Goal: Information Seeking & Learning: Stay updated

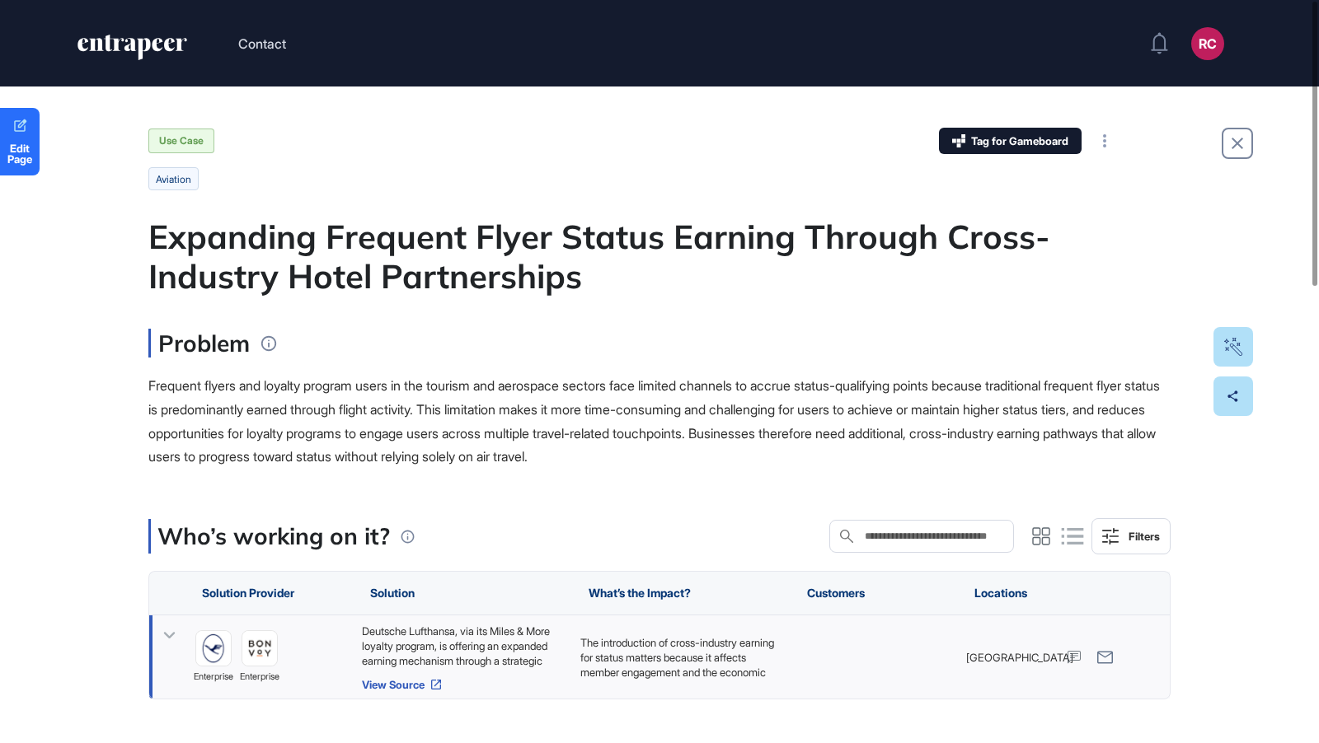
click at [381, 683] on link "View Source" at bounding box center [463, 684] width 202 height 13
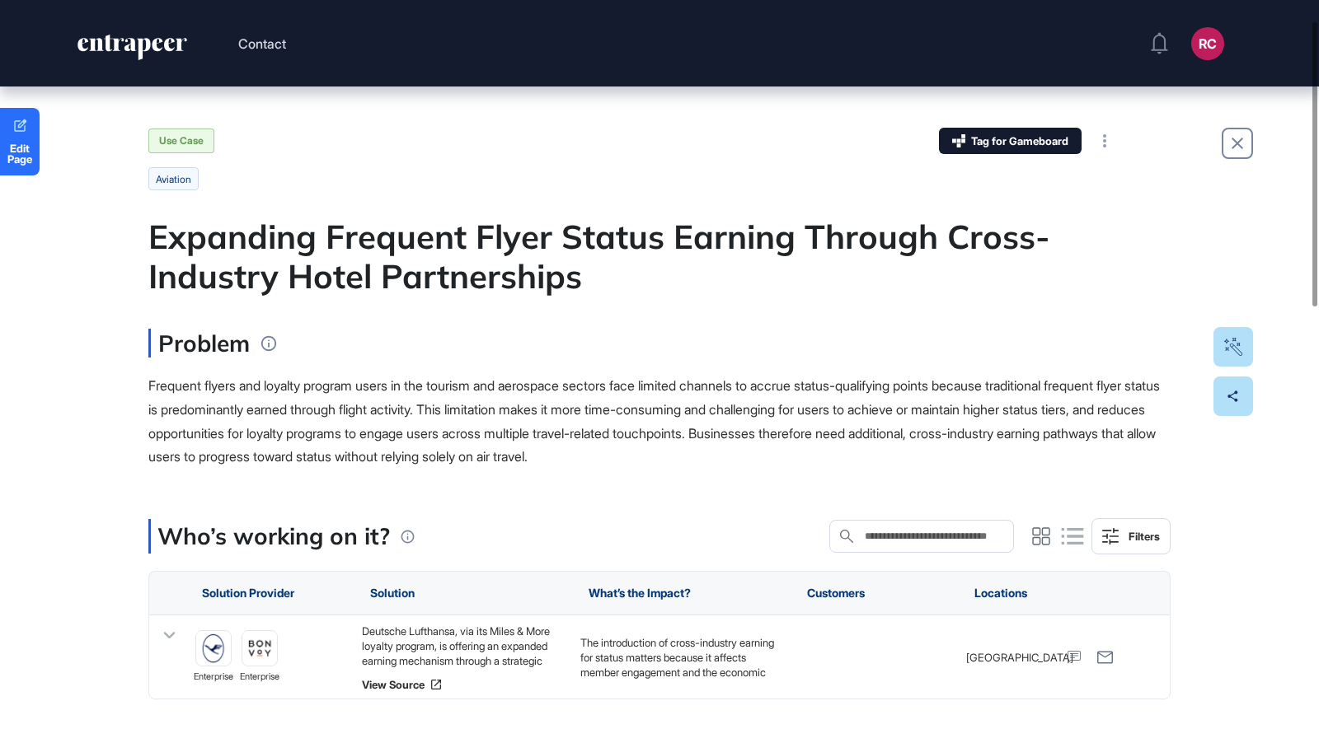
scroll to position [54, 0]
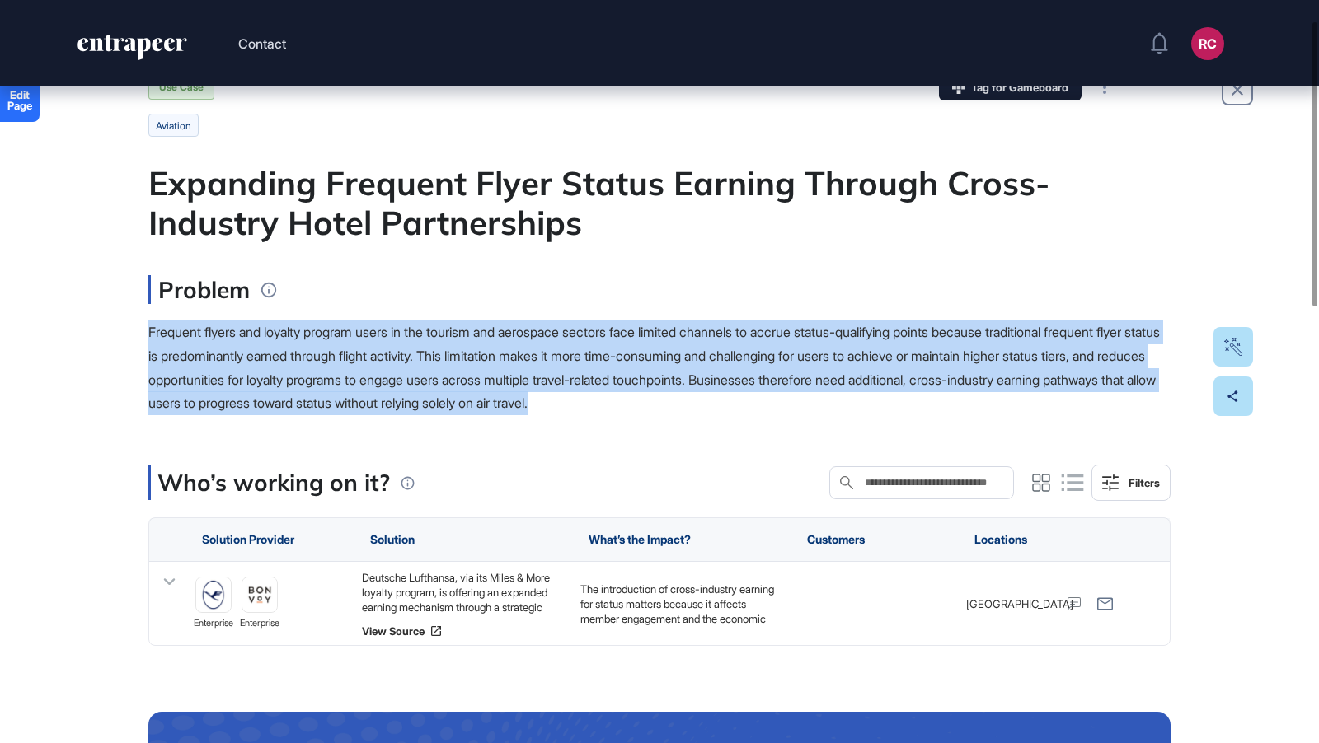
drag, startPoint x: 142, startPoint y: 331, endPoint x: 820, endPoint y: 398, distance: 681.6
copy span "Frequent flyers and loyalty program users in the tourism and aerospace sectors …"
click at [401, 600] on div "Deutsche Lufthansa, via its Miles & More loyalty program, is offering an expand…" at bounding box center [463, 592] width 202 height 45
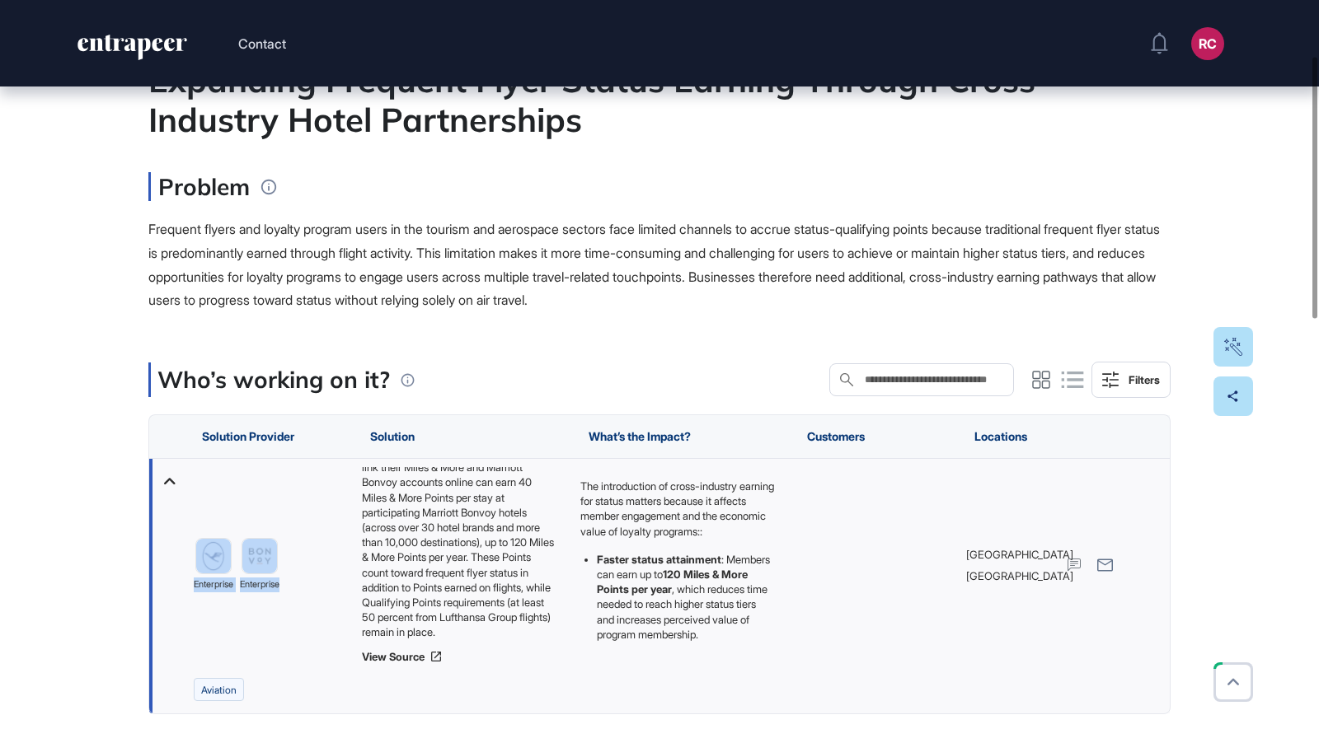
scroll to position [159, 0]
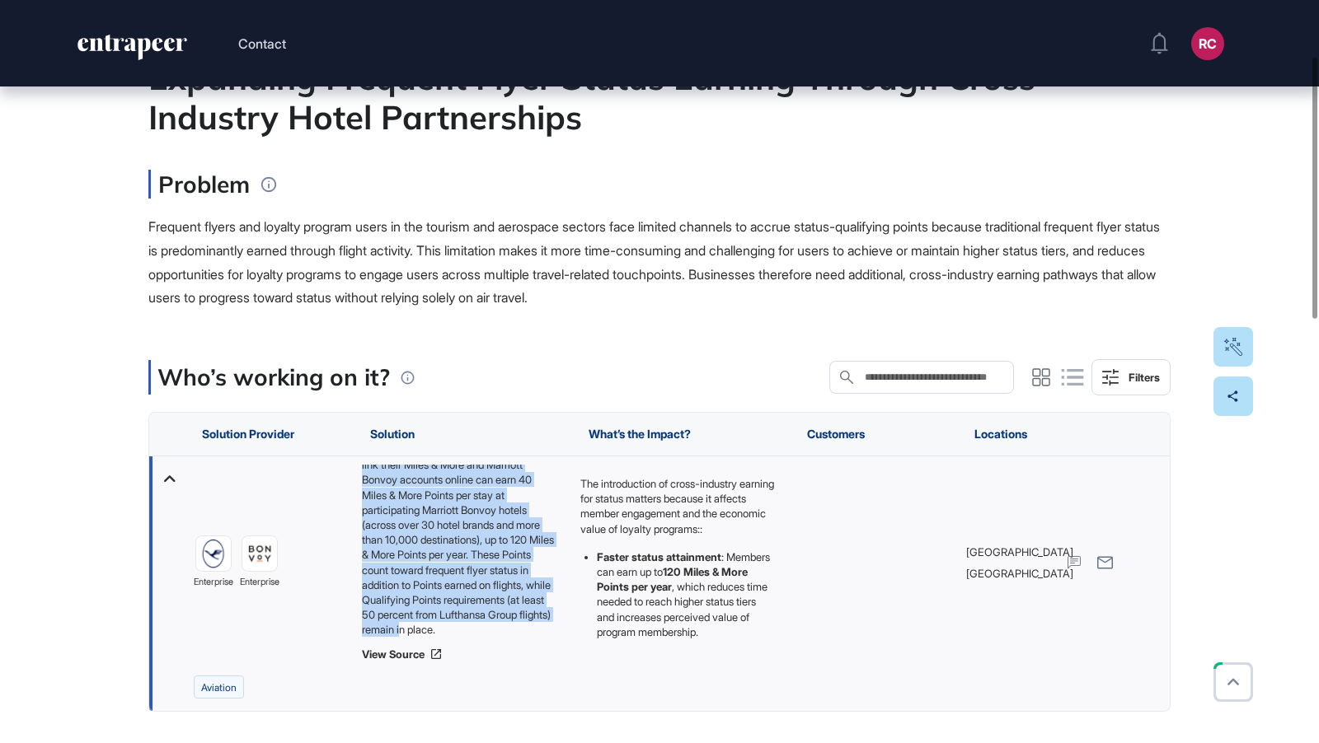
drag, startPoint x: 361, startPoint y: 573, endPoint x: 463, endPoint y: 631, distance: 117.4
click at [464, 631] on div "Deutsche Lufthansa, via its Miles & More loyalty program, is offering an expand…" at bounding box center [463, 551] width 202 height 173
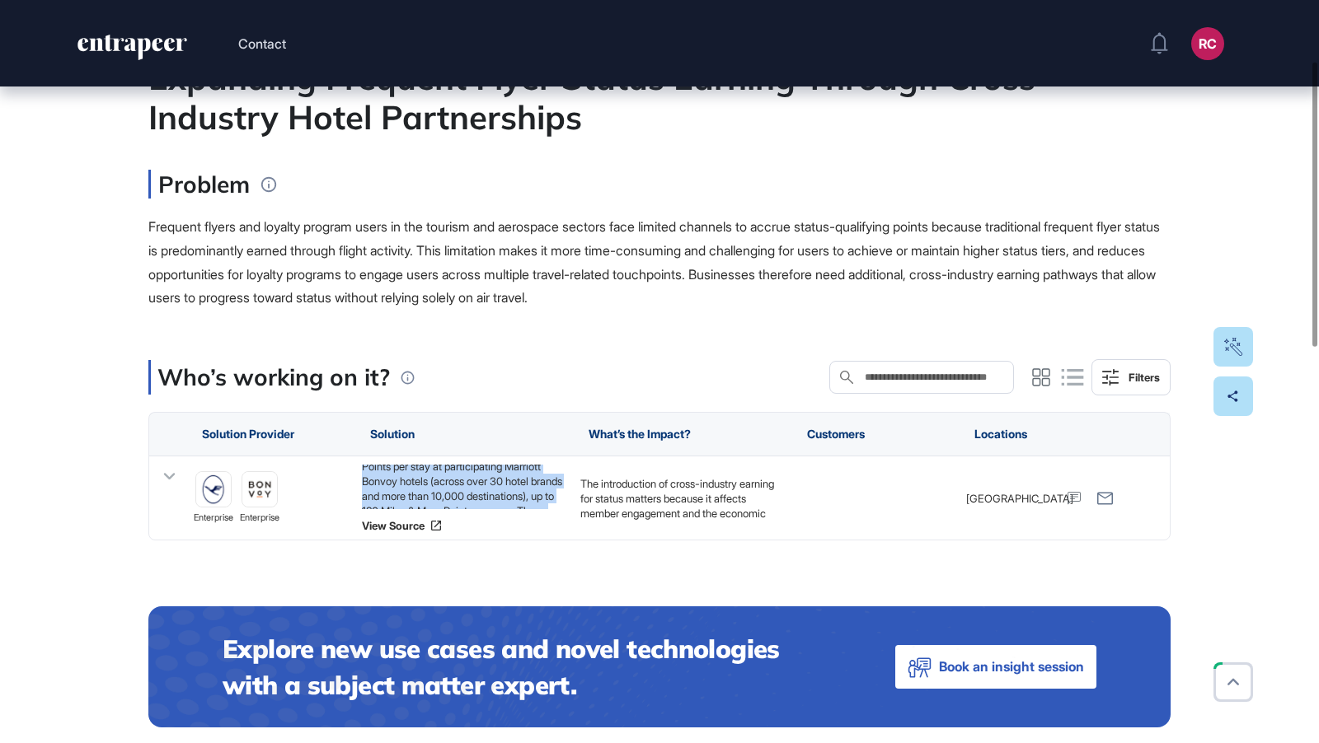
copy div "Deutsche Lufthansa, via its Miles & More loyalty program, is offering an expand…"
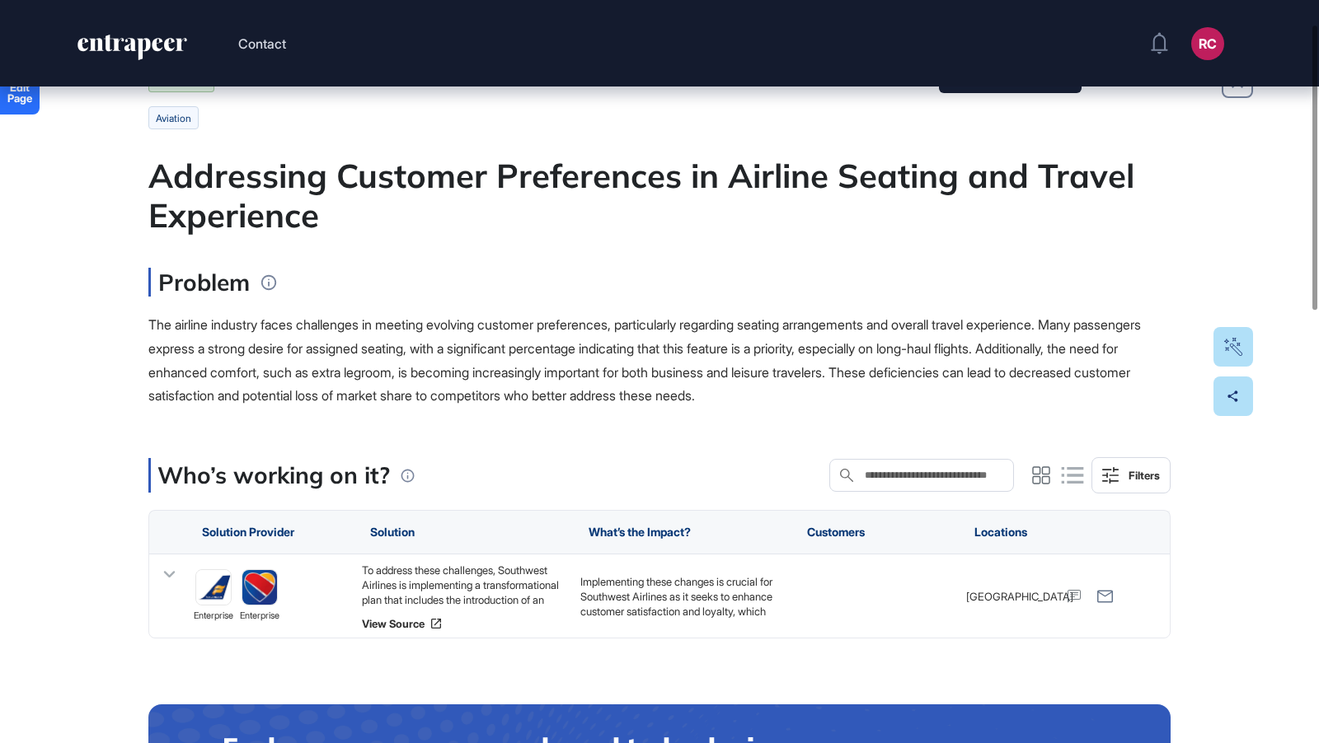
scroll to position [63, 0]
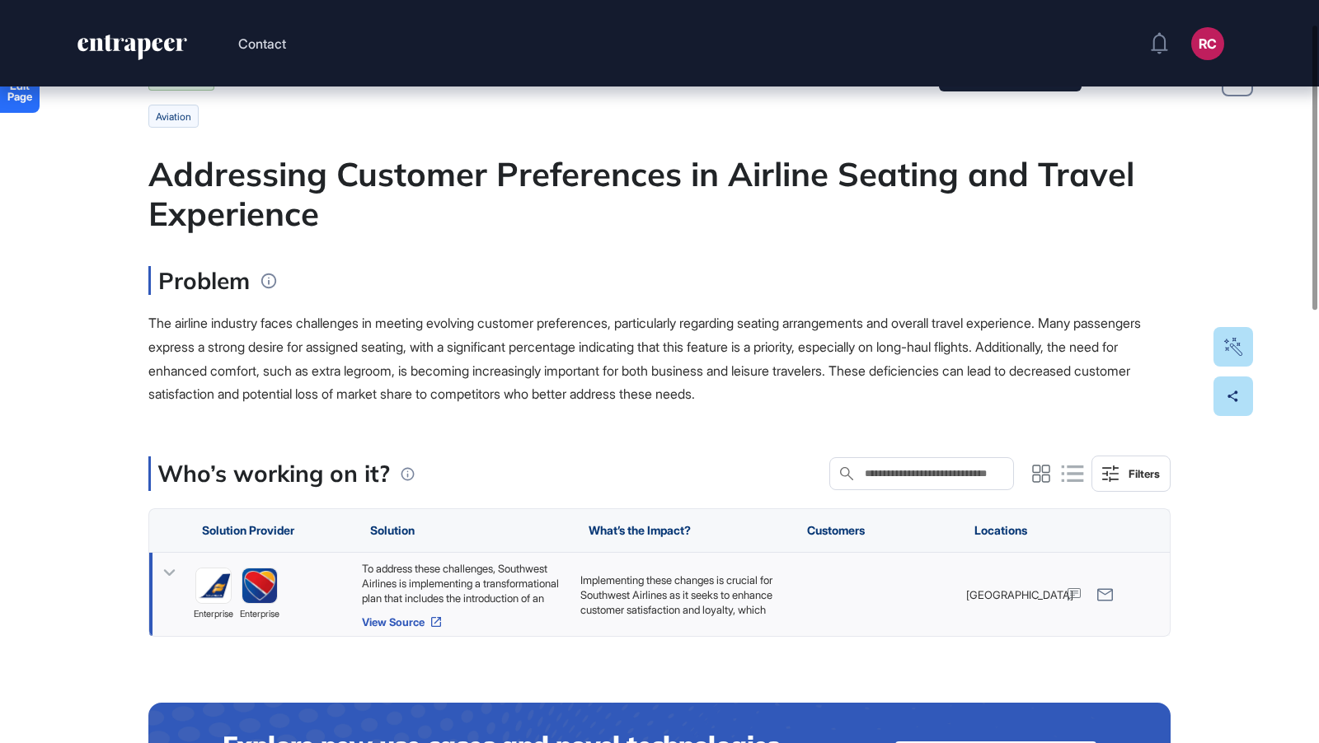
click at [412, 619] on link "View Source" at bounding box center [463, 622] width 202 height 13
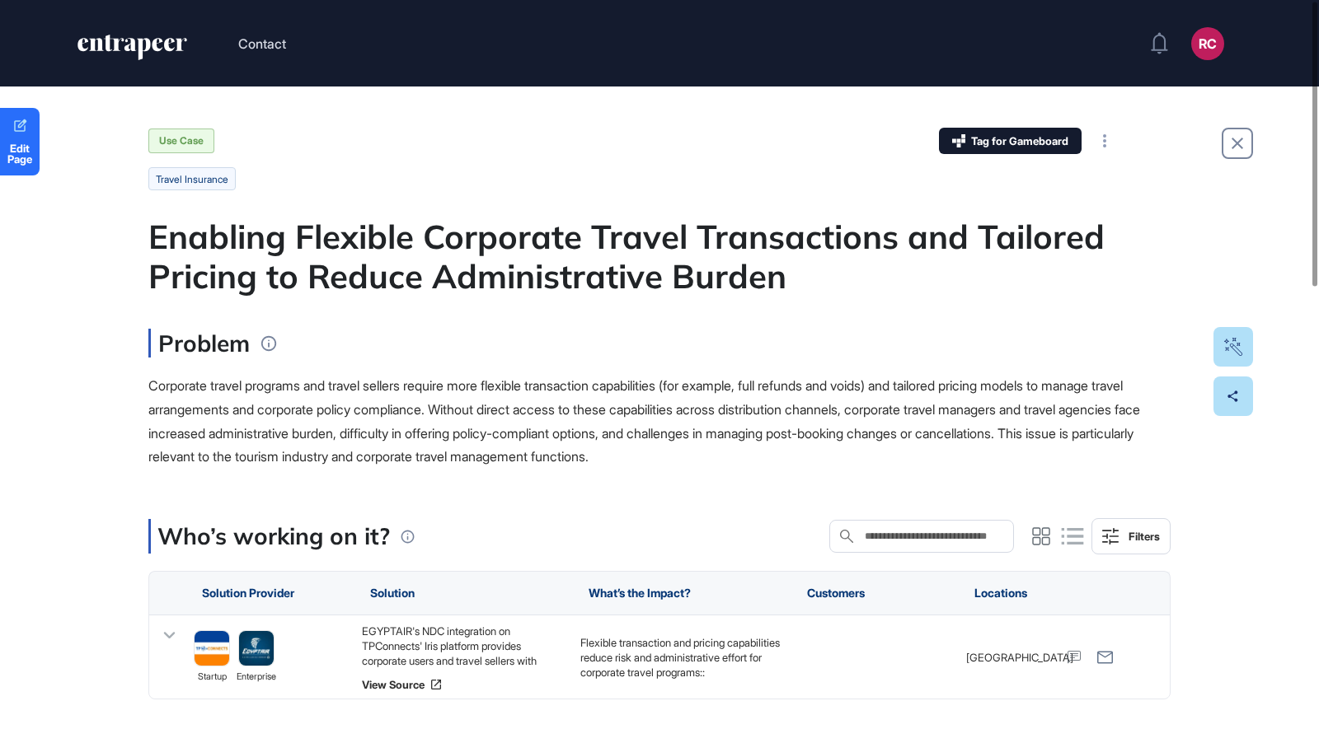
scroll to position [39, 0]
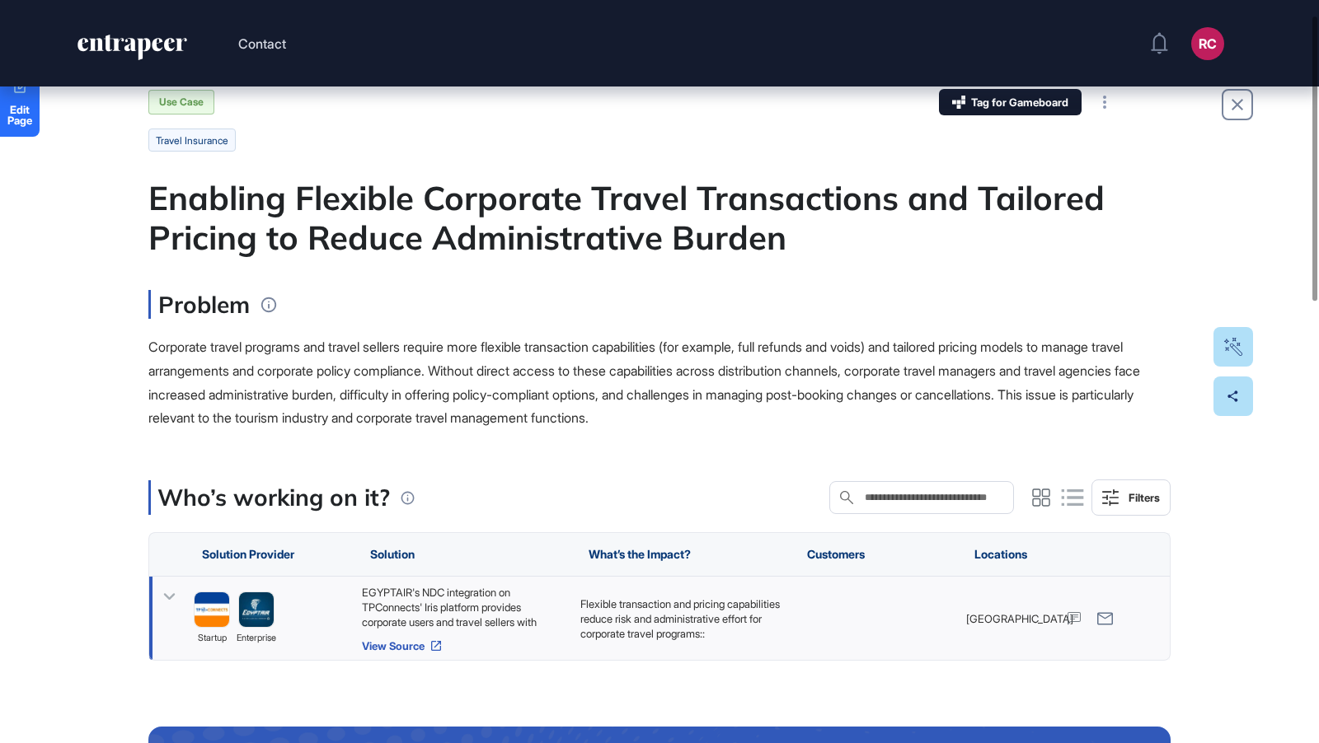
click at [414, 642] on link "View Source" at bounding box center [463, 646] width 202 height 13
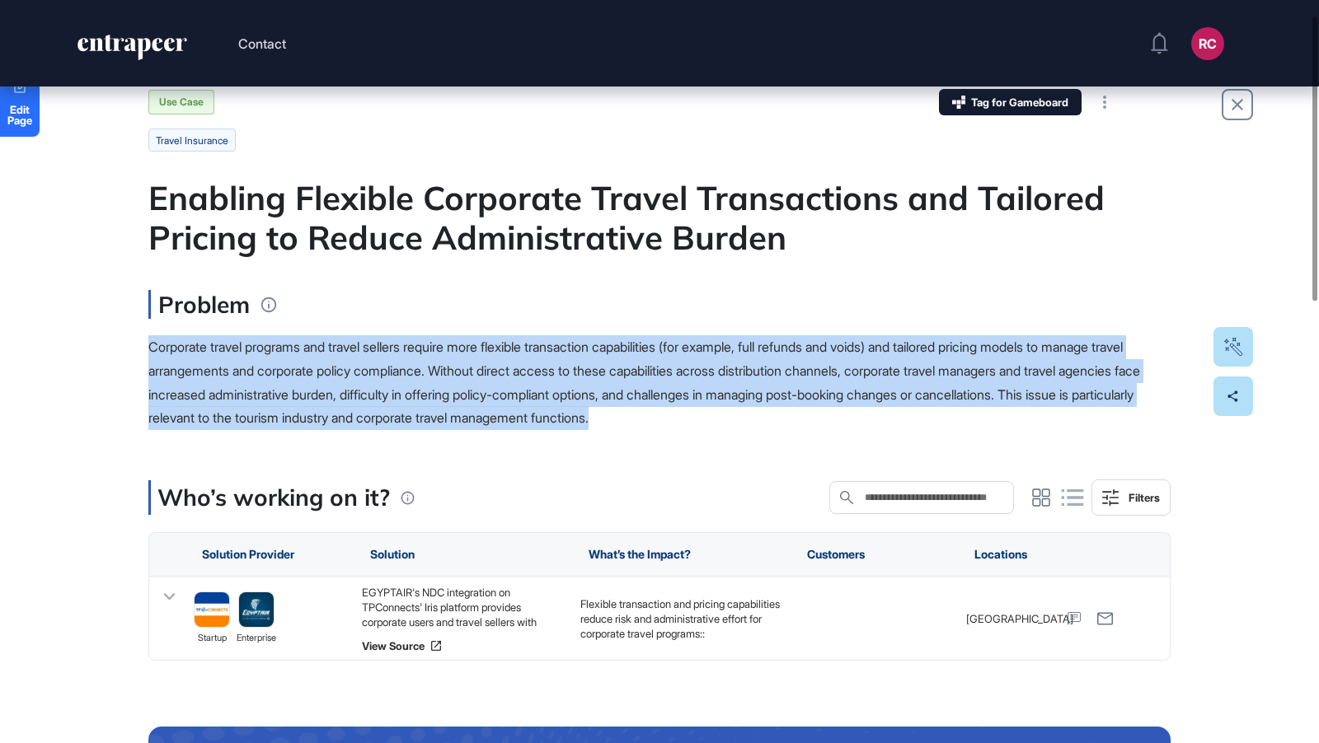
drag, startPoint x: 138, startPoint y: 336, endPoint x: 885, endPoint y: 426, distance: 752.1
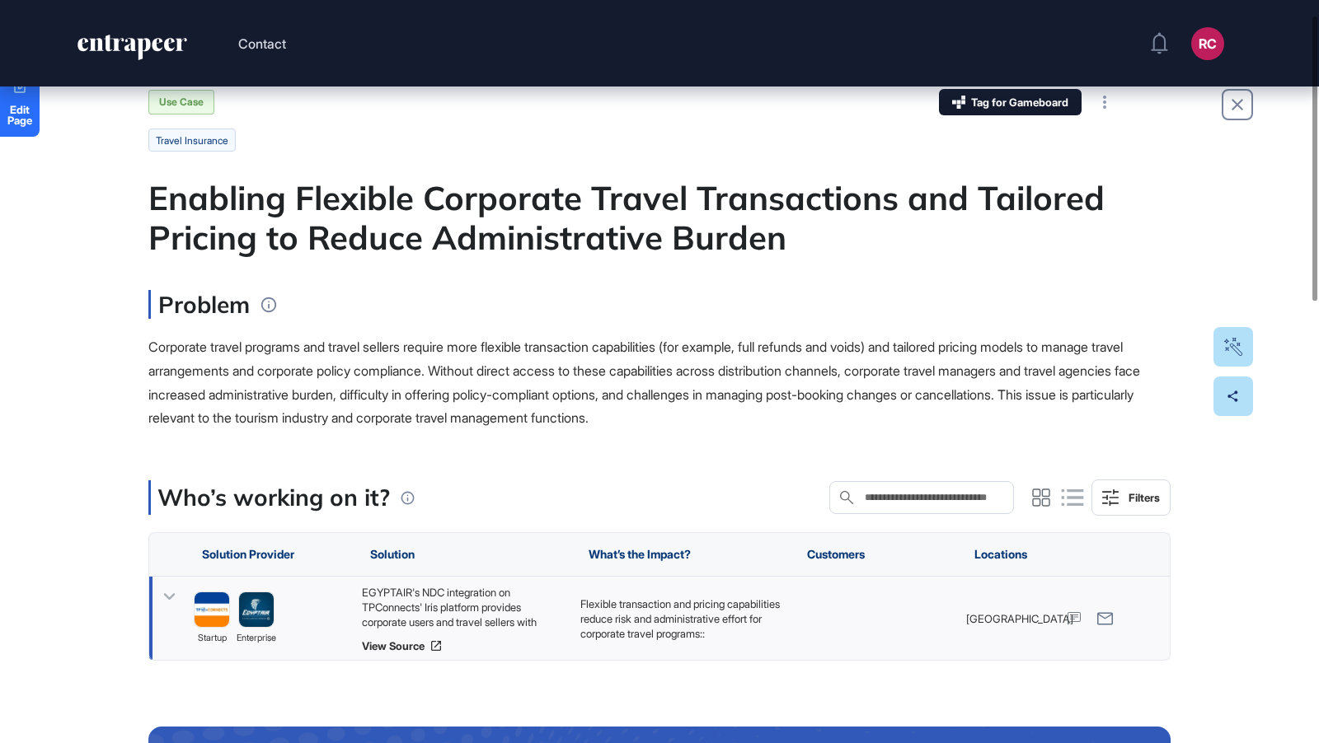
click at [413, 602] on div "EGYPTAIR's NDC integration on TPConnects' Iris platform provides corporate user…" at bounding box center [463, 607] width 202 height 45
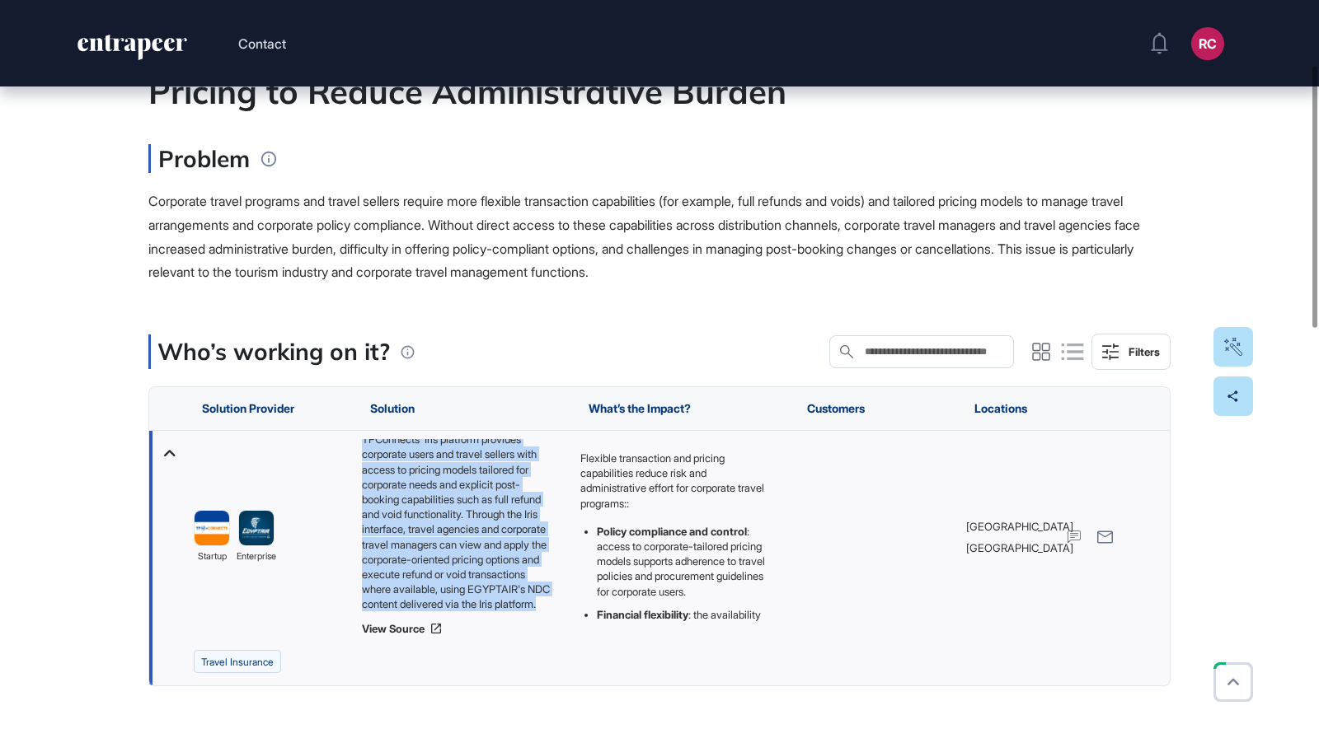
scroll to position [37, 0]
drag, startPoint x: 361, startPoint y: 443, endPoint x: 527, endPoint y: 602, distance: 229.7
click at [527, 602] on div "EGYPTAIR's NDC integration on TPConnects' Iris platform provides corporate user…" at bounding box center [463, 525] width 202 height 173
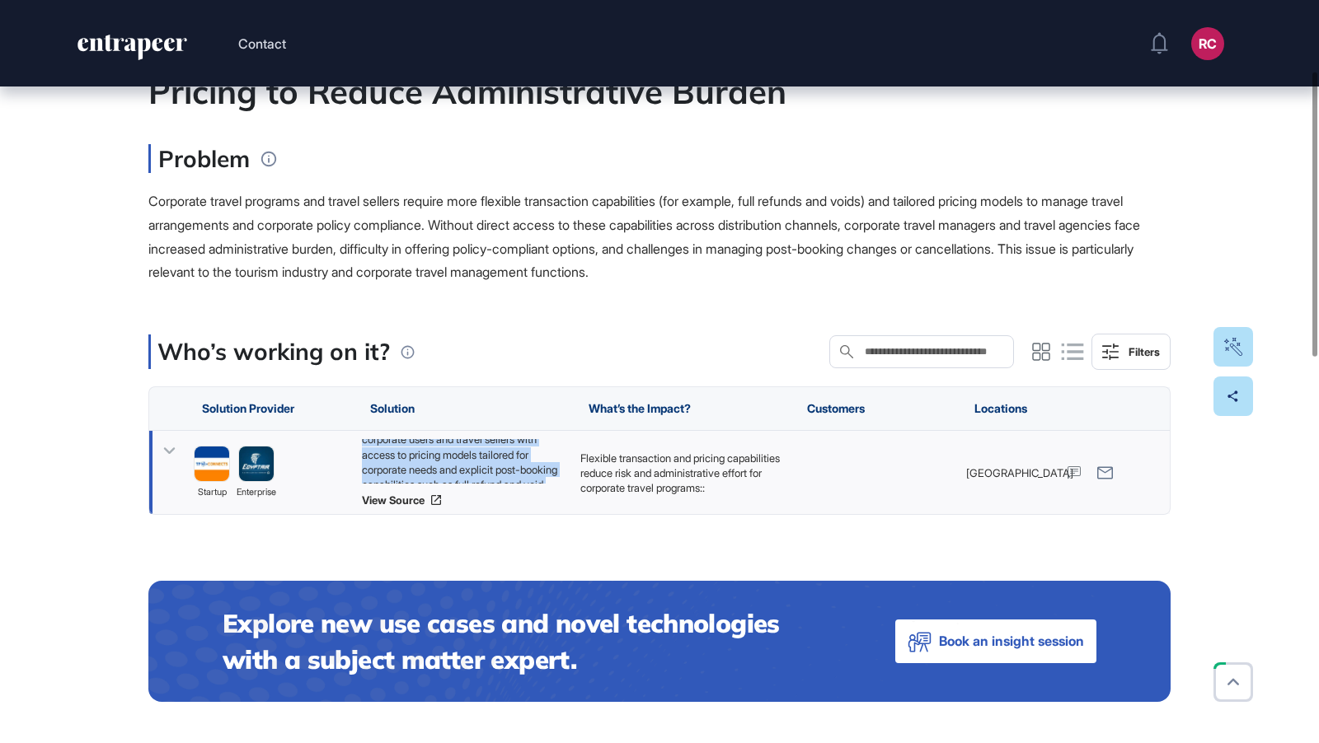
copy div "EGYPTAIR's NDC integration on TPConnects' Iris platform provides corporate user…"
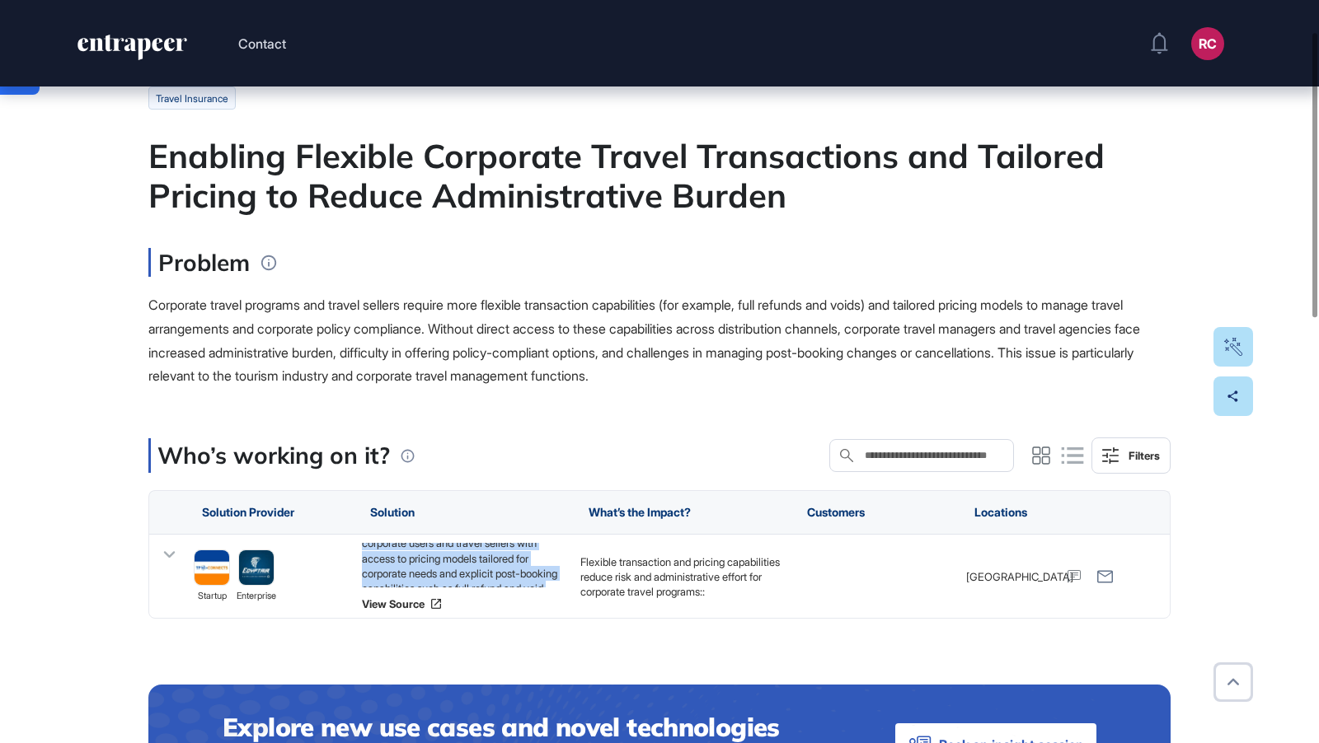
scroll to position [84, 0]
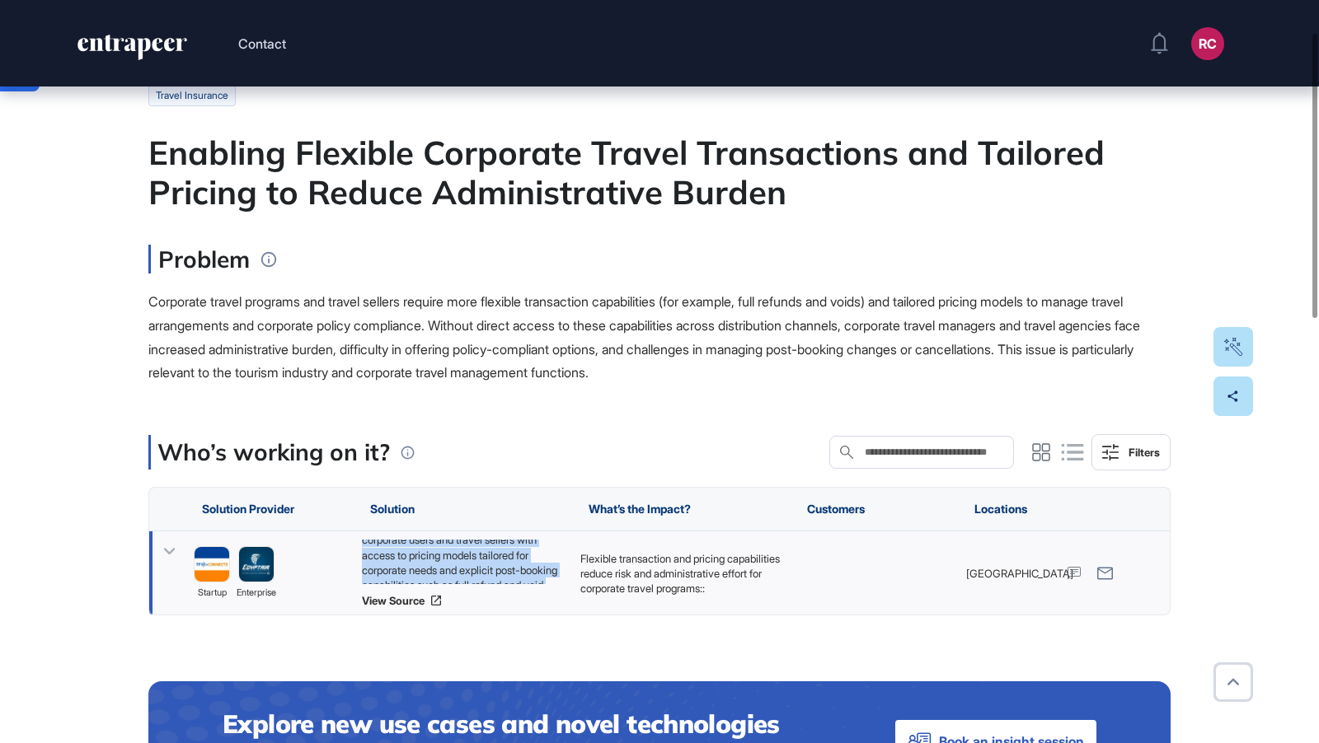
click at [452, 565] on div "EGYPTAIR's NDC integration on TPConnects' Iris platform provides corporate user…" at bounding box center [463, 562] width 202 height 45
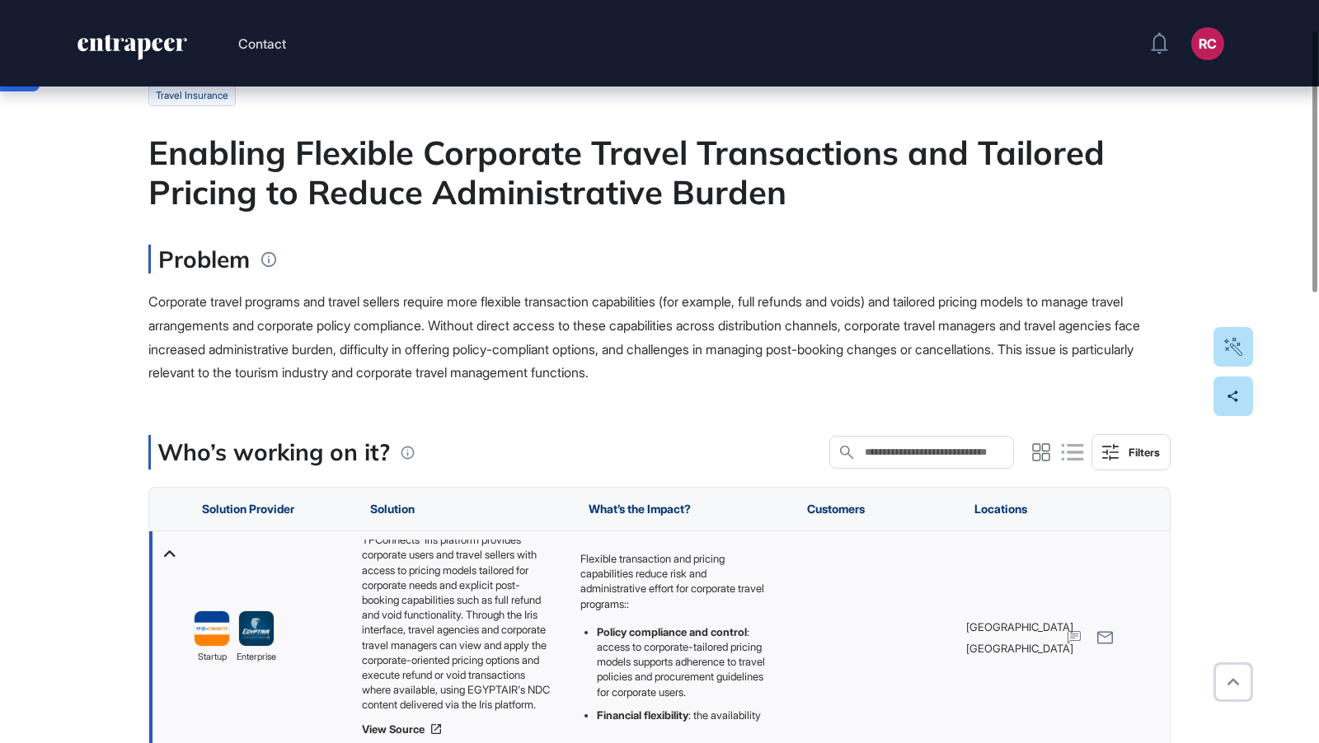
scroll to position [0, 0]
click at [703, 312] on div "Corporate travel programs and travel sellers require more flexible transaction …" at bounding box center [659, 337] width 1022 height 95
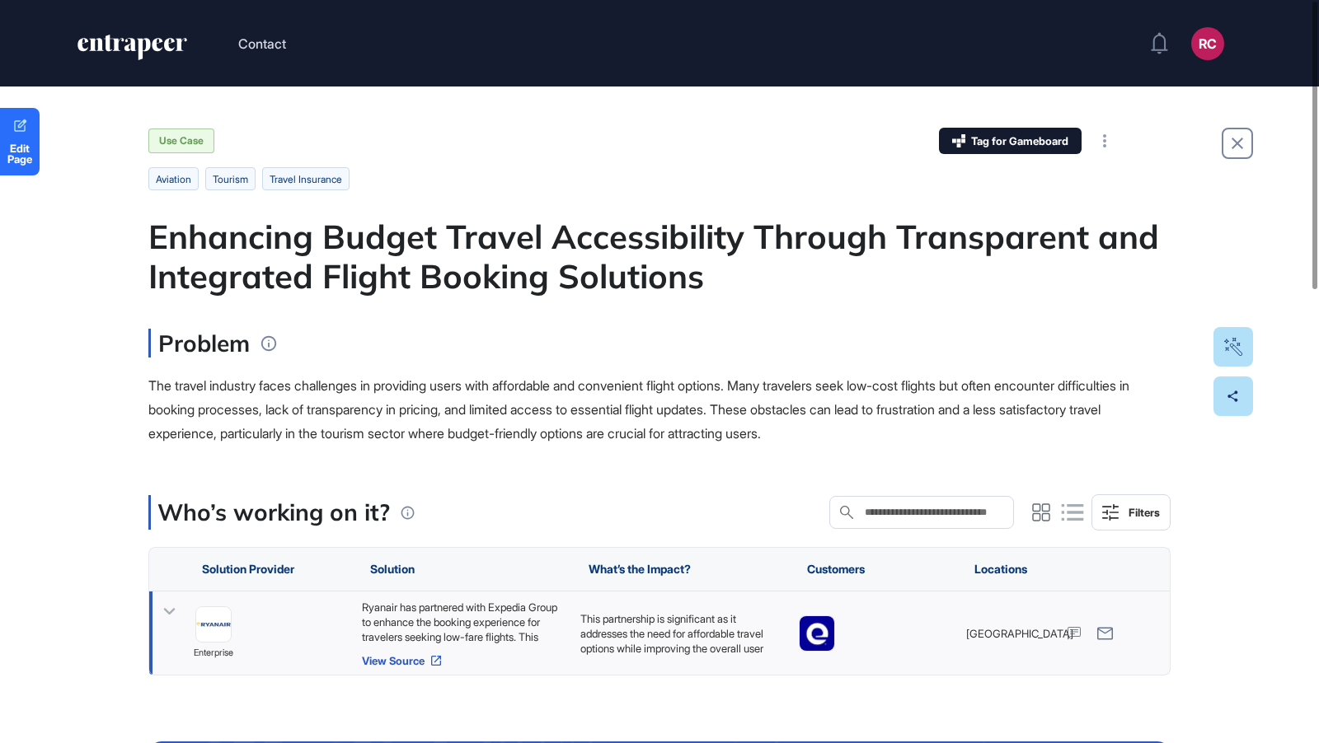
click at [390, 660] on link "View Source" at bounding box center [463, 660] width 202 height 13
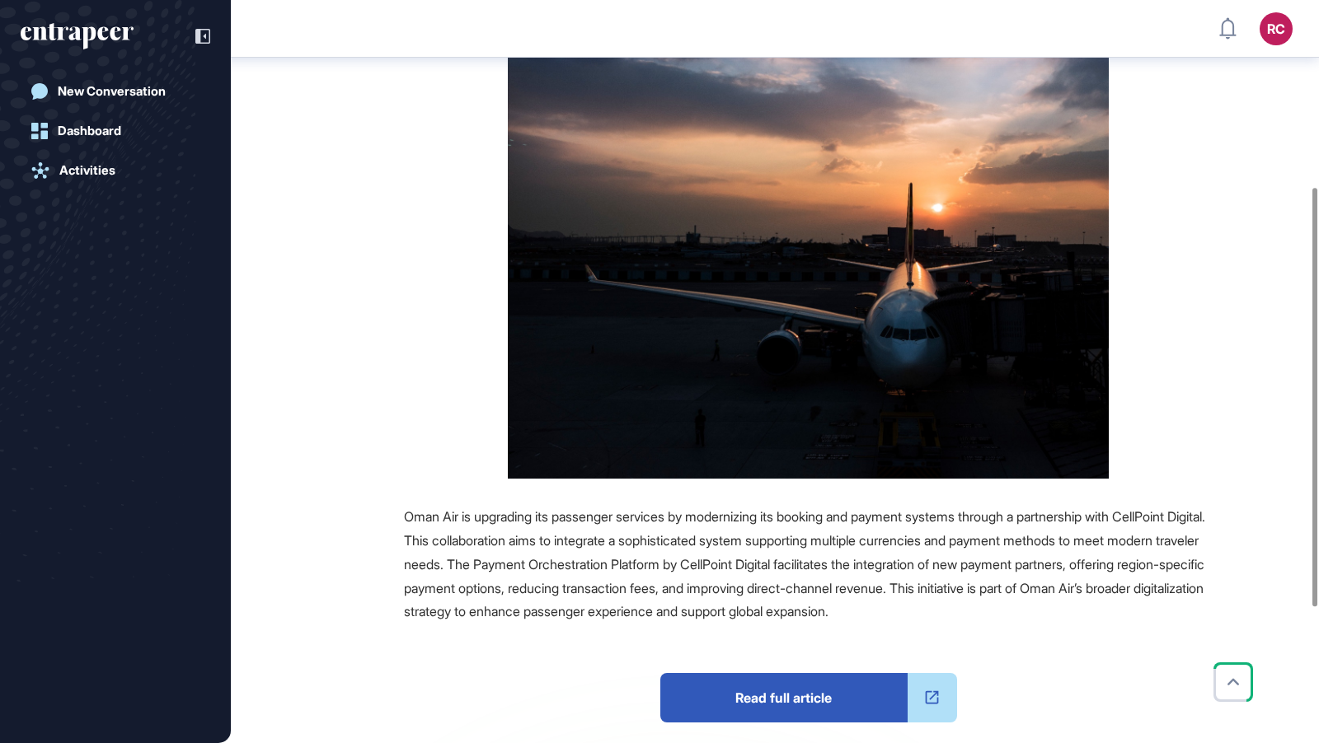
scroll to position [331, 0]
click at [745, 705] on span "Read full article" at bounding box center [783, 697] width 247 height 49
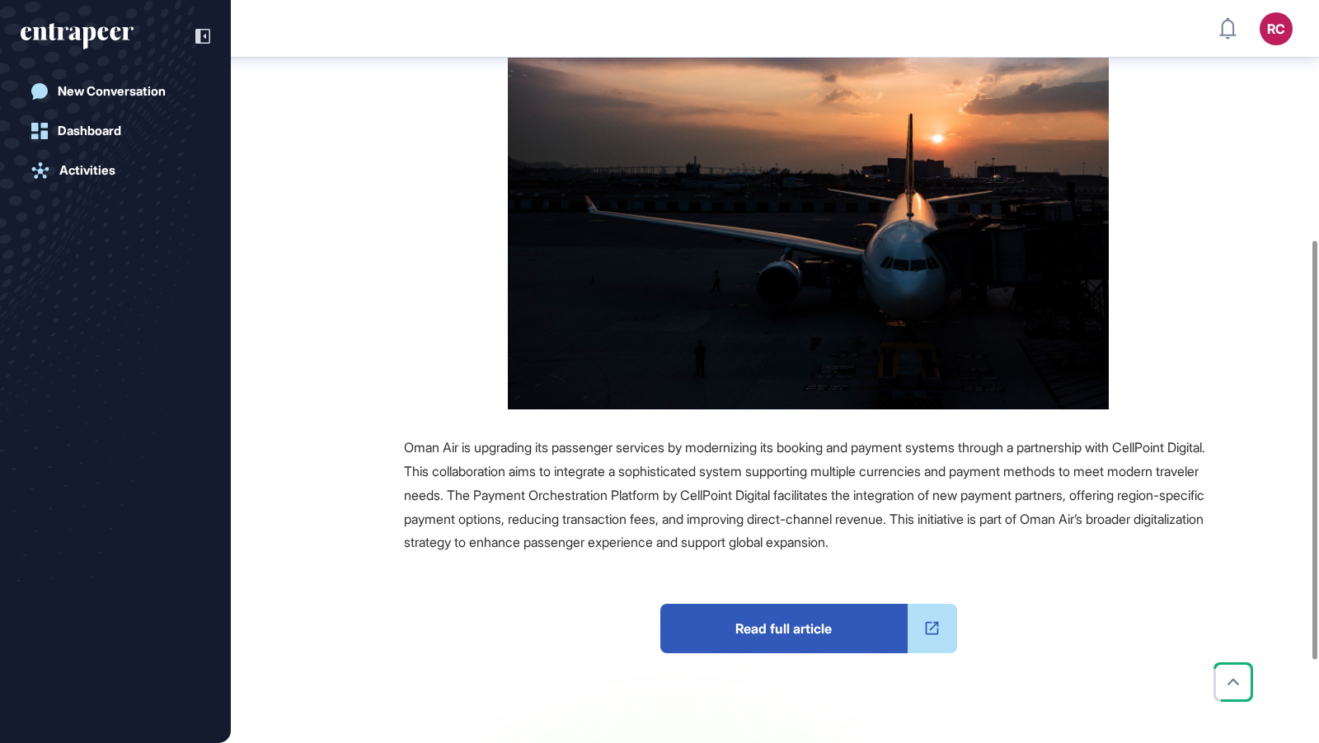
scroll to position [424, 0]
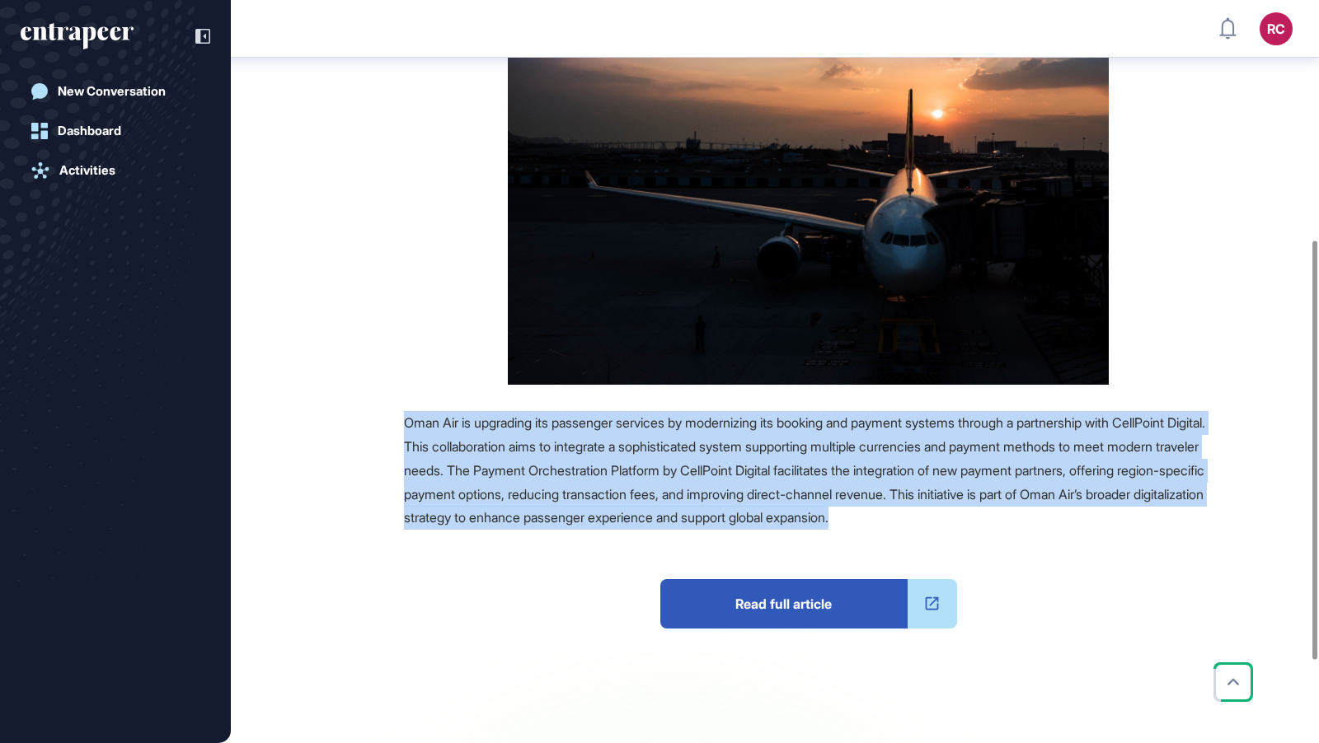
drag, startPoint x: 391, startPoint y: 419, endPoint x: 1192, endPoint y: 513, distance: 806.6
click at [1192, 513] on div "Source Reference Companies Oman Air is upgrading its passenger services by mode…" at bounding box center [756, 402] width 912 height 884
copy span "Oman Air is upgrading its passenger services by modernizing its booking and pay…"
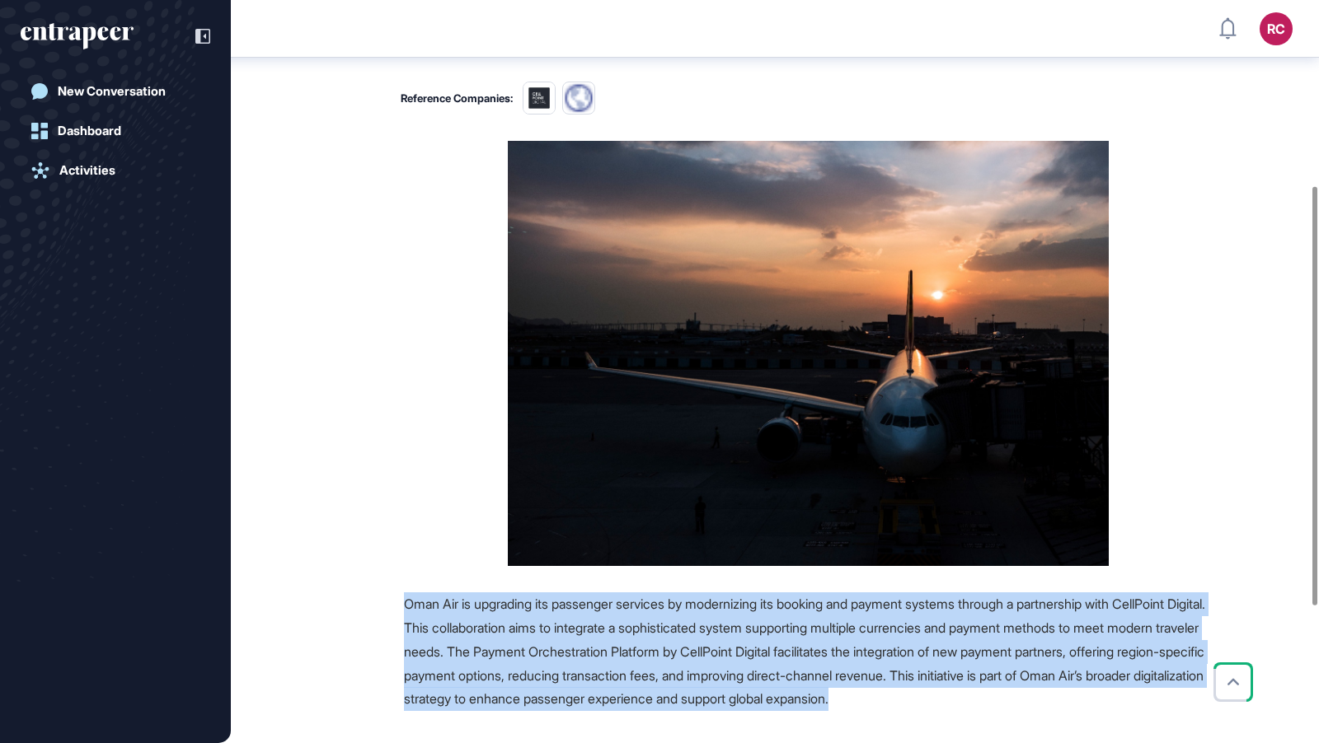
scroll to position [241, 0]
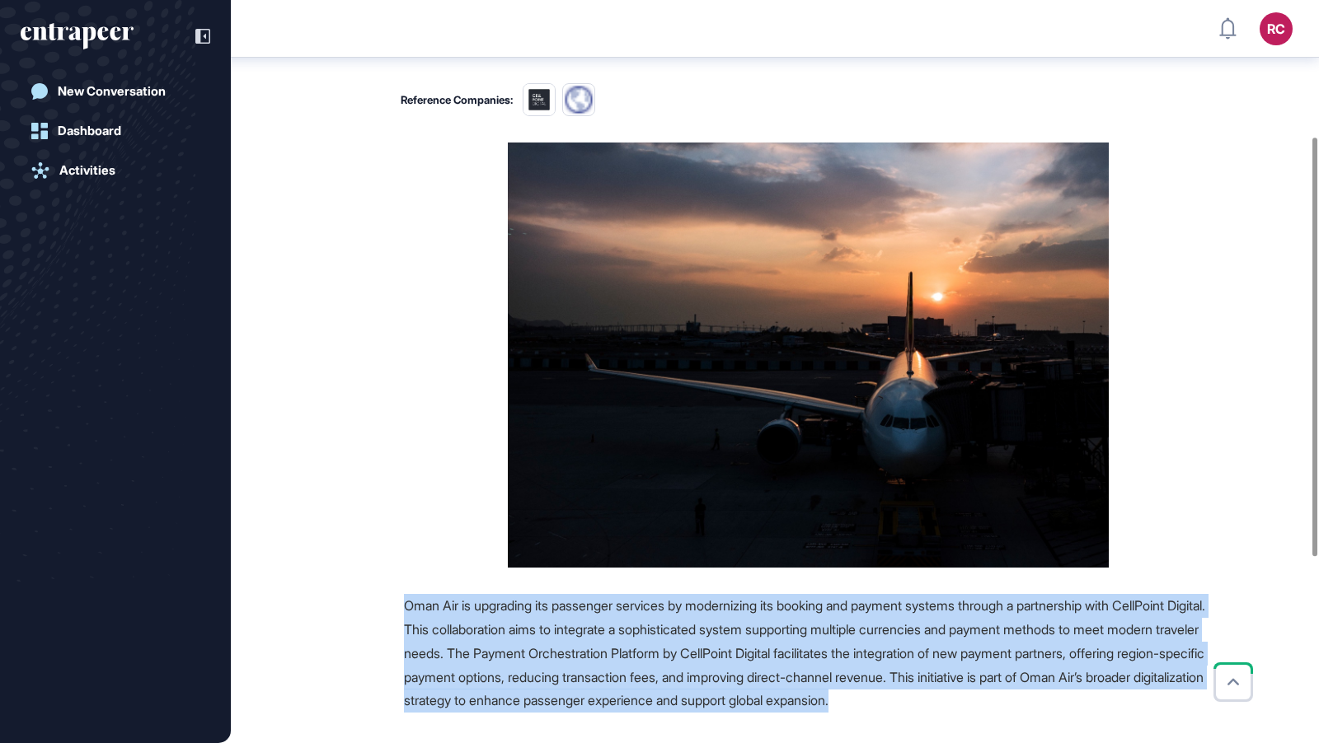
click at [1204, 261] on figure at bounding box center [808, 355] width 809 height 425
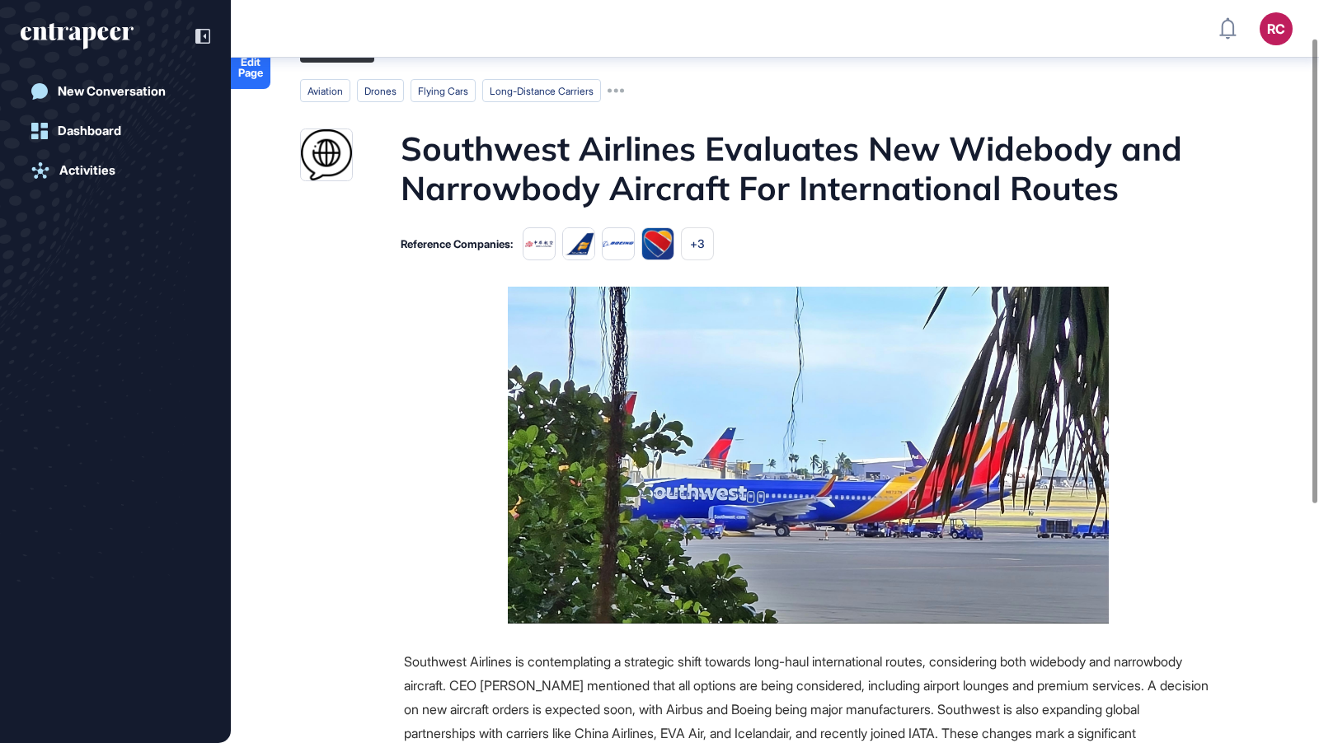
scroll to position [68, 0]
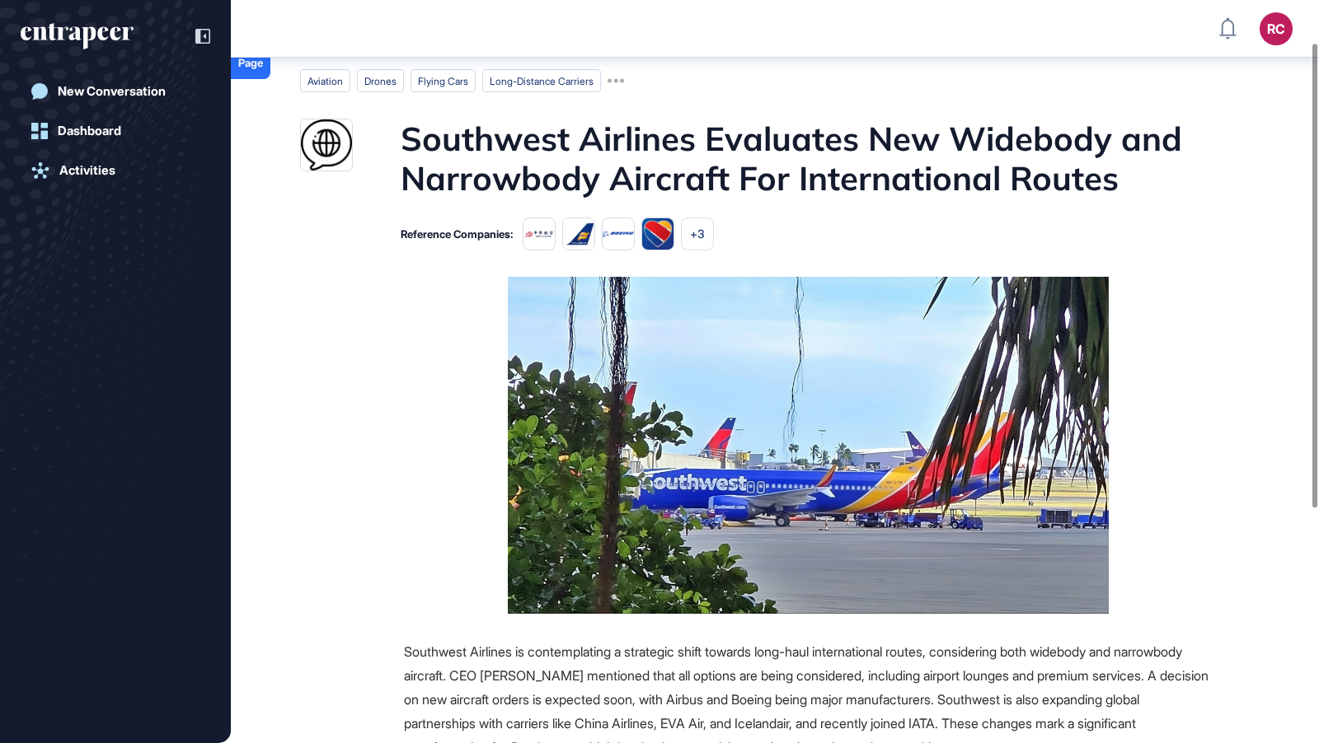
click at [802, 475] on img at bounding box center [808, 445] width 601 height 337
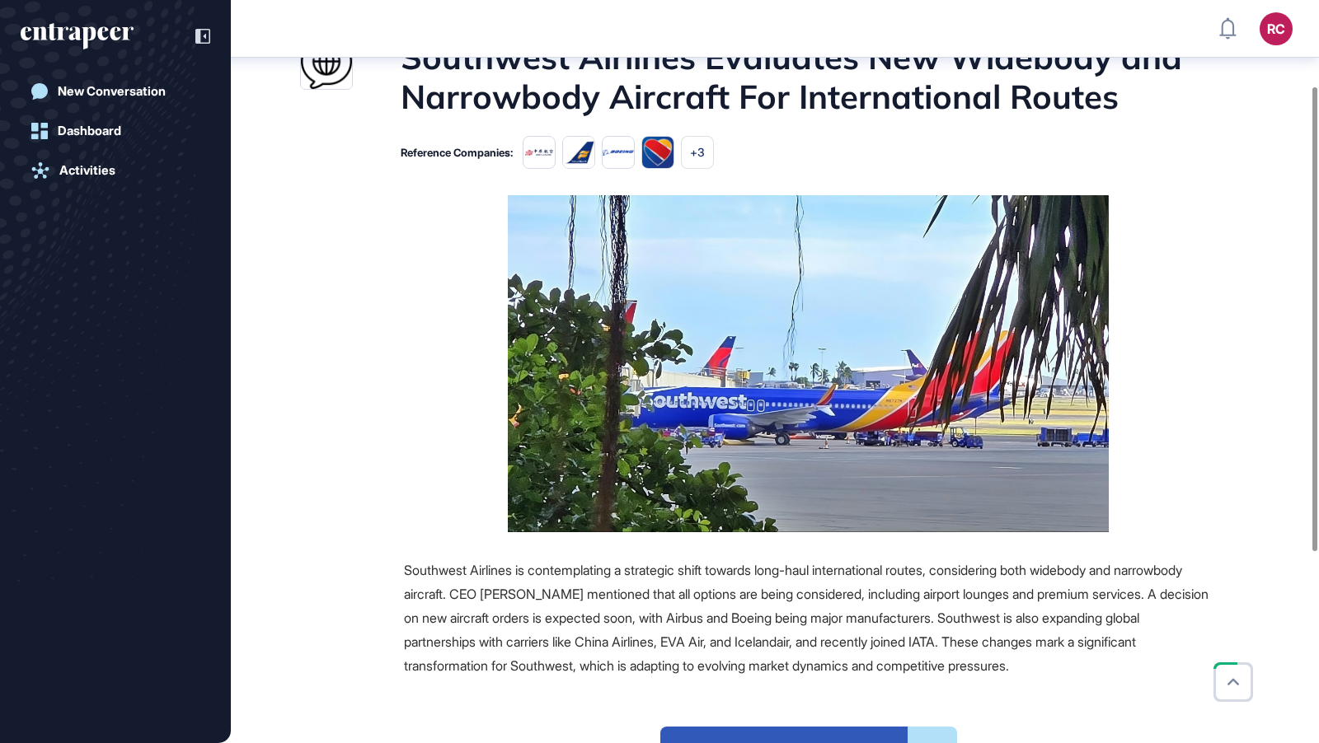
scroll to position [152, 0]
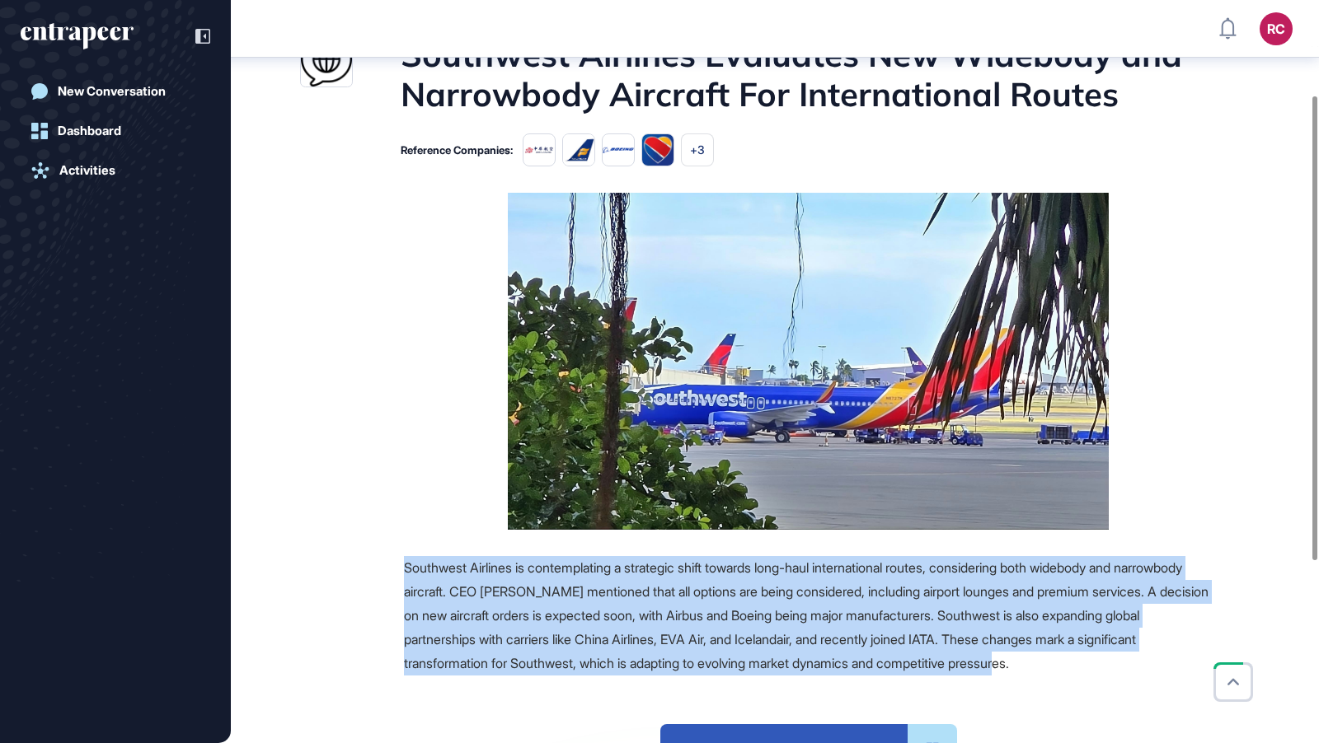
drag, startPoint x: 397, startPoint y: 561, endPoint x: 1216, endPoint y: 659, distance: 824.3
click at [1216, 659] on main "News [DATE] Major Company Announcement [DATE] Major Company Announcement Aviati…" at bounding box center [776, 463] width 1085 height 1049
copy span "Southwest Airlines is contemplating a strategic shift towards long-haul interna…"
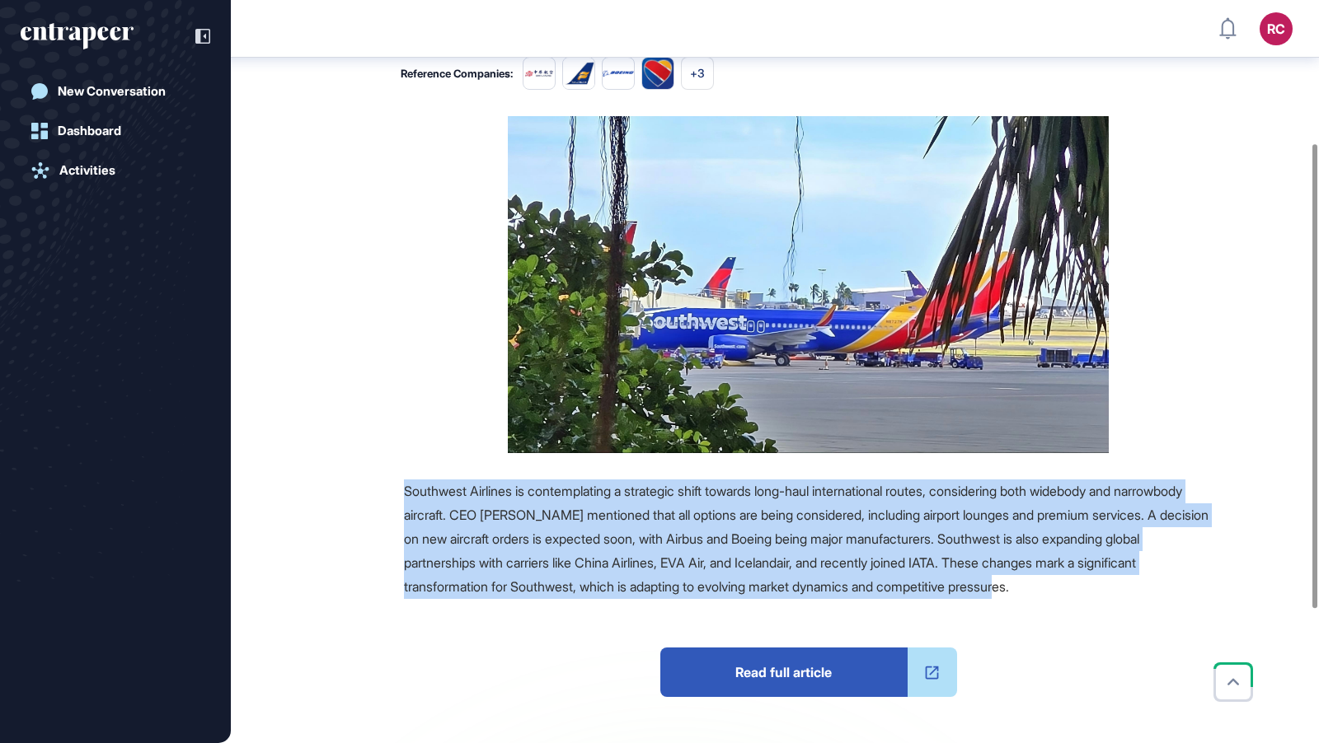
click at [771, 667] on span "Read full article" at bounding box center [783, 672] width 247 height 49
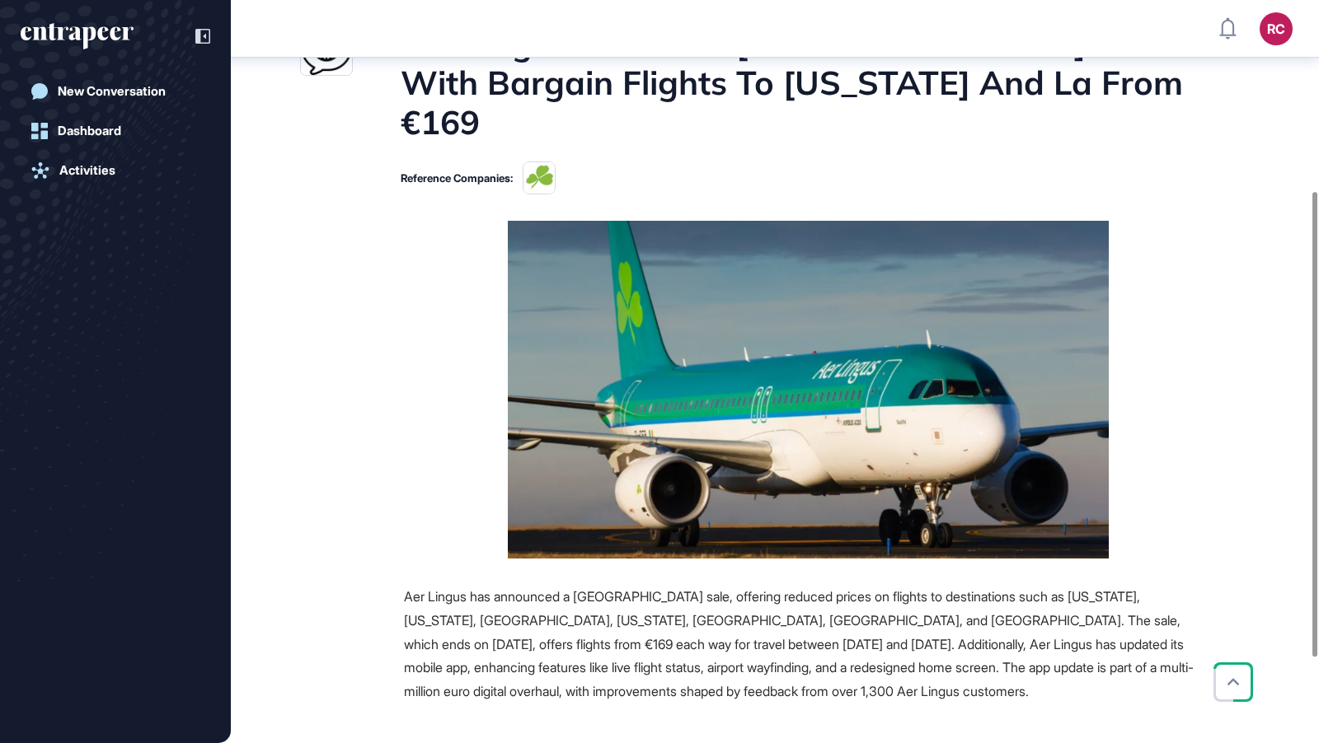
scroll to position [331, 0]
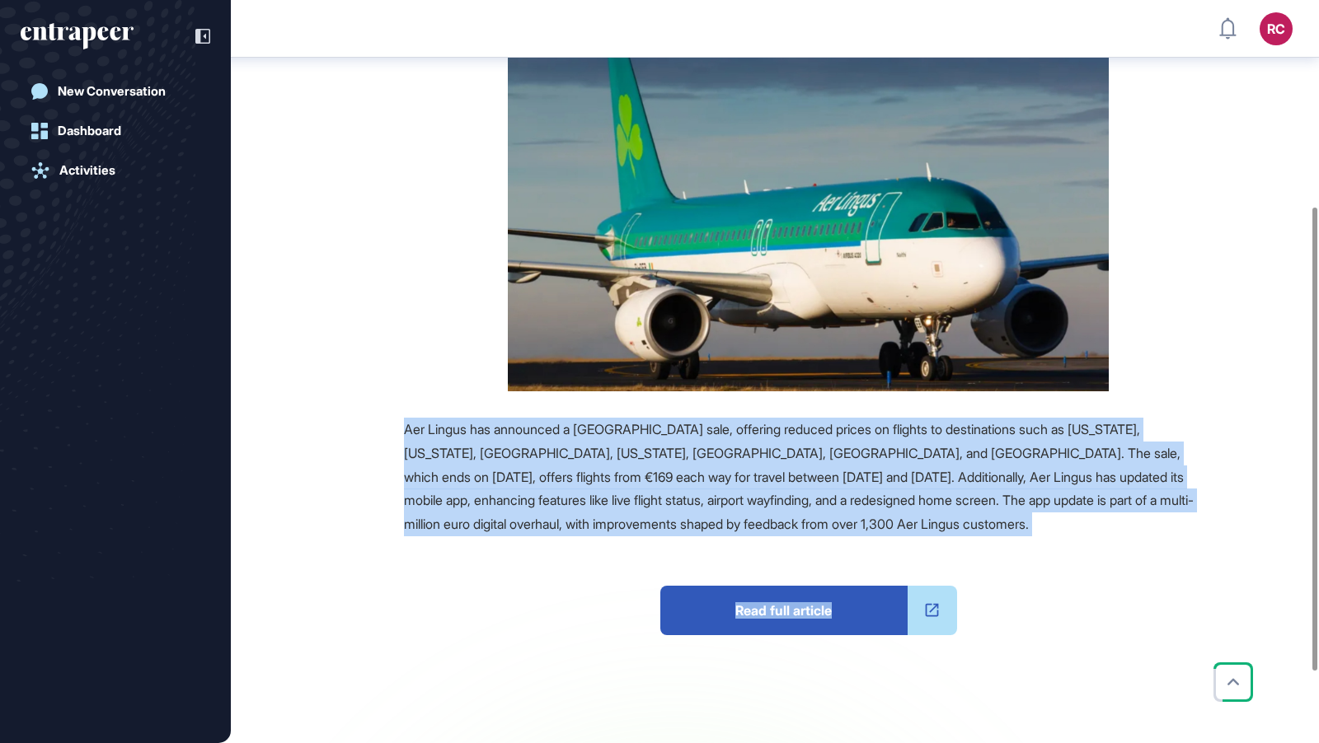
drag, startPoint x: 391, startPoint y: 389, endPoint x: 1038, endPoint y: 503, distance: 656.9
click at [1038, 503] on div "Source Reference Companies Aer Lingus has announced a [GEOGRAPHIC_DATA] sale, o…" at bounding box center [756, 452] width 912 height 796
copy div "Aer Lingus has announced a [GEOGRAPHIC_DATA] sale, offering reduced prices on f…"
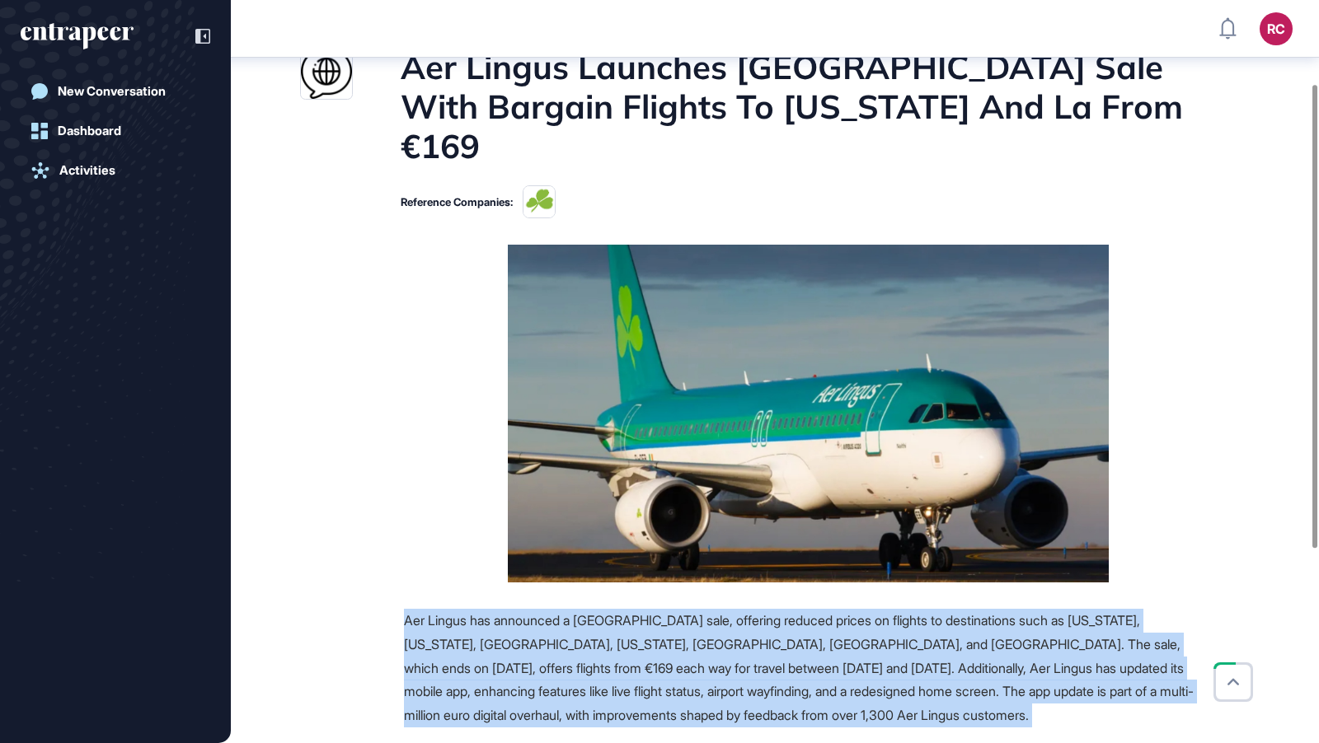
scroll to position [134, 0]
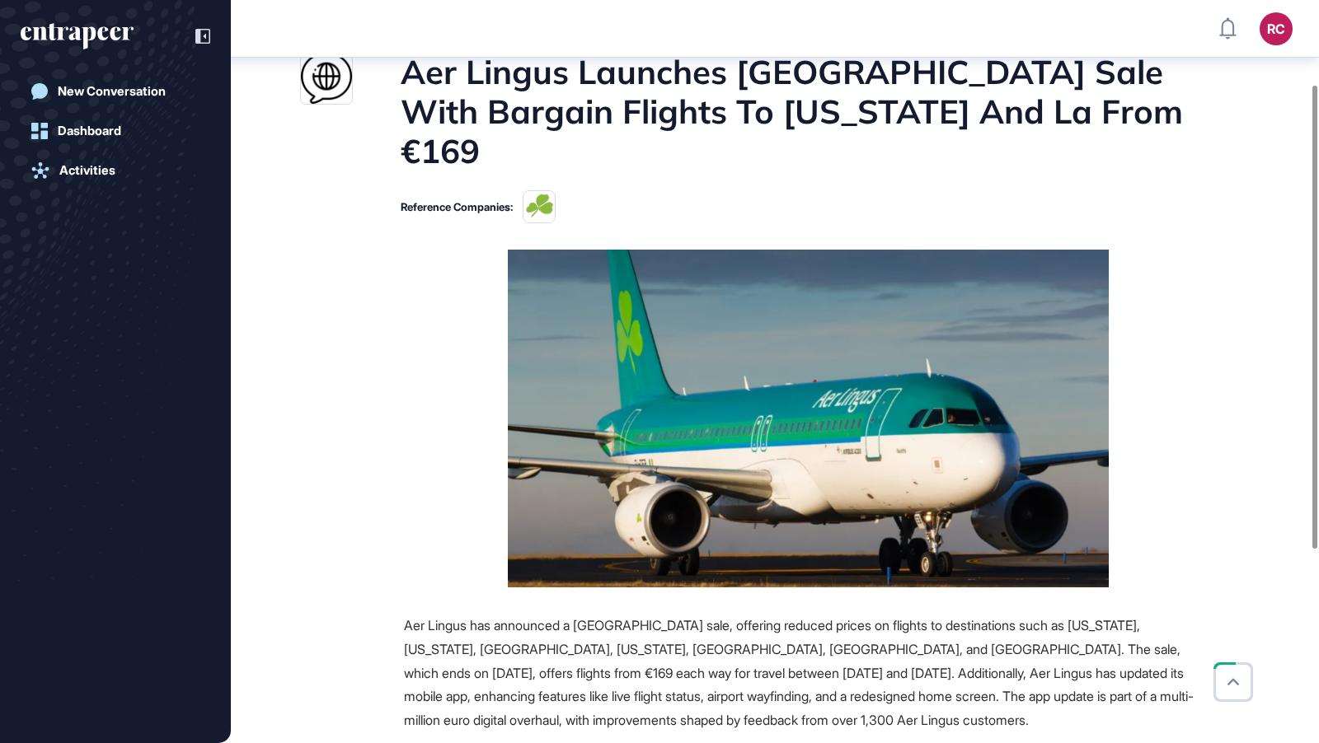
click at [1252, 319] on main "News [DATE] Major Company Announcement [DATE] Major Company Announcement Aviati…" at bounding box center [776, 501] width 1085 height 1090
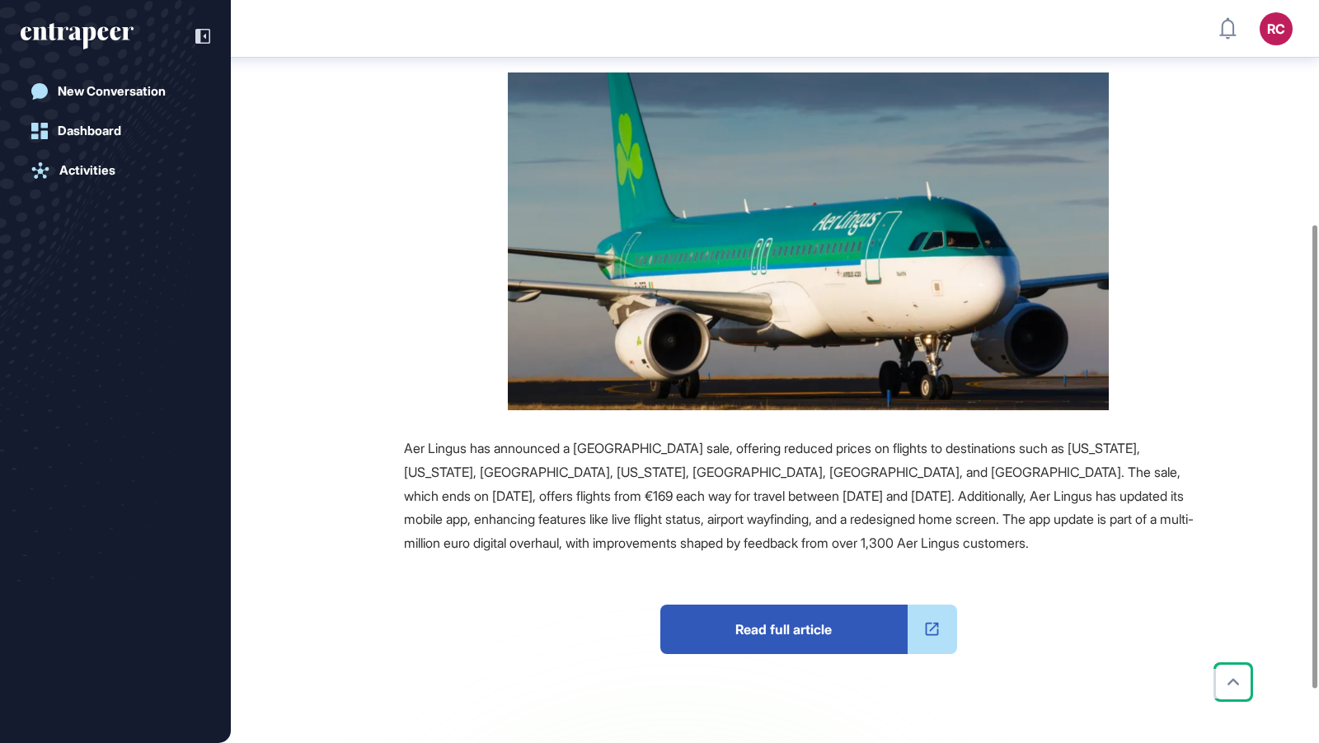
scroll to position [360, 0]
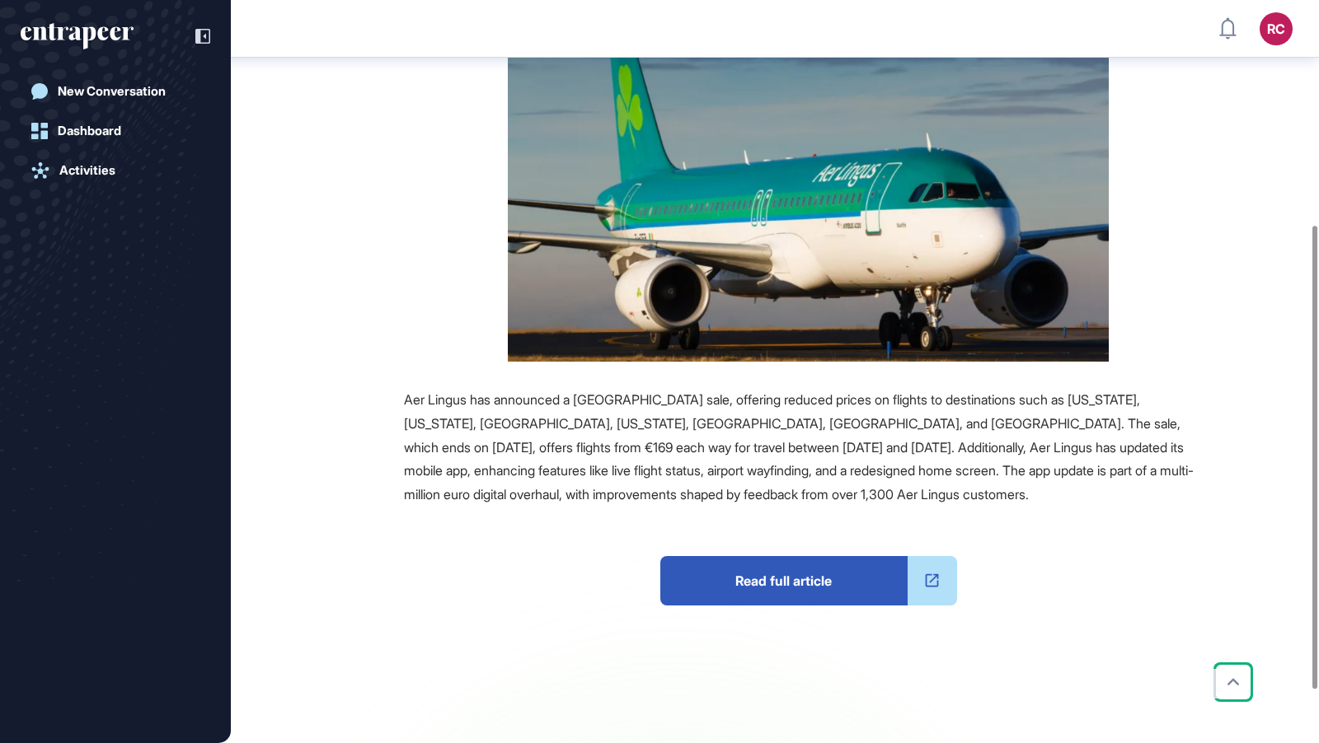
click at [770, 556] on span "Read full article" at bounding box center [783, 580] width 247 height 49
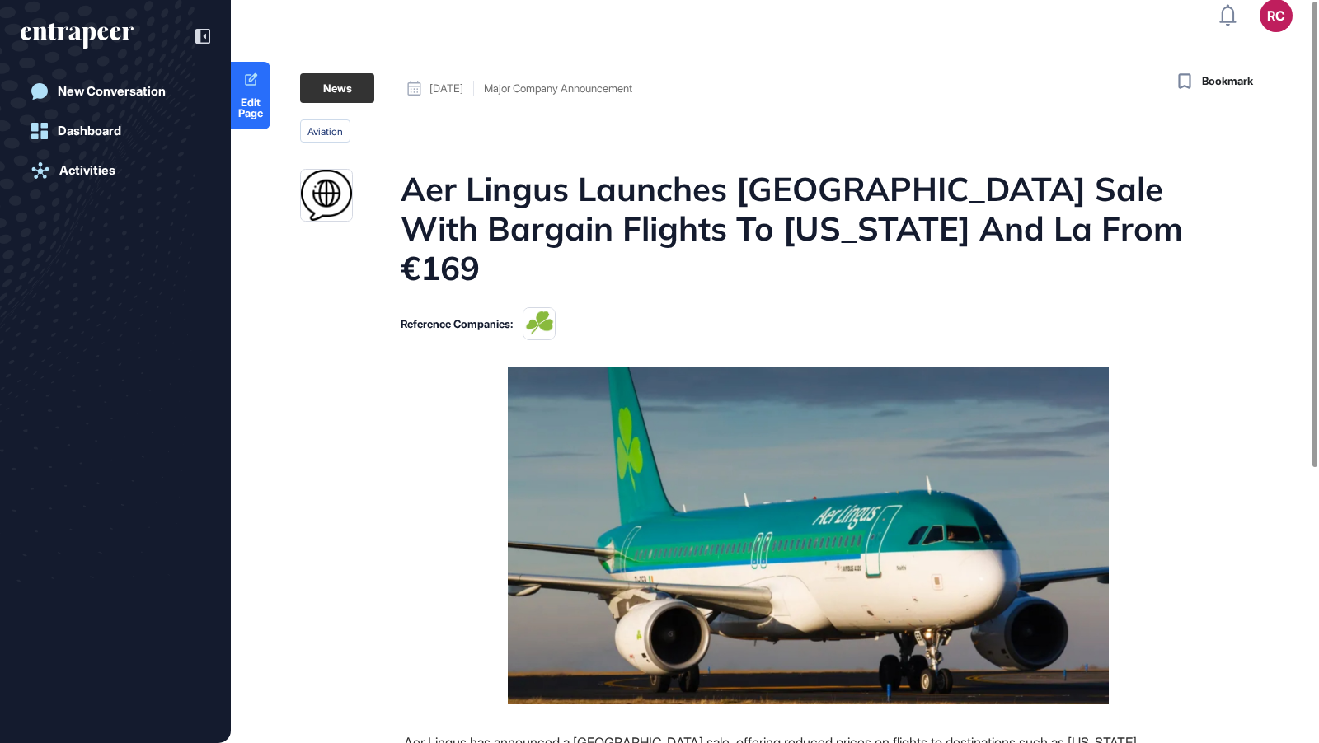
scroll to position [0, 0]
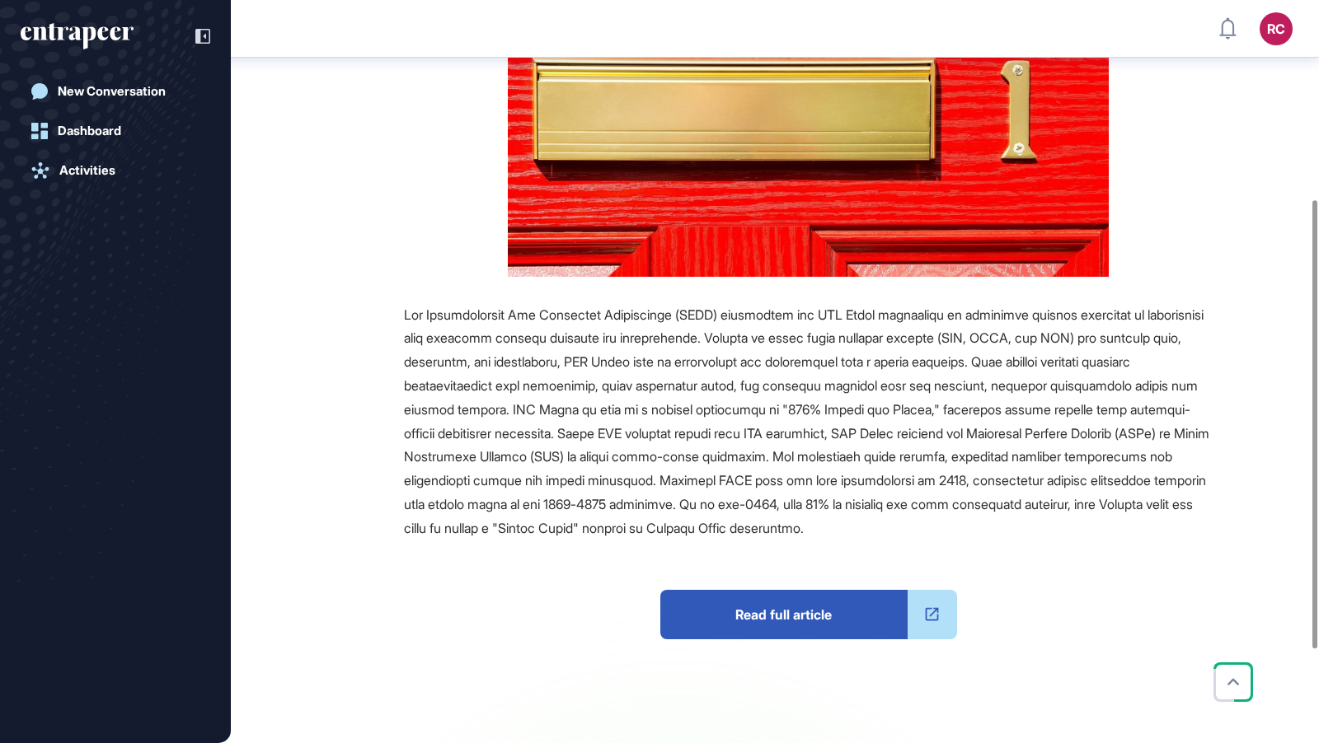
scroll to position [330, 0]
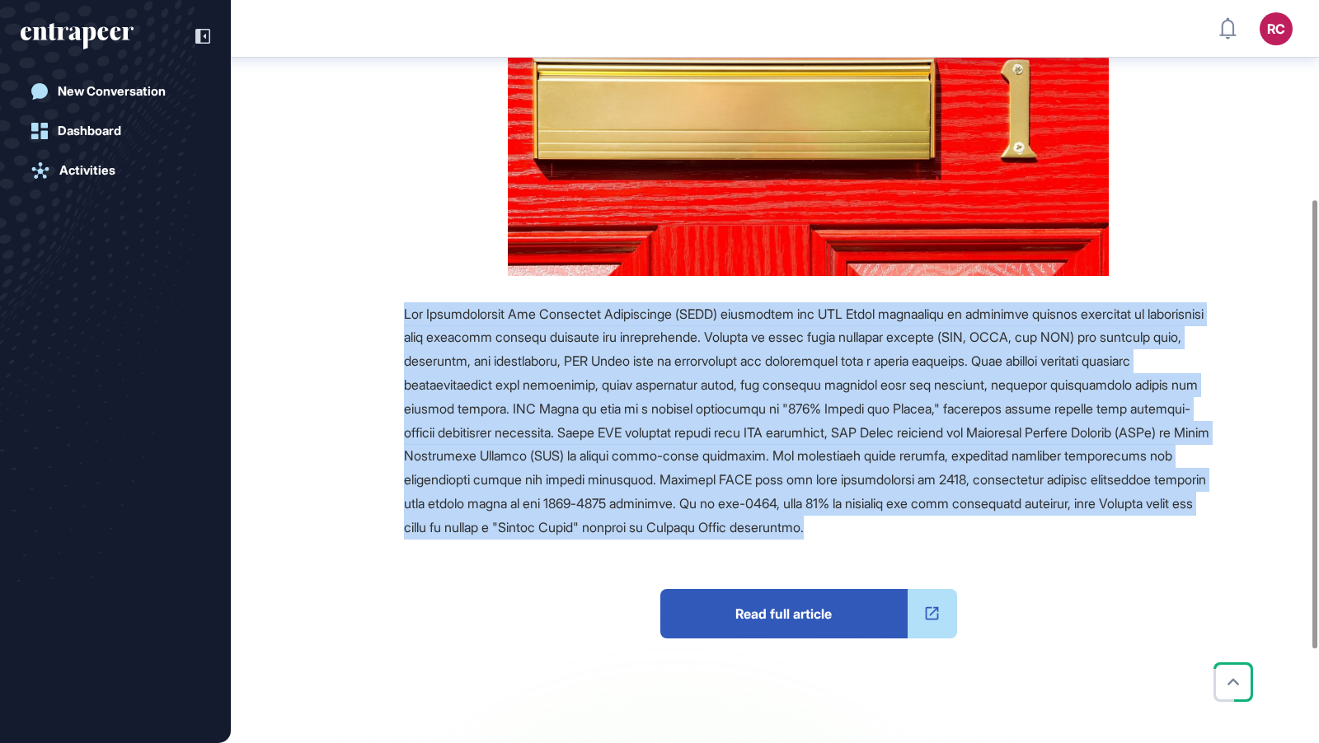
drag, startPoint x: 397, startPoint y: 301, endPoint x: 1170, endPoint y: 522, distance: 803.2
click at [1170, 522] on div "Source Reference Companies +15 Read full article" at bounding box center [756, 434] width 912 height 838
copy span "The International Air Transport Association (IATA) introduced the ONE Order ini…"
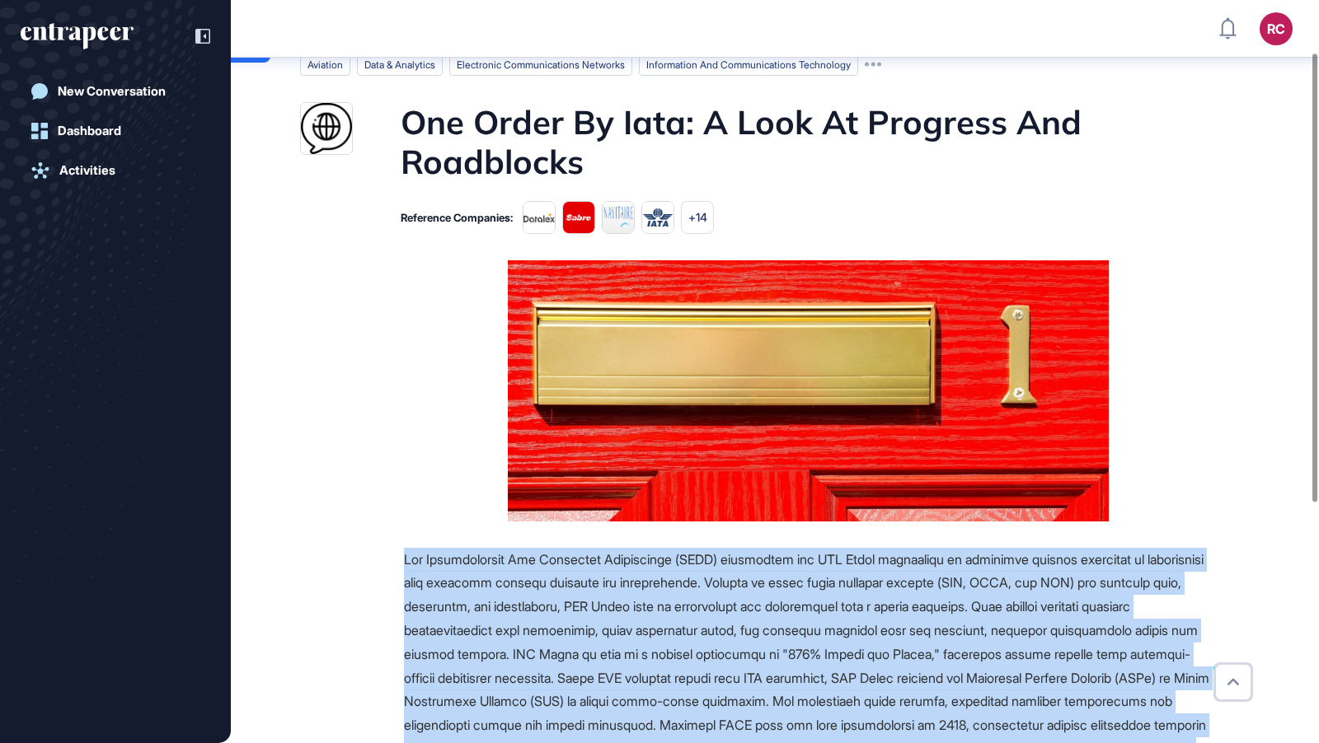
scroll to position [82, 0]
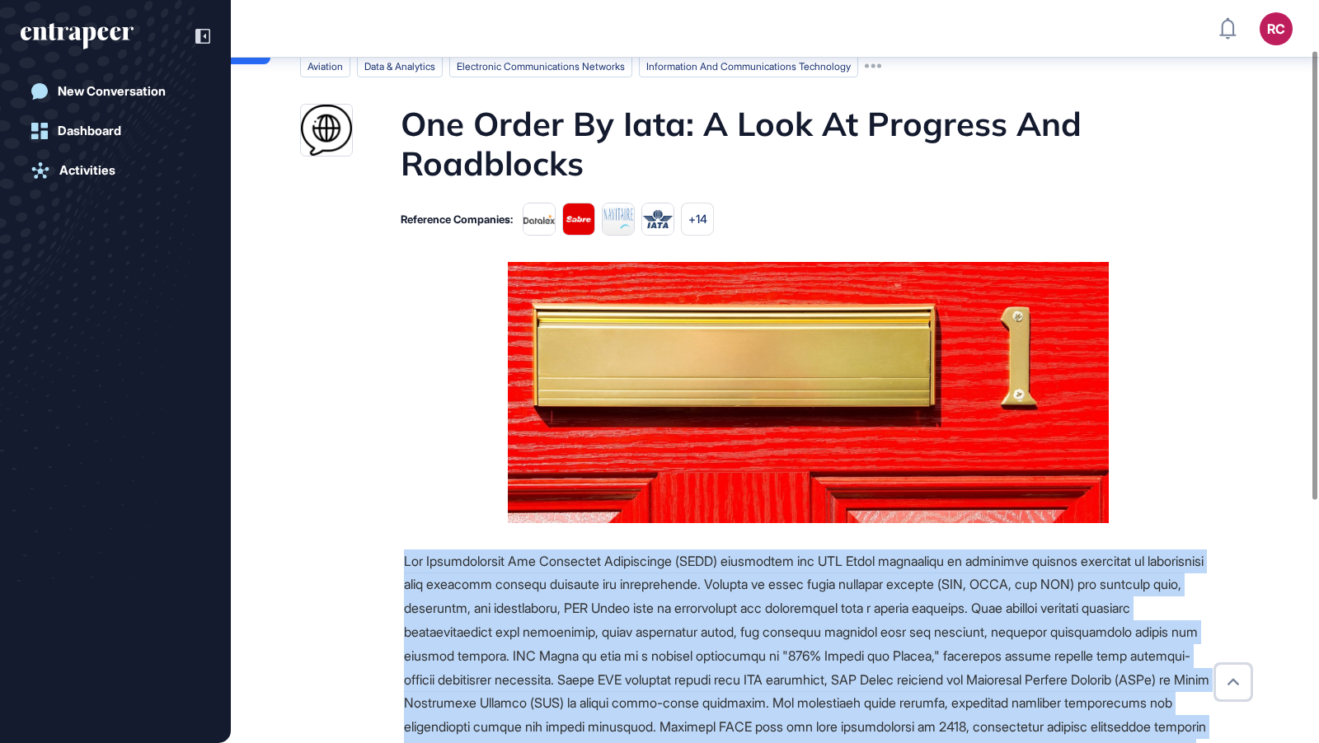
click at [1181, 360] on figure at bounding box center [808, 392] width 809 height 261
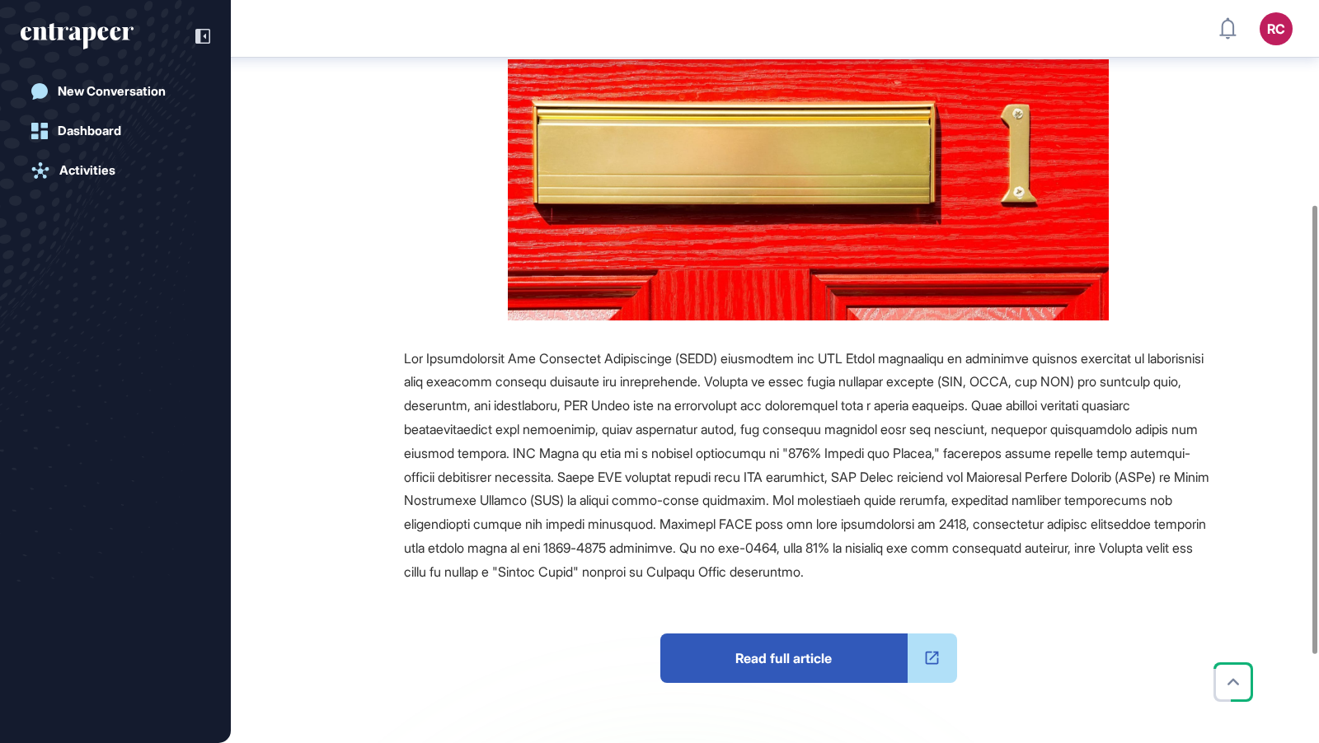
scroll to position [342, 0]
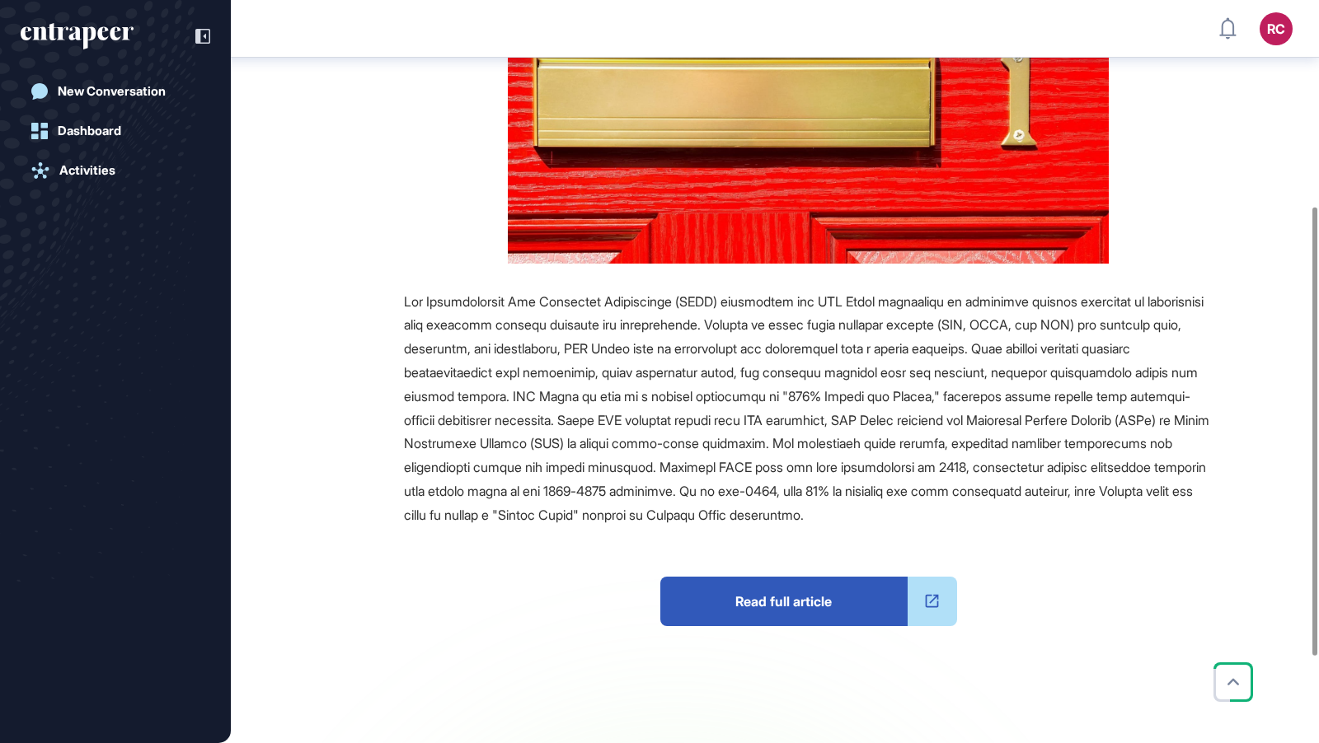
click at [759, 598] on span "Read full article" at bounding box center [783, 601] width 247 height 49
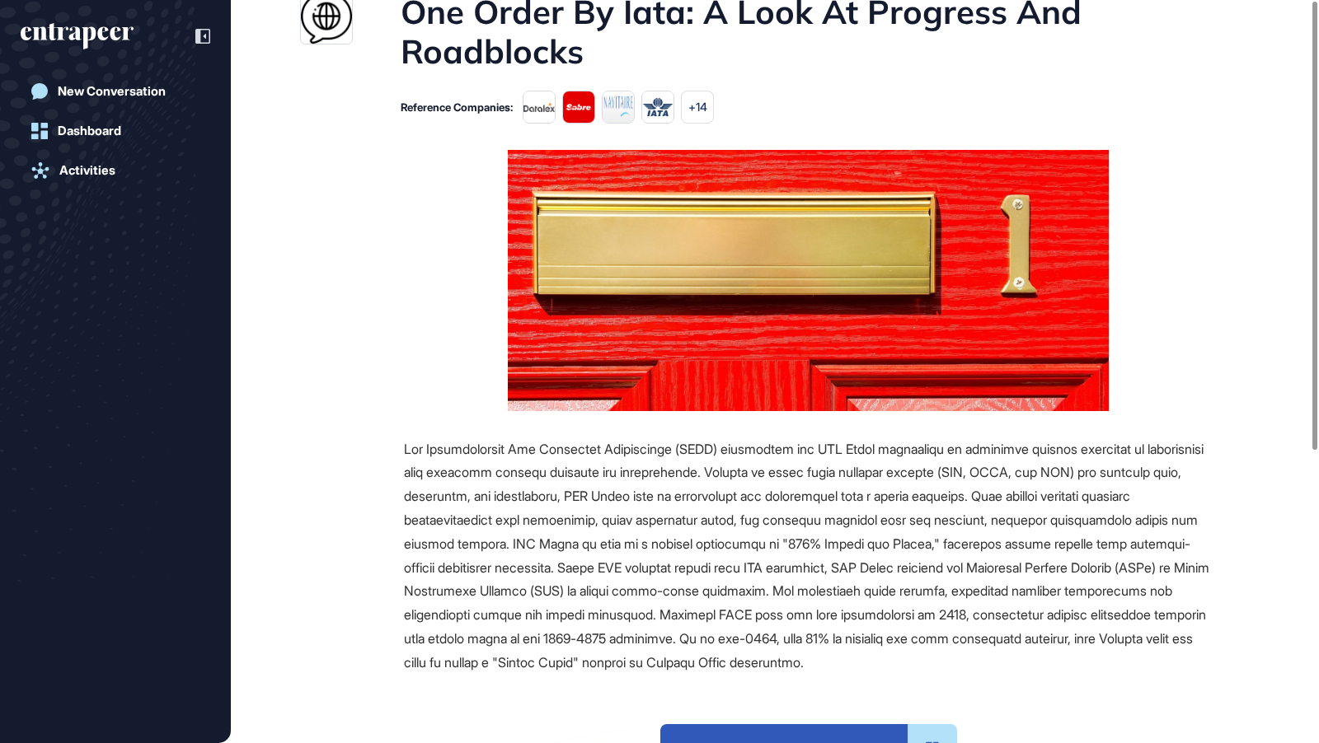
scroll to position [0, 0]
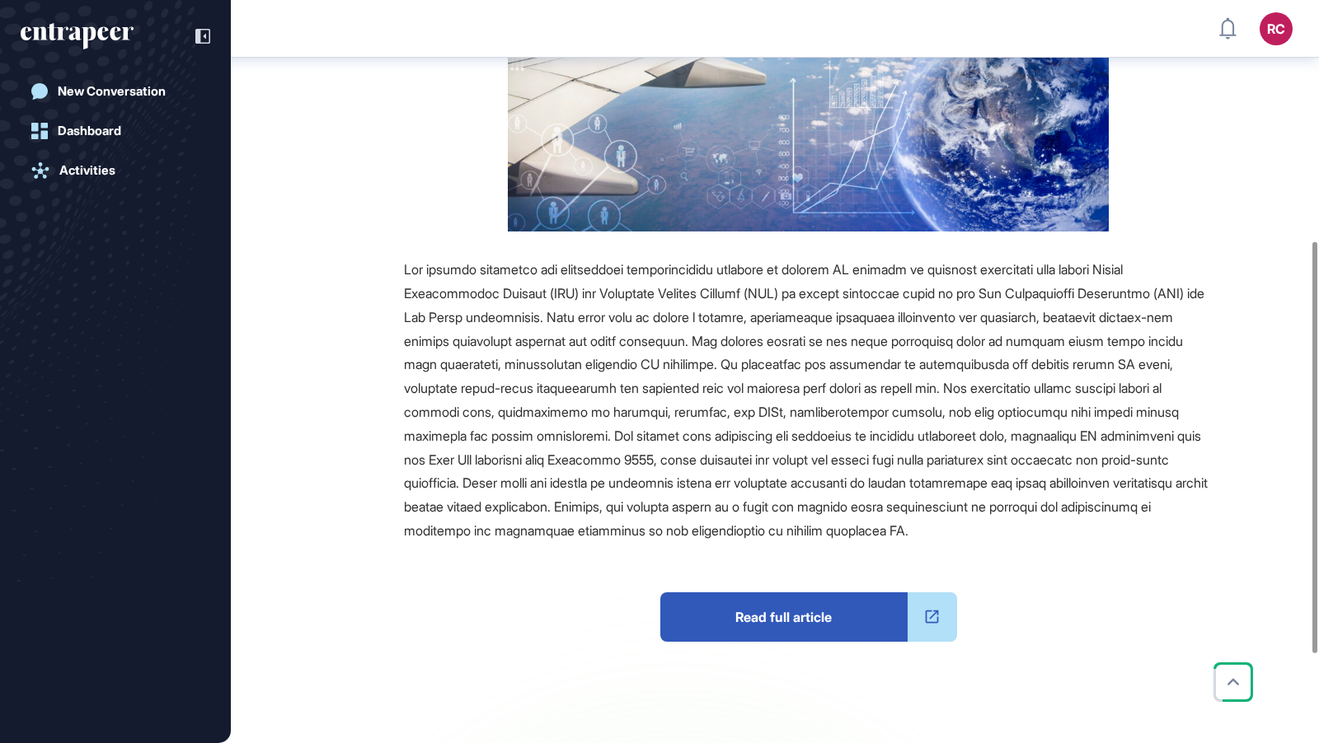
scroll to position [433, 0]
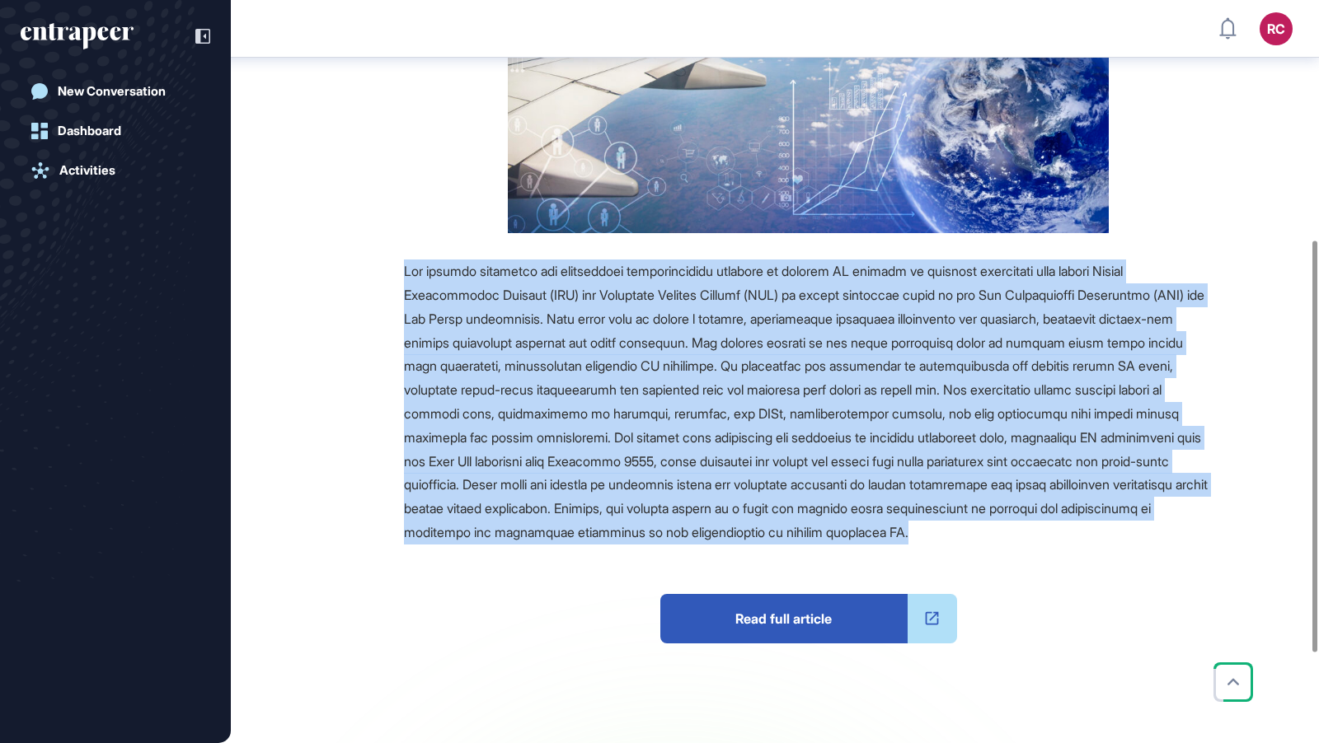
drag, startPoint x: 391, startPoint y: 263, endPoint x: 1099, endPoint y: 527, distance: 755.5
click at [1099, 527] on div "Source Read full article" at bounding box center [756, 345] width 912 height 1025
copy span "The article discusses the significant transformation underway in airline IT sys…"
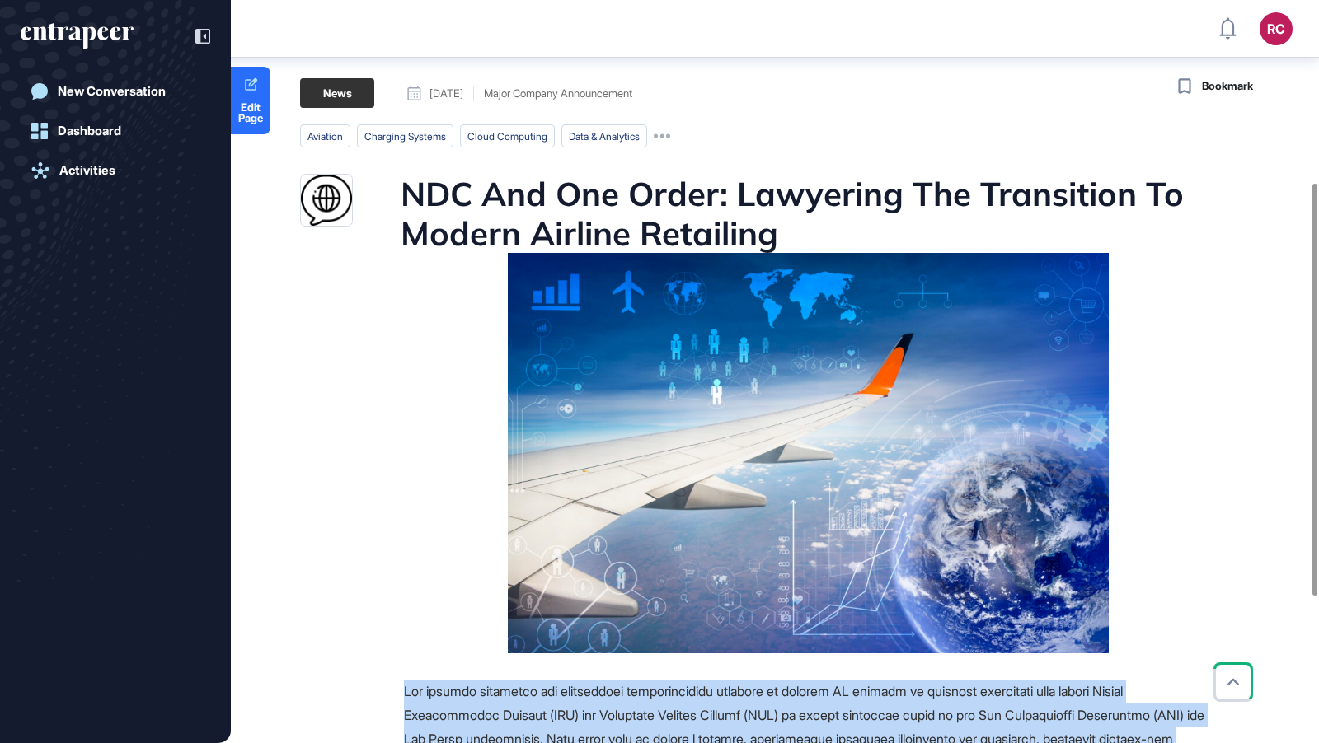
scroll to position [344, 0]
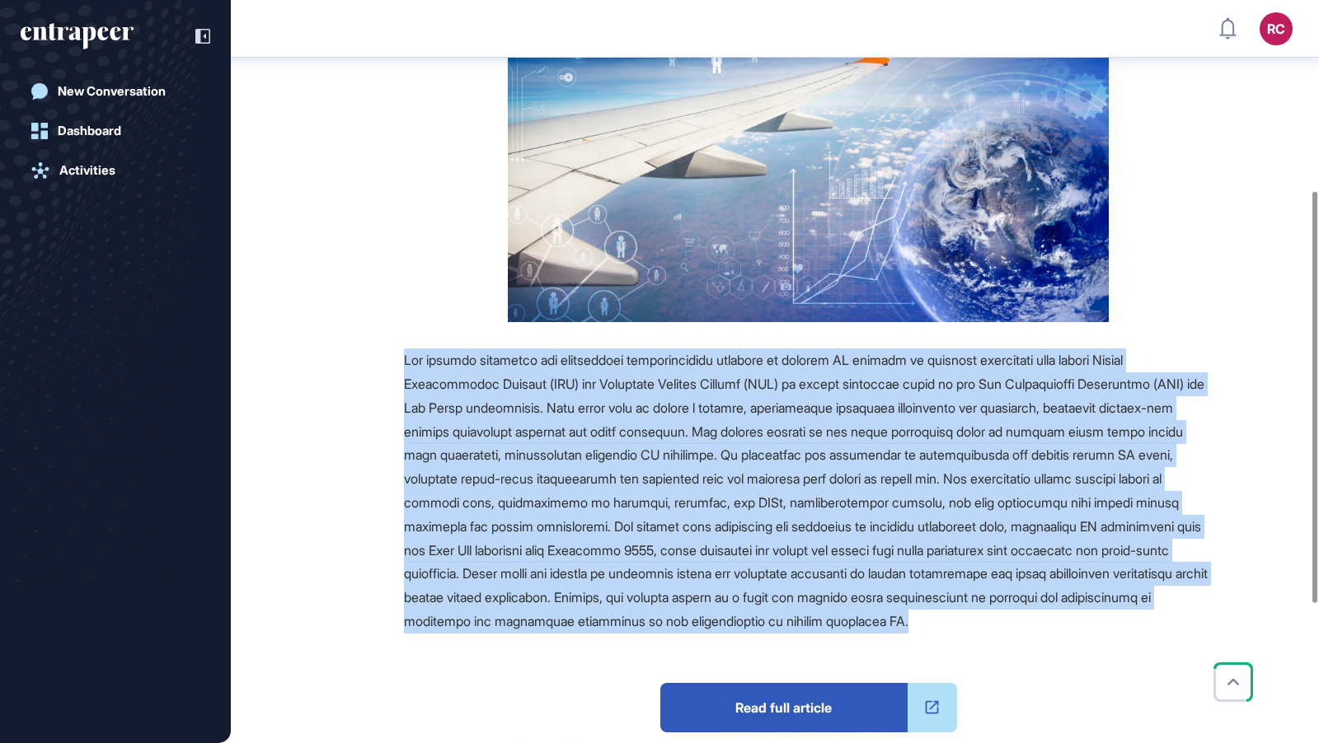
click at [773, 701] on span "Read full article" at bounding box center [783, 707] width 247 height 49
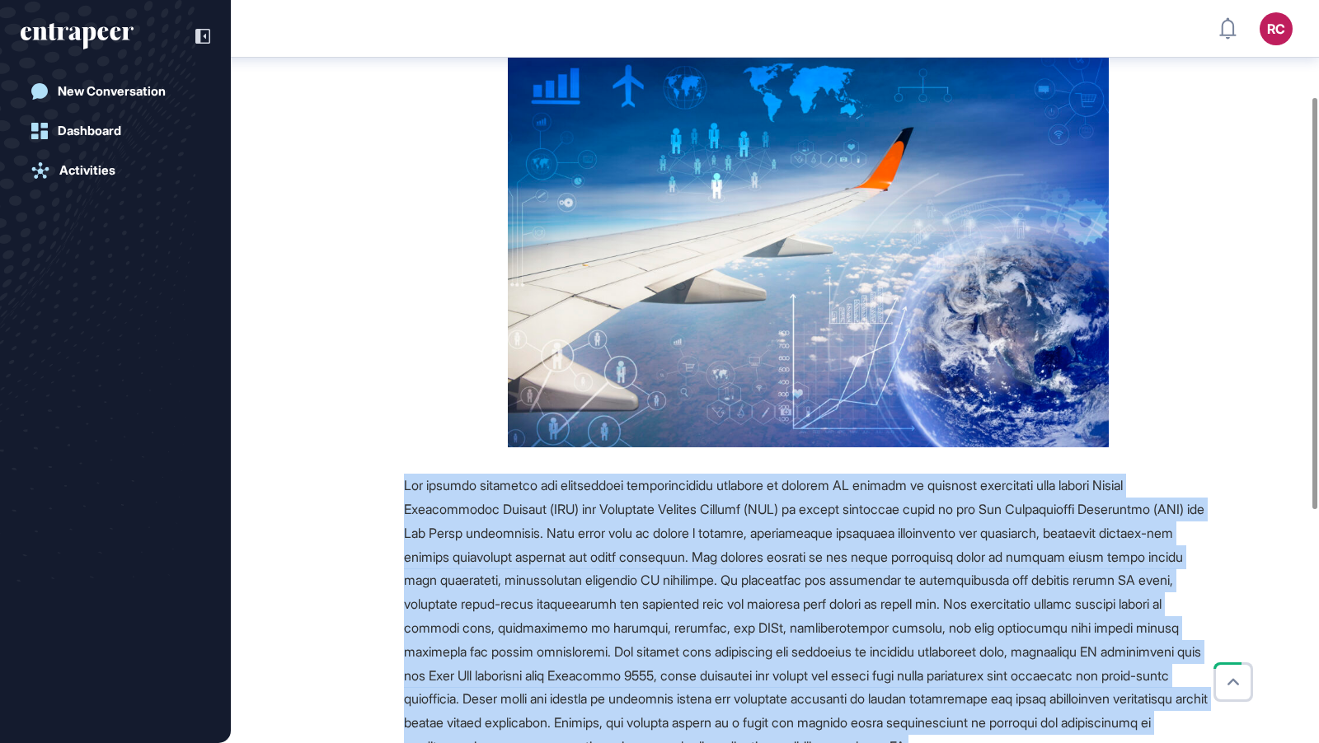
scroll to position [0, 0]
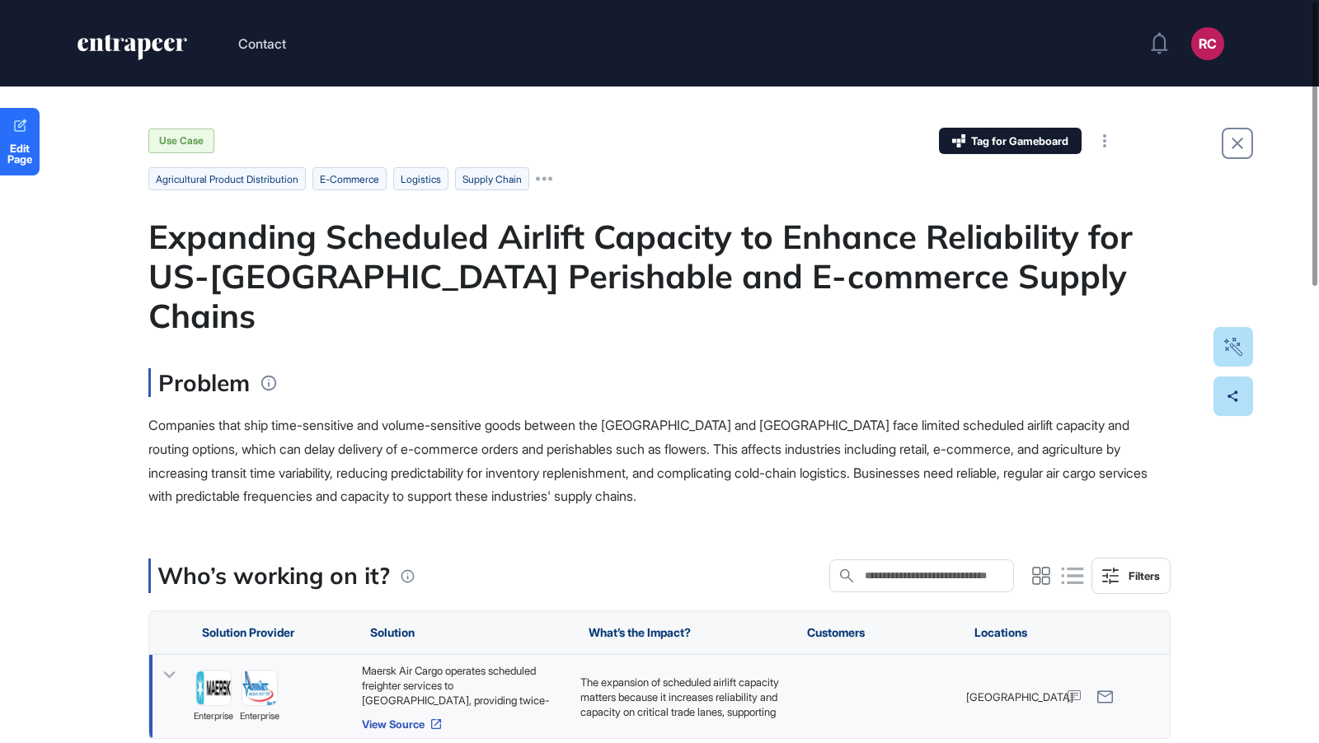
click at [425, 718] on link "View Source" at bounding box center [463, 724] width 202 height 13
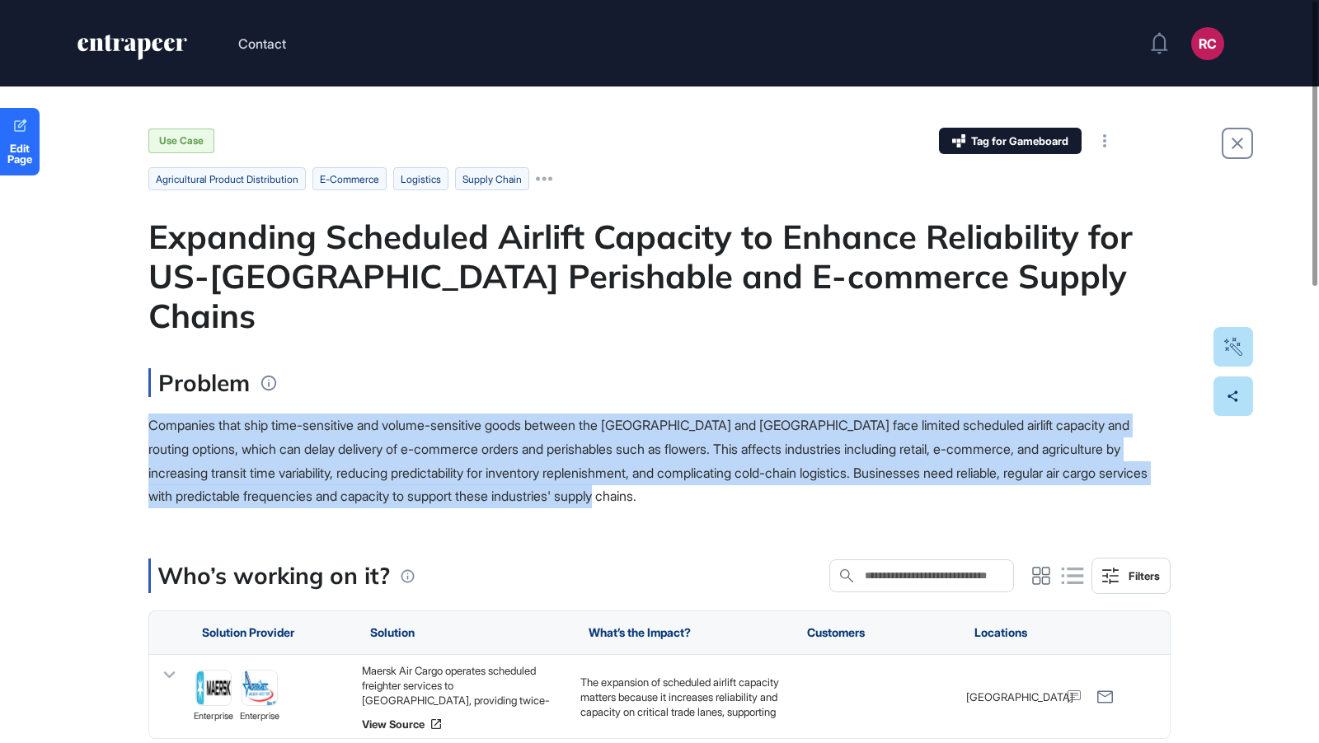
drag, startPoint x: 140, startPoint y: 381, endPoint x: 830, endPoint y: 462, distance: 694.7
copy span "Companies that ship time-sensitive and volume-sensitive goods between the [GEOG…"
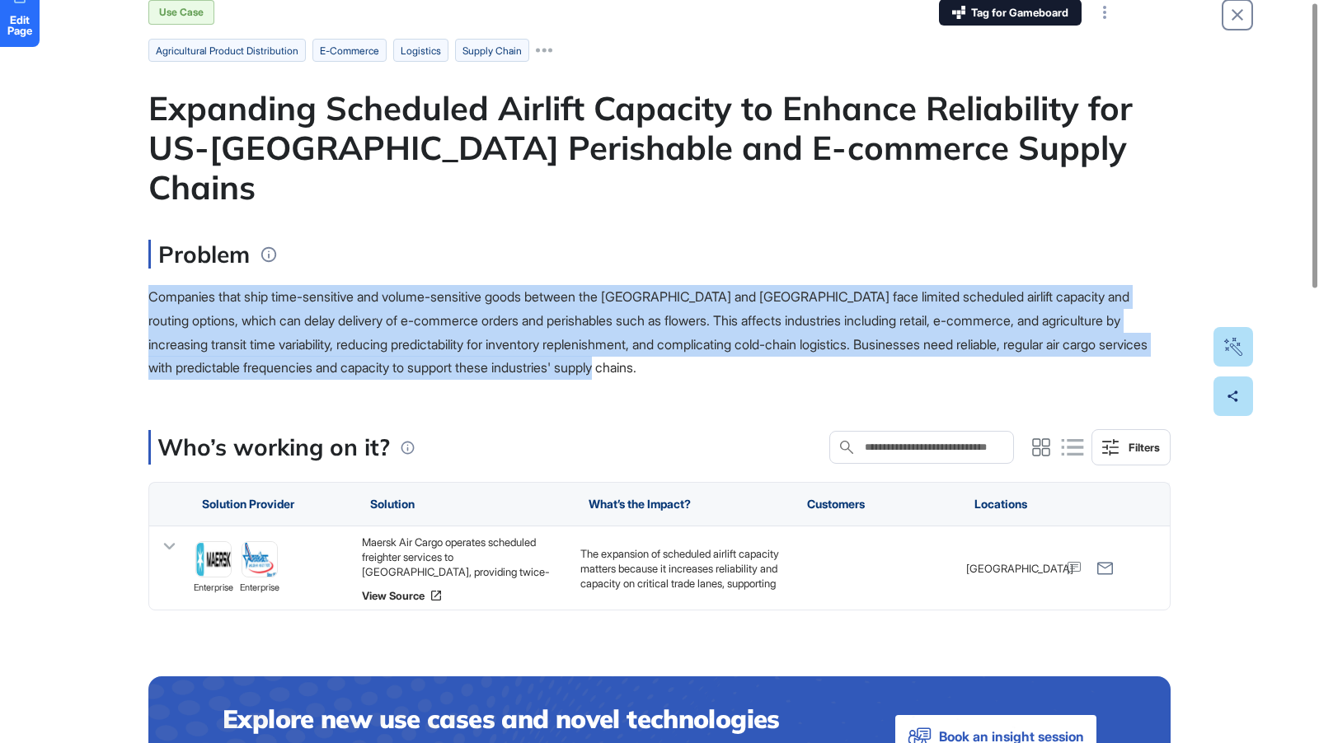
scroll to position [160, 0]
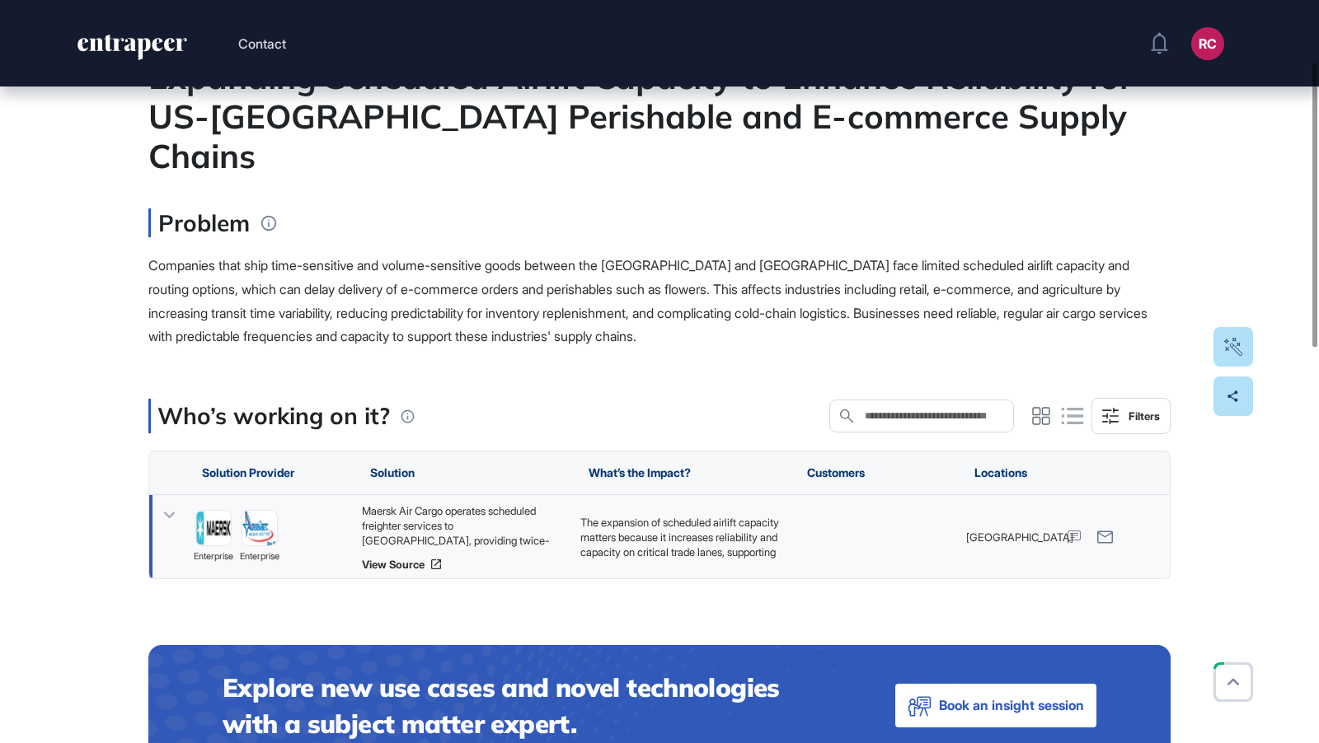
click at [465, 504] on div "Maersk Air Cargo operates scheduled freighter services to [GEOGRAPHIC_DATA], pr…" at bounding box center [463, 526] width 202 height 45
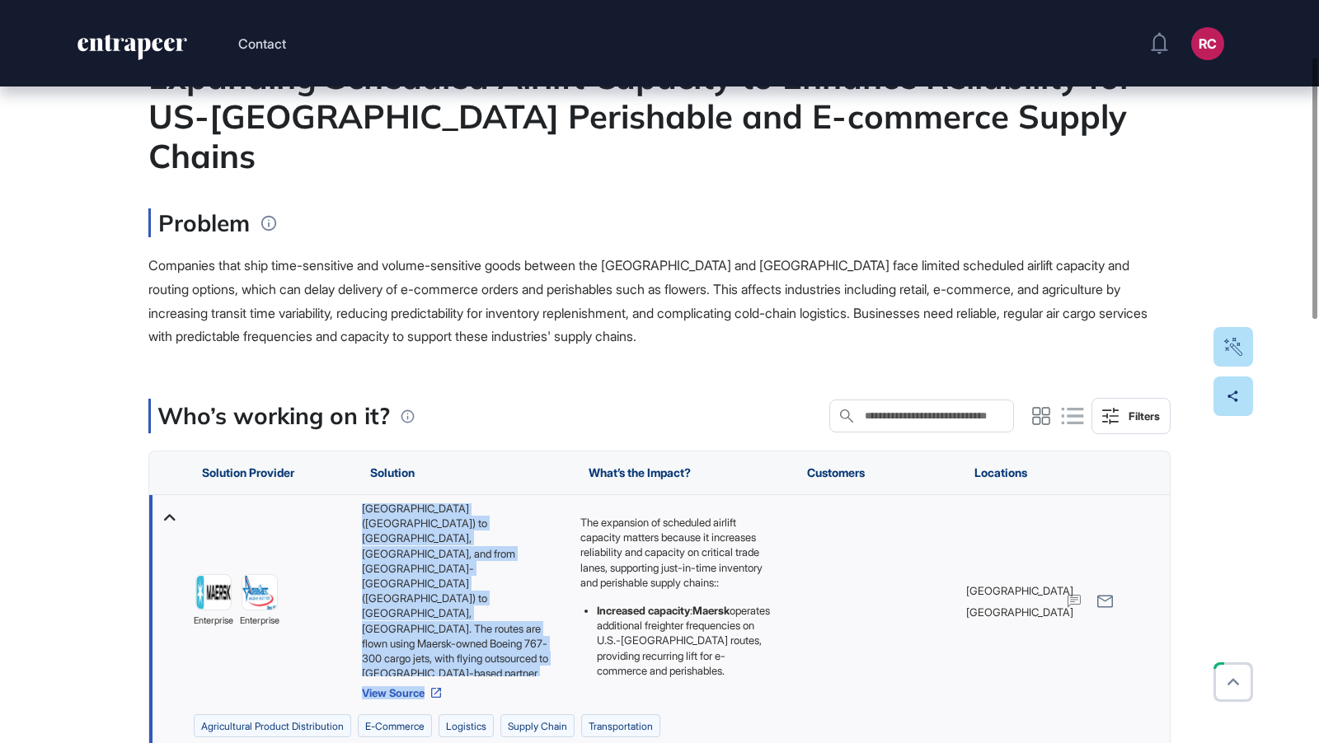
scroll to position [112, 0]
drag, startPoint x: 360, startPoint y: 469, endPoint x: 518, endPoint y: 626, distance: 222.6
click at [518, 626] on div "Maersk Air Cargo operates scheduled freighter services to South America, provid…" at bounding box center [463, 601] width 218 height 213
copy div "Maersk Air Cargo operates scheduled freighter services to South America, provid…"
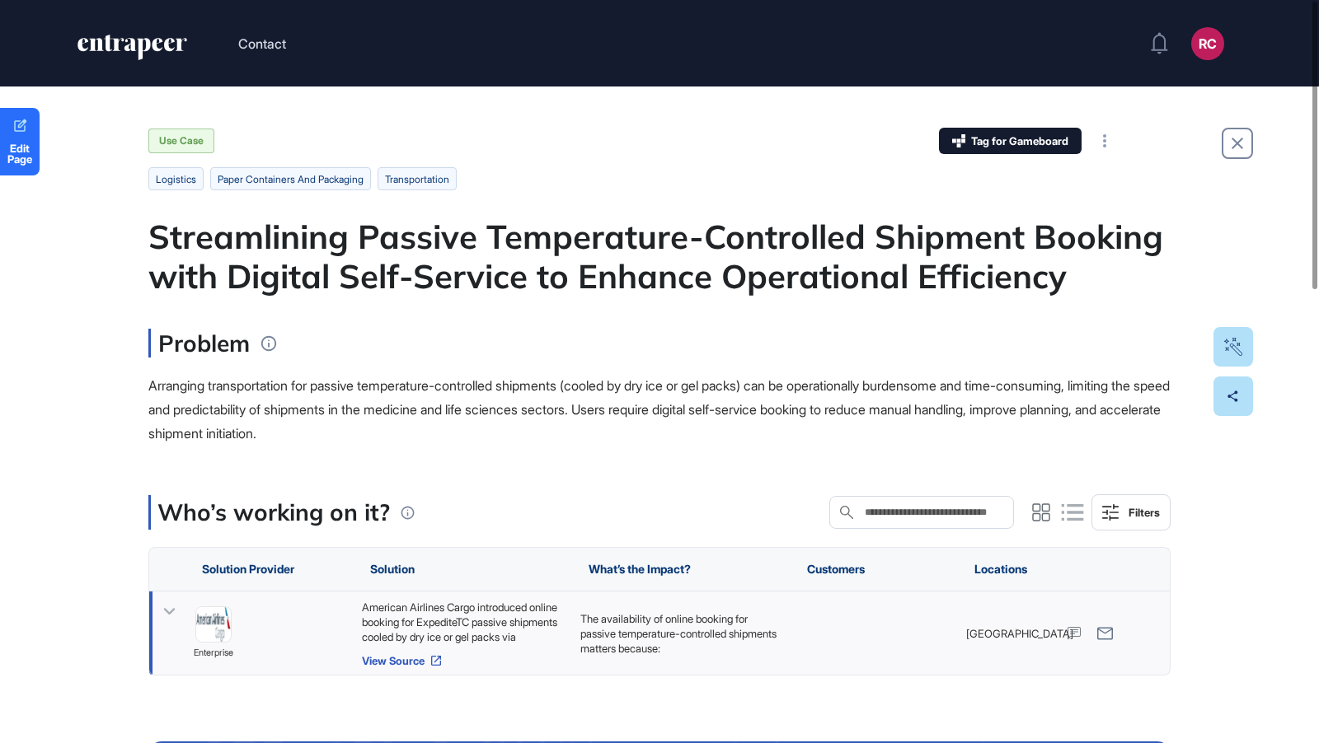
click at [411, 659] on link "View Source" at bounding box center [463, 660] width 202 height 13
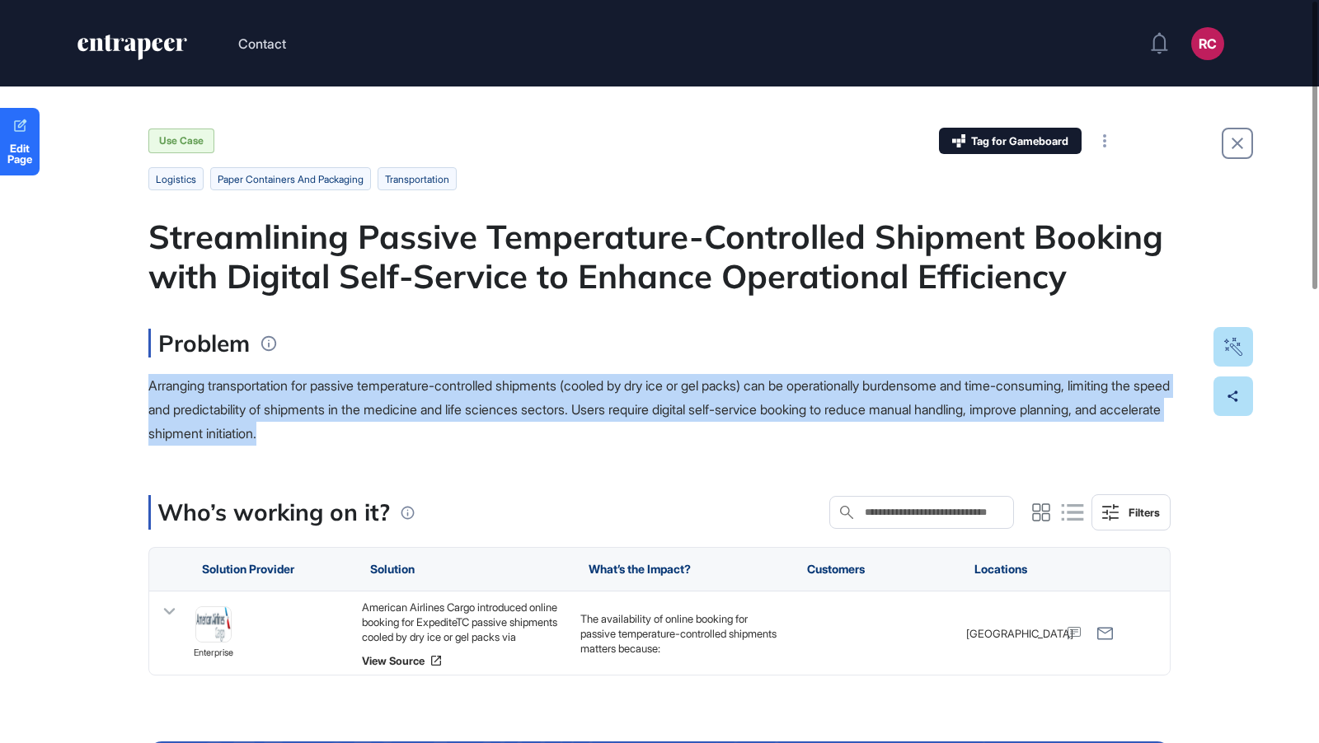
drag, startPoint x: 147, startPoint y: 378, endPoint x: 492, endPoint y: 423, distance: 348.2
copy span "Arranging transportation for passive temperature-controlled shipments (cooled b…"
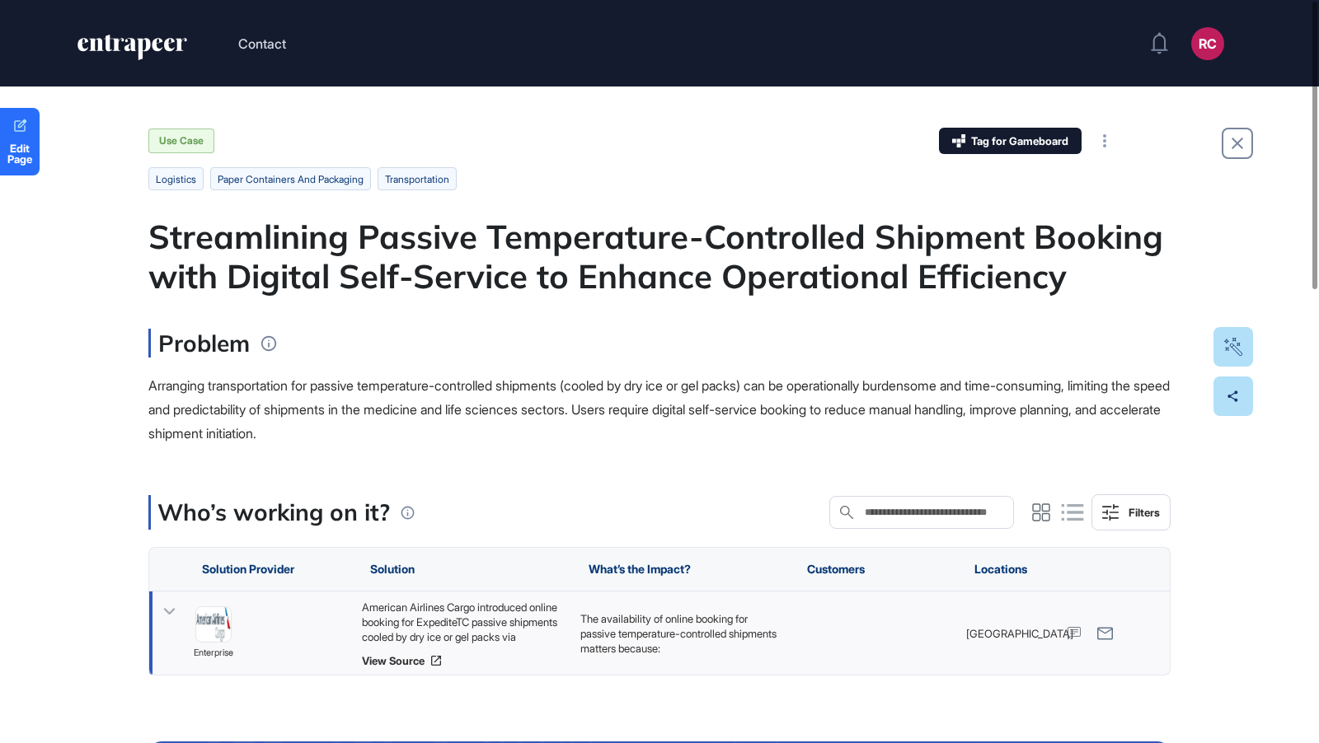
click at [456, 630] on div "American Airlines Cargo introduced online booking for ExpediteTC passive shipme…" at bounding box center [463, 622] width 202 height 45
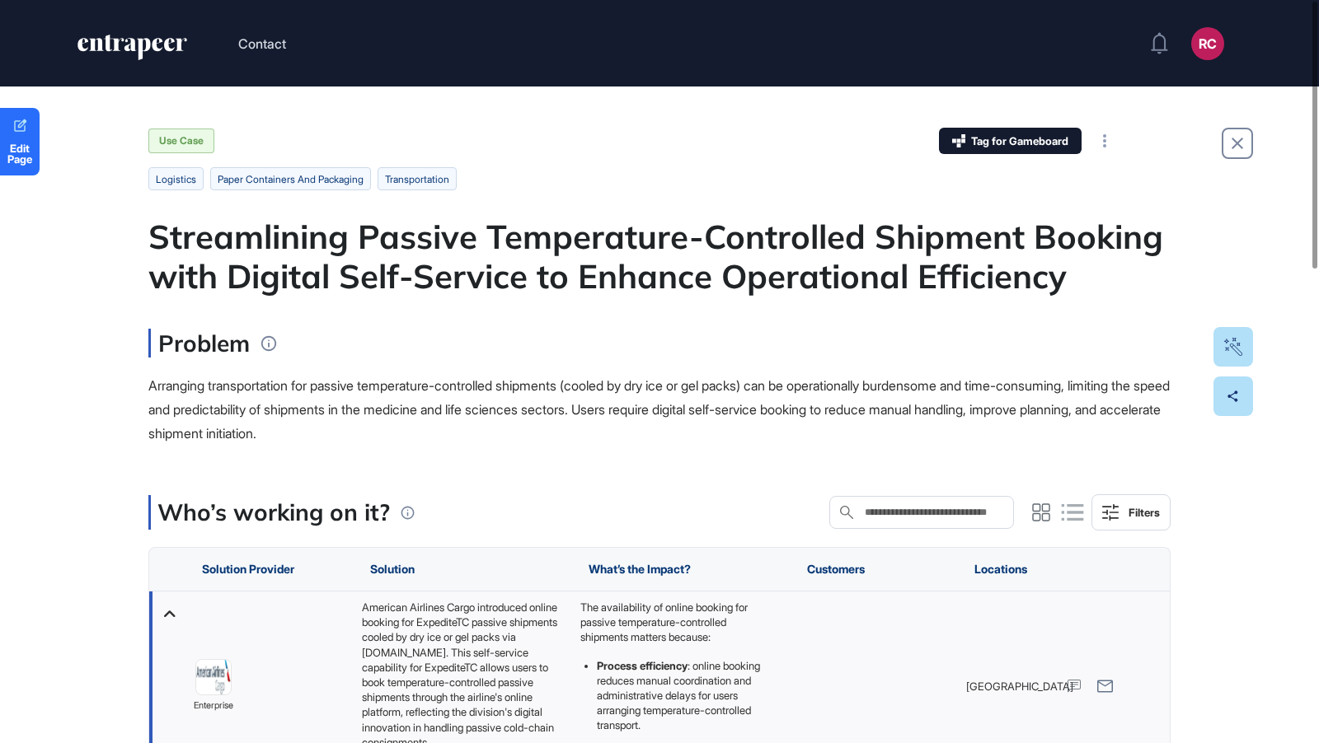
scroll to position [153, 0]
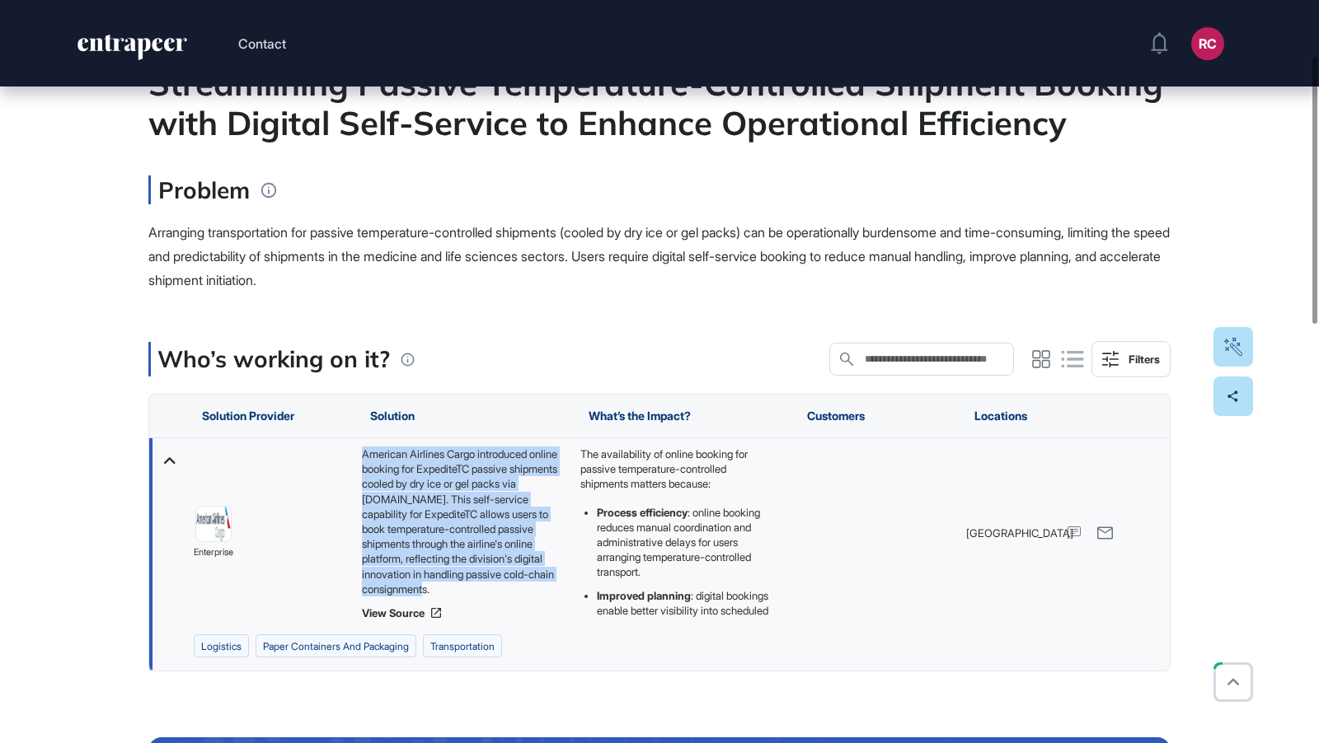
drag, startPoint x: 361, startPoint y: 448, endPoint x: 522, endPoint y: 591, distance: 214.9
click at [522, 591] on div "American Airlines Cargo introduced online booking for ExpediteTC passive shipme…" at bounding box center [463, 522] width 202 height 150
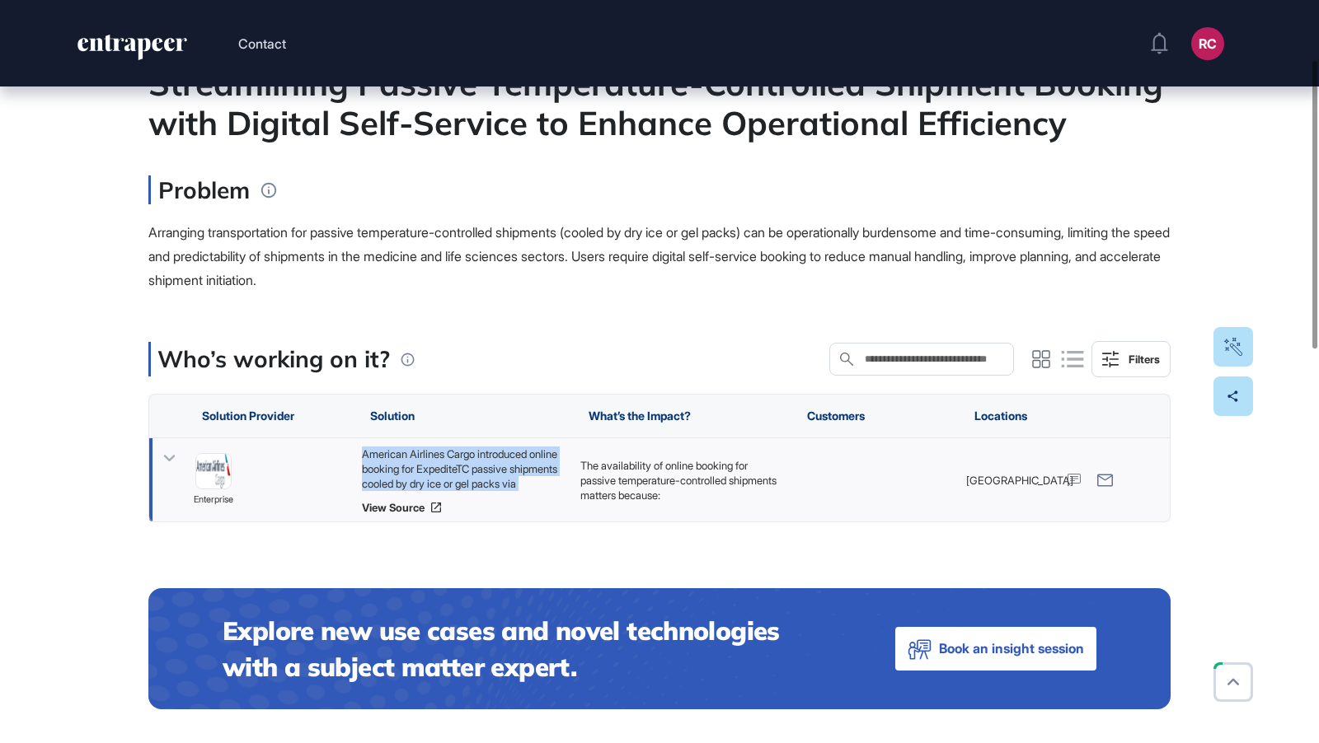
copy div "American Airlines Cargo introduced online booking for ExpediteTC passive shipme…"
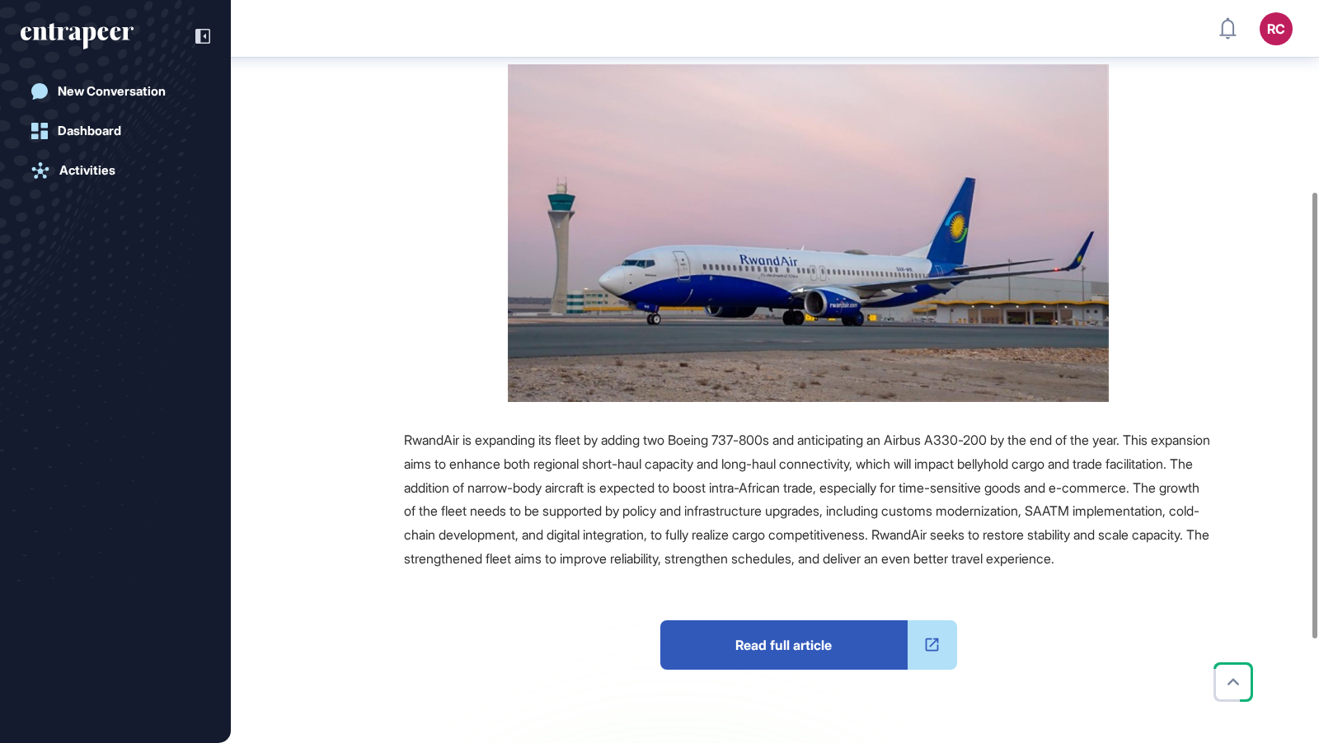
scroll to position [318, 0]
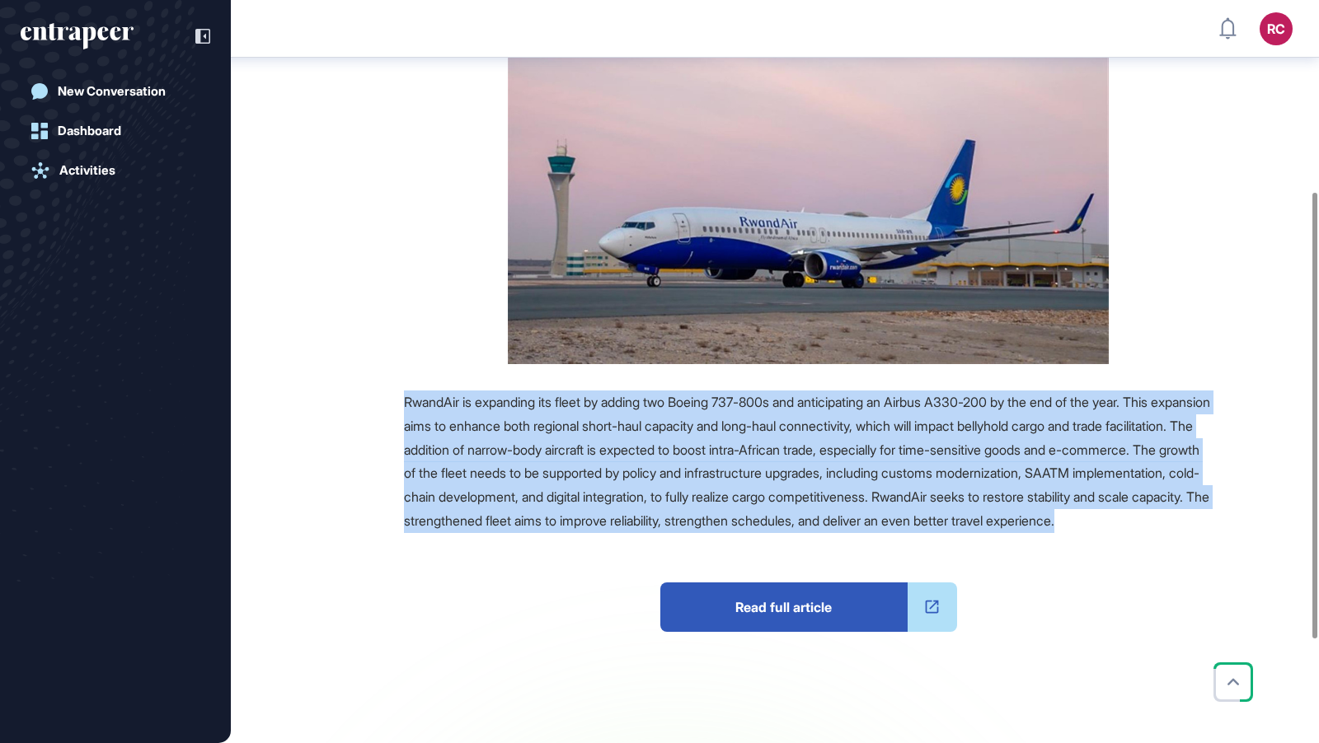
drag, startPoint x: 395, startPoint y: 402, endPoint x: 710, endPoint y: 551, distance: 349.1
click at [712, 551] on div "Source Reference Companies +2 RwandAir is expanding its fleet by adding two Boe…" at bounding box center [756, 436] width 912 height 820
copy span "RwandAir is expanding its fleet by adding two Boeing 737-800s and anticipating …"
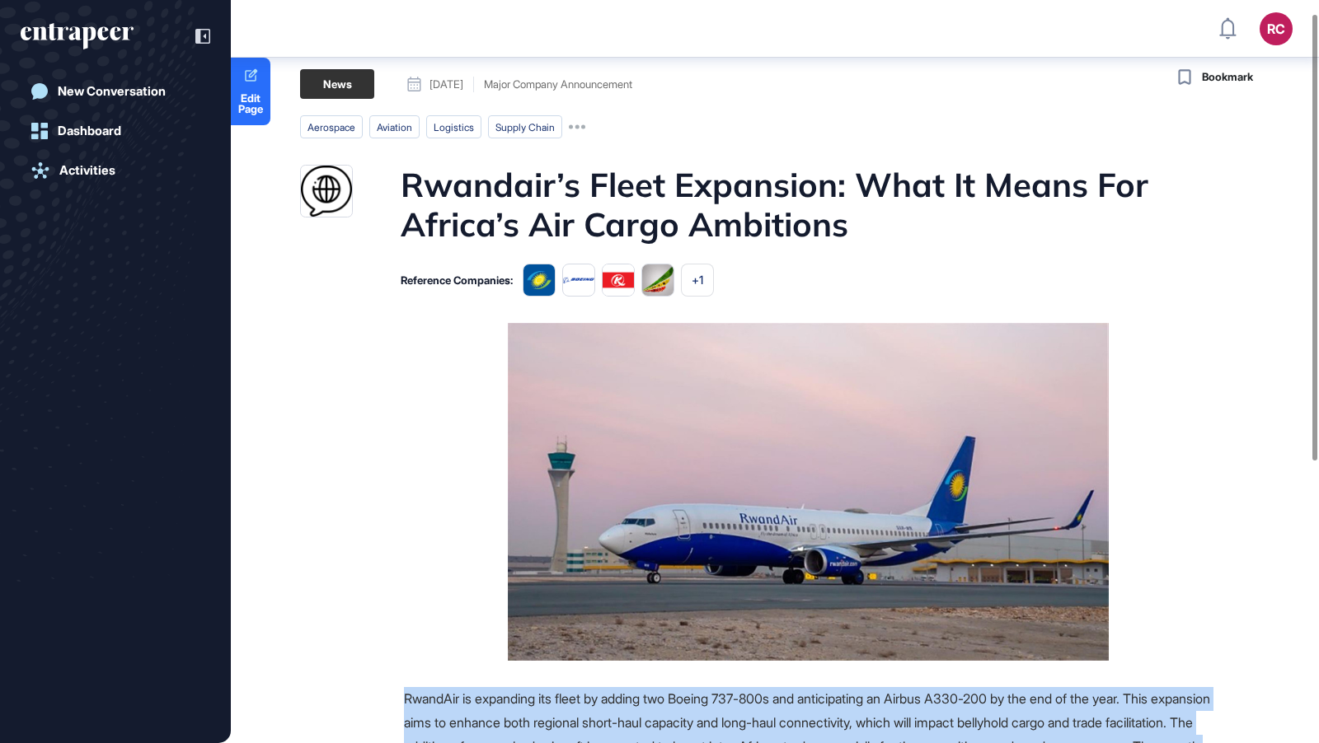
scroll to position [21, 0]
click at [818, 246] on main "News [DATE] Major Company Announcement [DATE] Major Company Announcement aerosp…" at bounding box center [776, 606] width 1085 height 1074
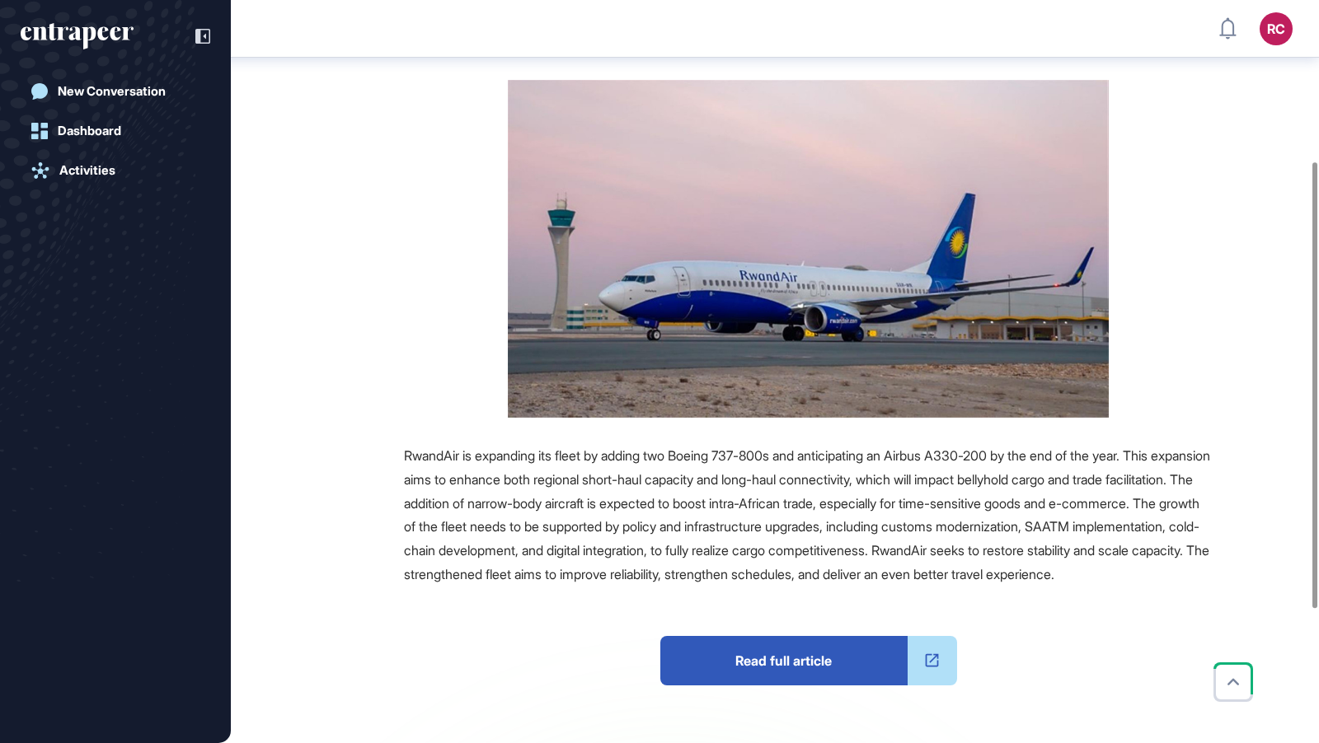
scroll to position [275, 0]
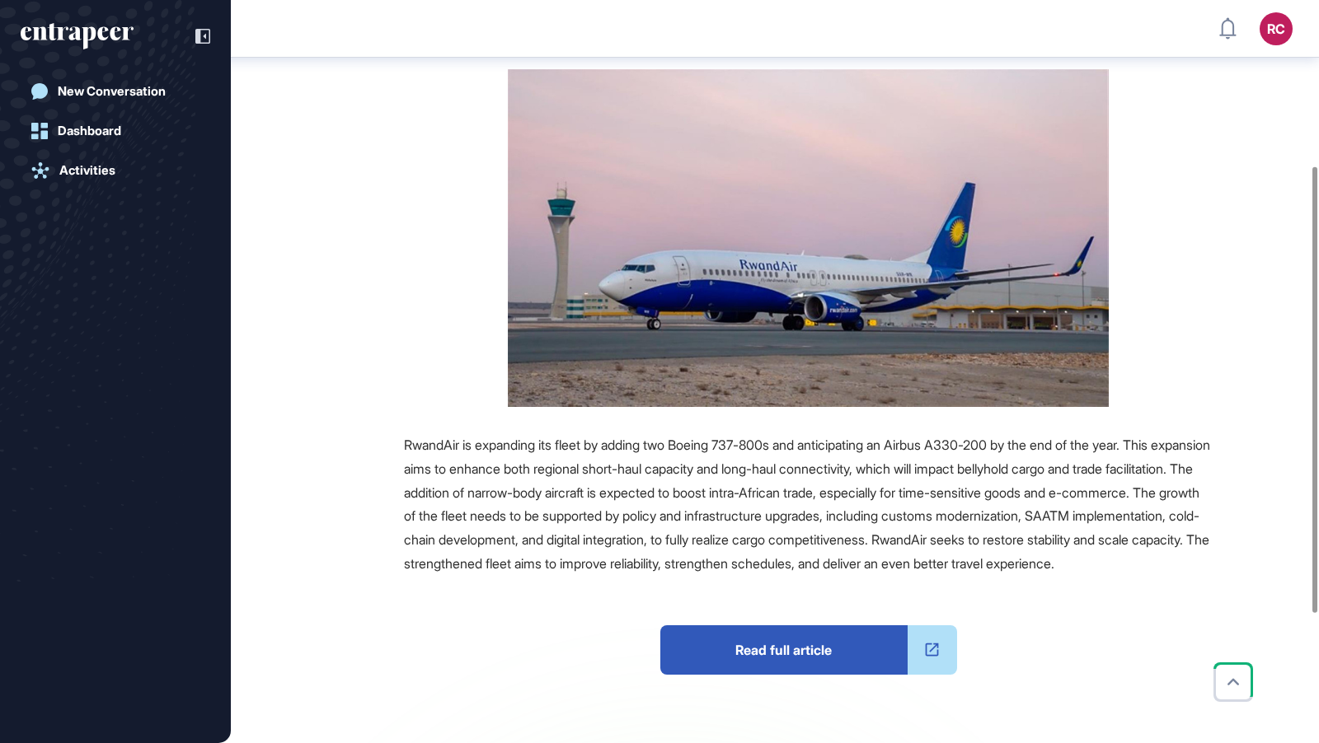
click at [748, 660] on span "Read full article" at bounding box center [783, 650] width 247 height 49
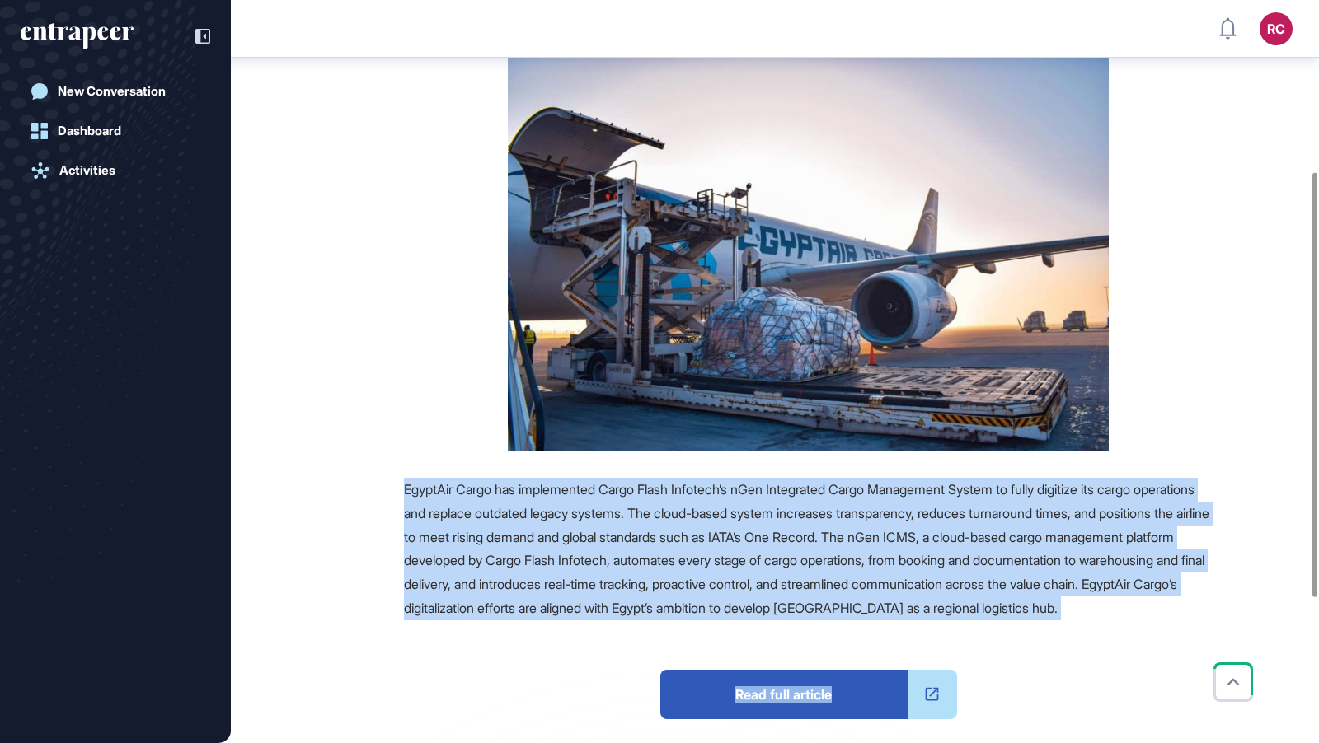
scroll to position [307, 0]
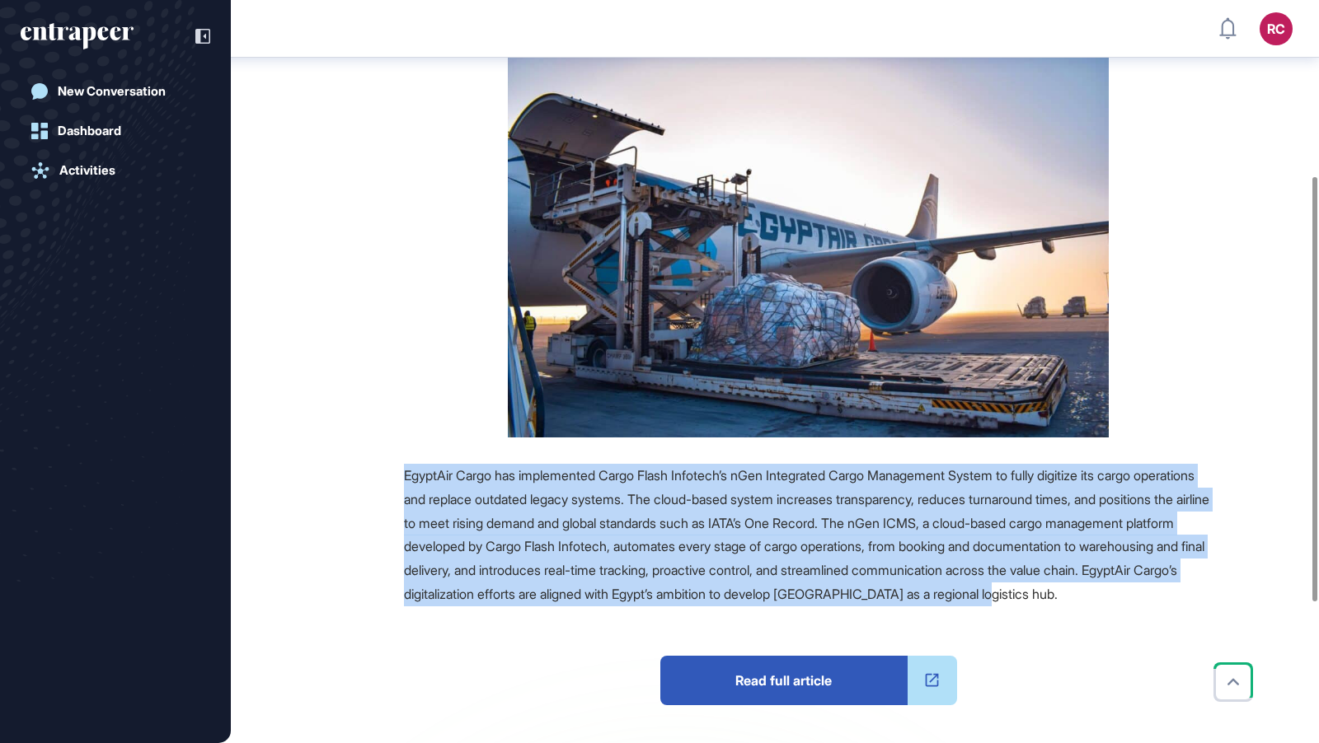
drag, startPoint x: 591, startPoint y: 741, endPoint x: 560, endPoint y: 613, distance: 131.3
click at [564, 616] on div "Source Reference Companies EgyptAir Cargo has implemented Cargo Flash Infotech’…" at bounding box center [756, 478] width 912 height 883
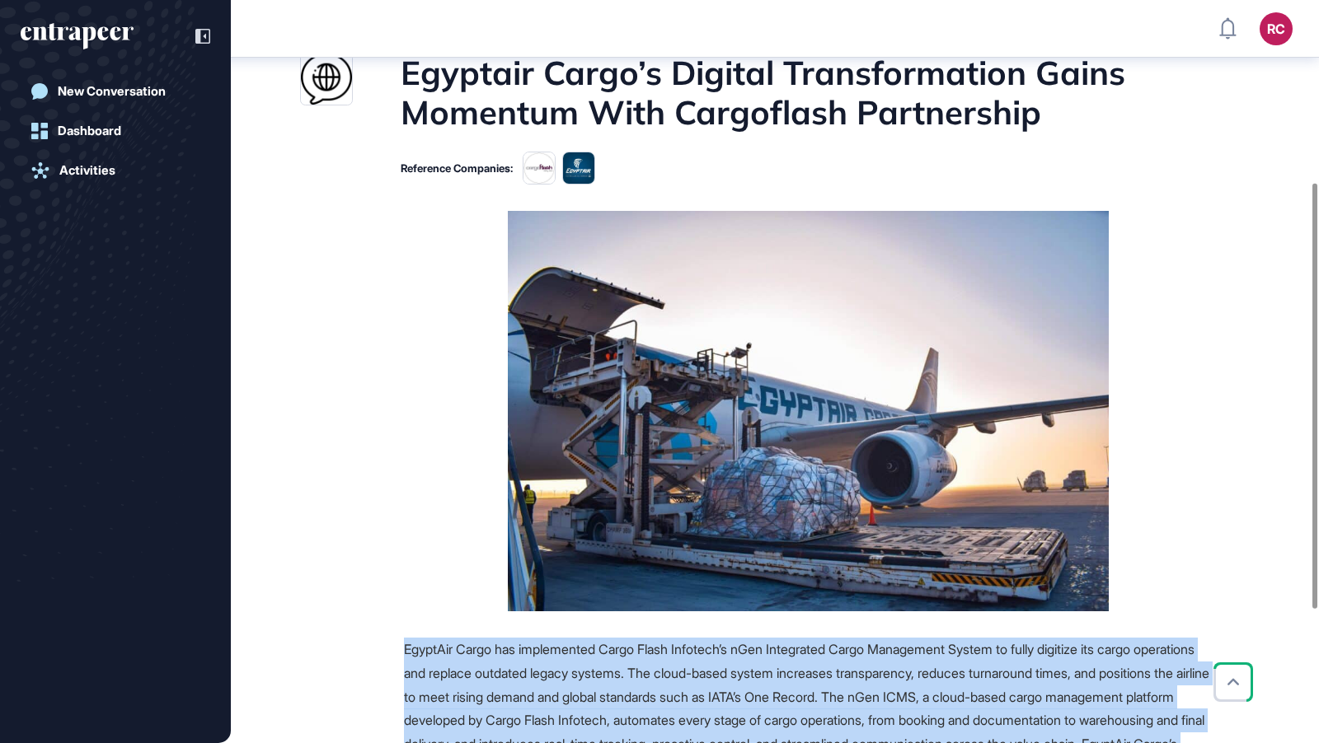
scroll to position [537, 0]
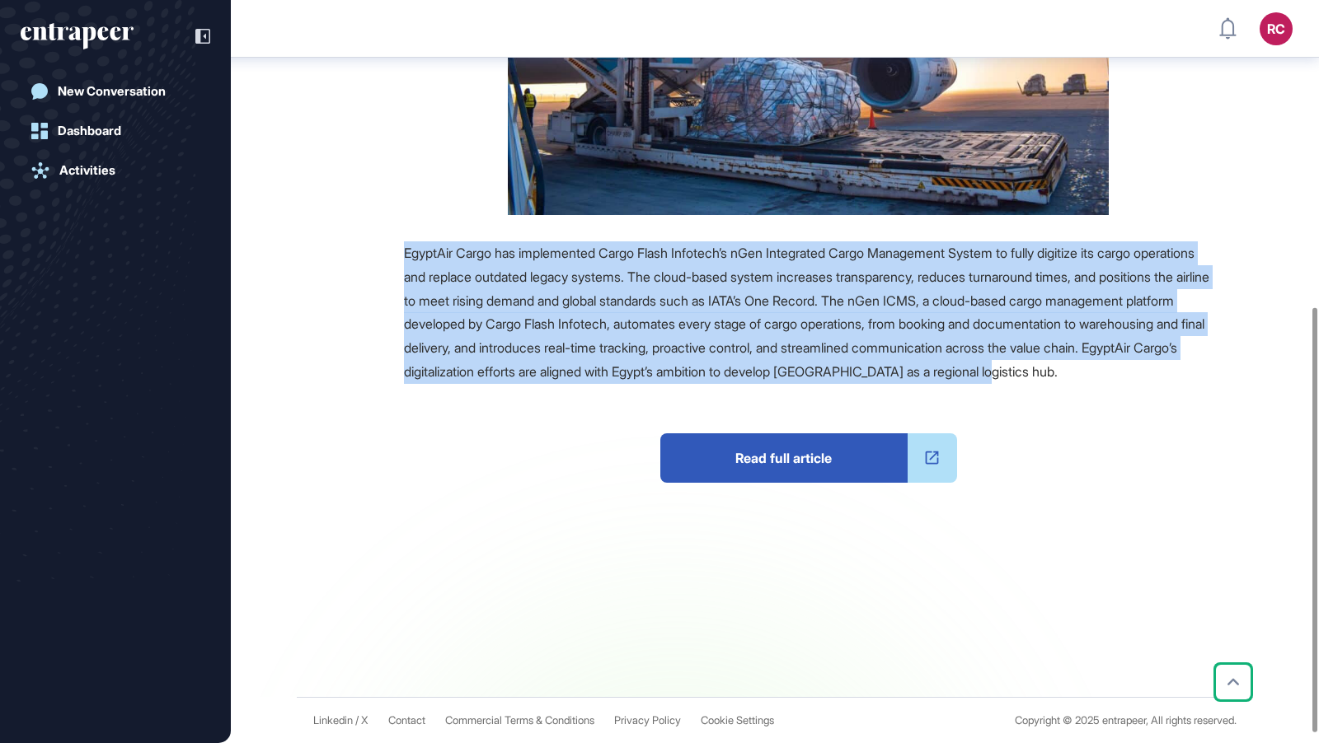
click at [752, 450] on span "Read full article" at bounding box center [783, 458] width 247 height 49
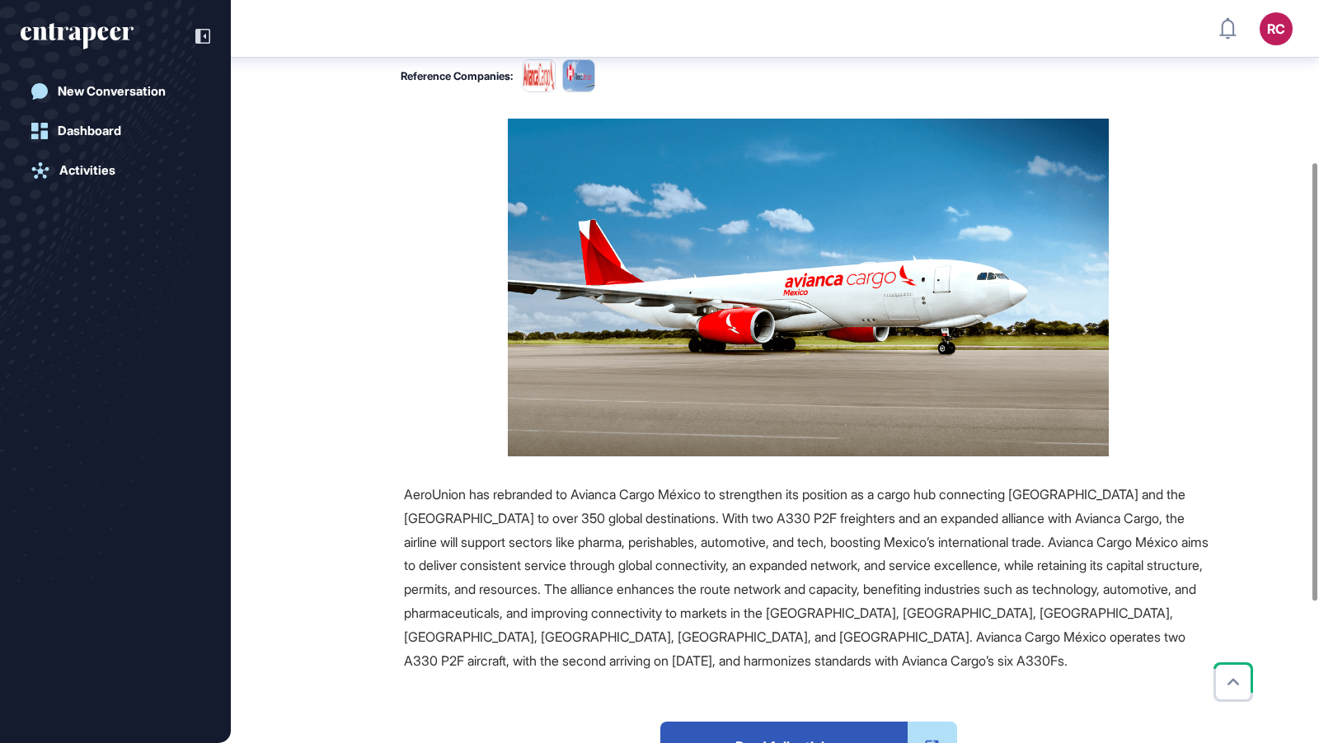
scroll to position [274, 0]
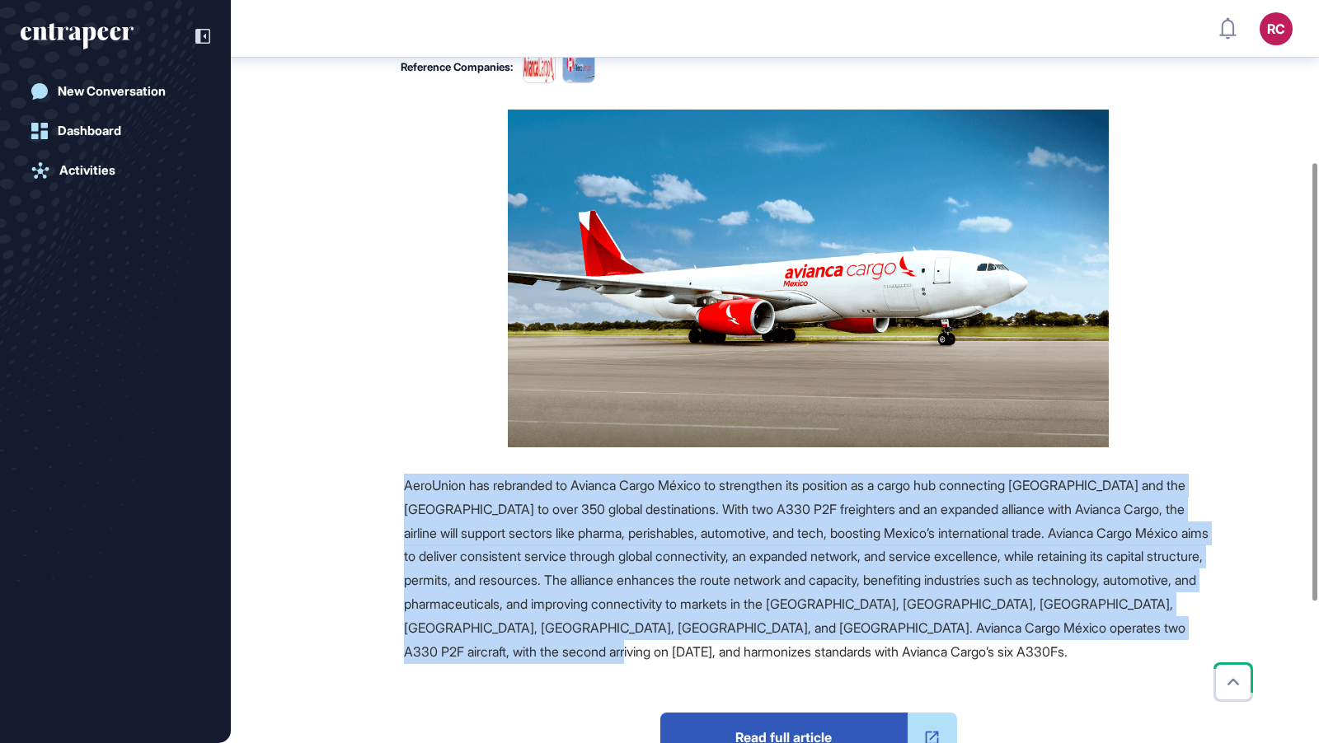
drag, startPoint x: 398, startPoint y: 441, endPoint x: 766, endPoint y: 615, distance: 406.7
click at [766, 615] on div "Source Reference Companies AeroUnion has rebranded to Avianca Cargo México to s…" at bounding box center [756, 543] width 912 height 867
copy span "AeroUnion has rebranded to Avianca Cargo México to strengthen its position as a…"
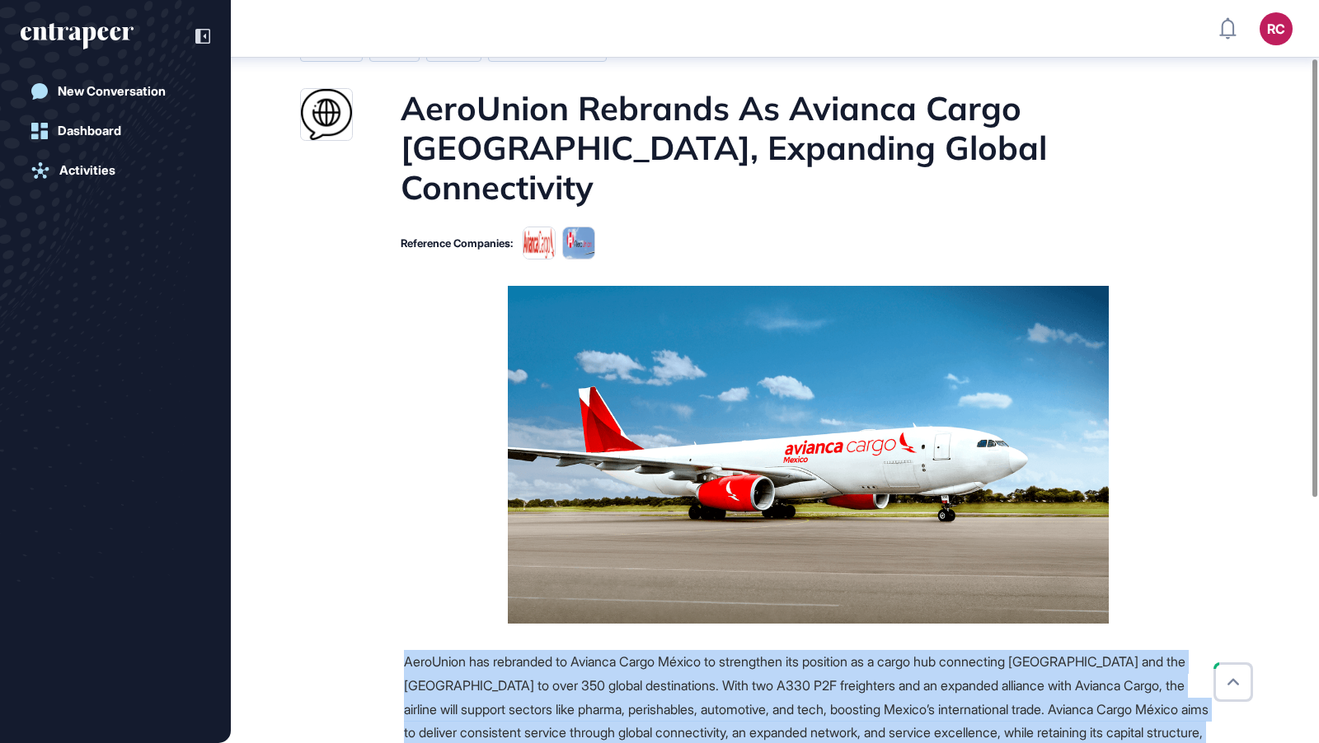
scroll to position [99, 0]
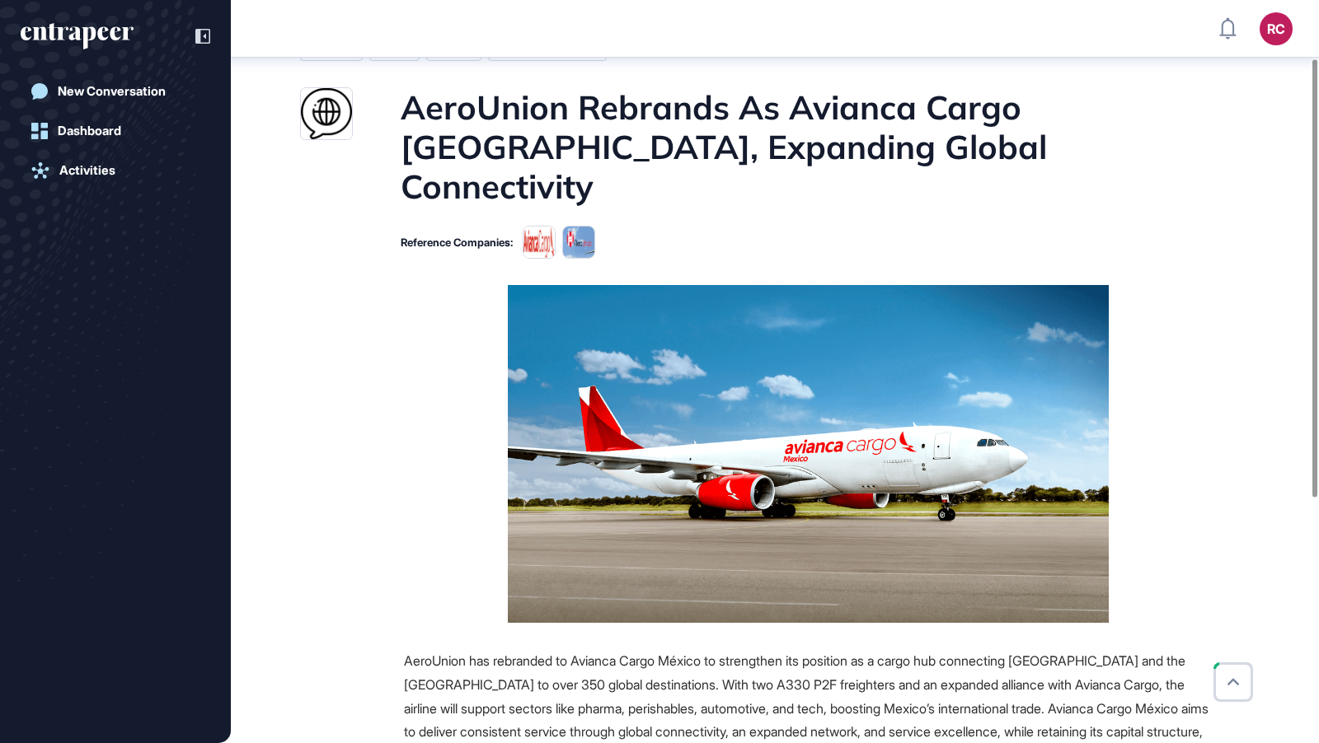
click at [418, 409] on figure at bounding box center [808, 454] width 809 height 338
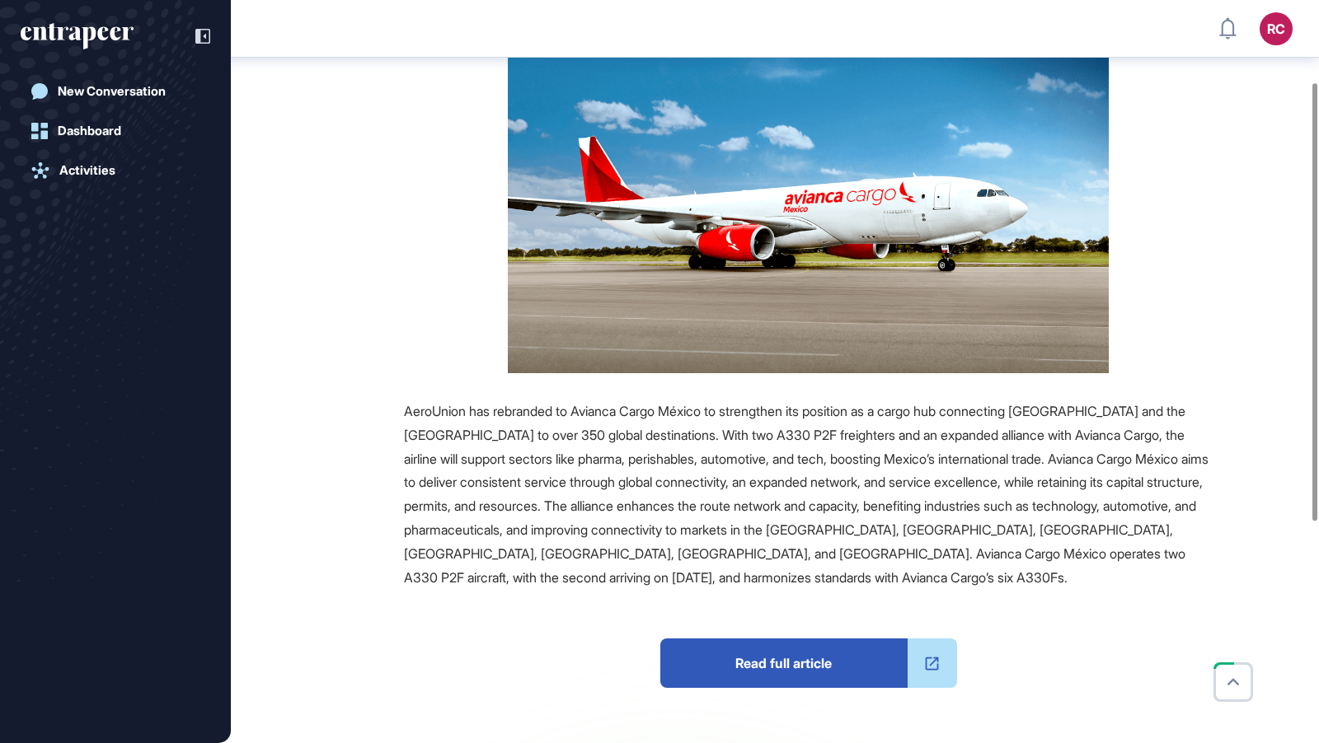
scroll to position [513, 0]
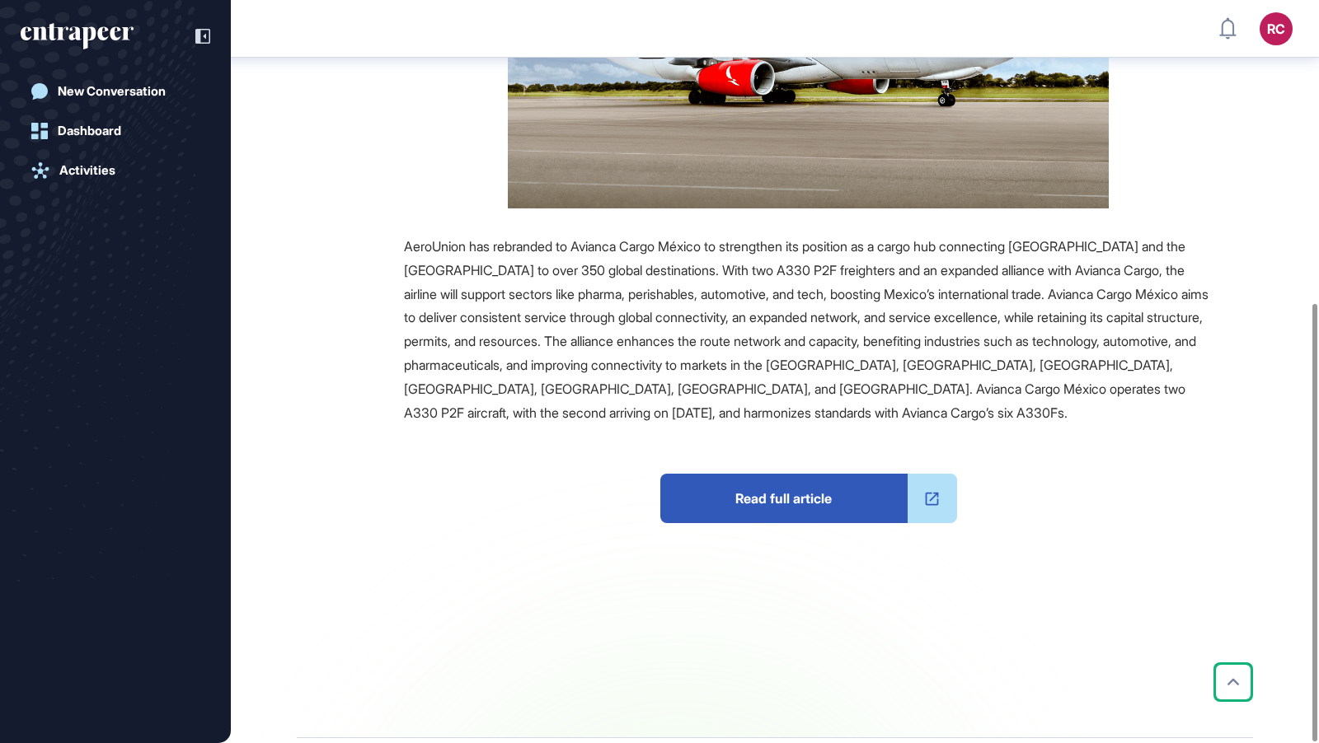
click at [817, 474] on span "Read full article" at bounding box center [783, 498] width 247 height 49
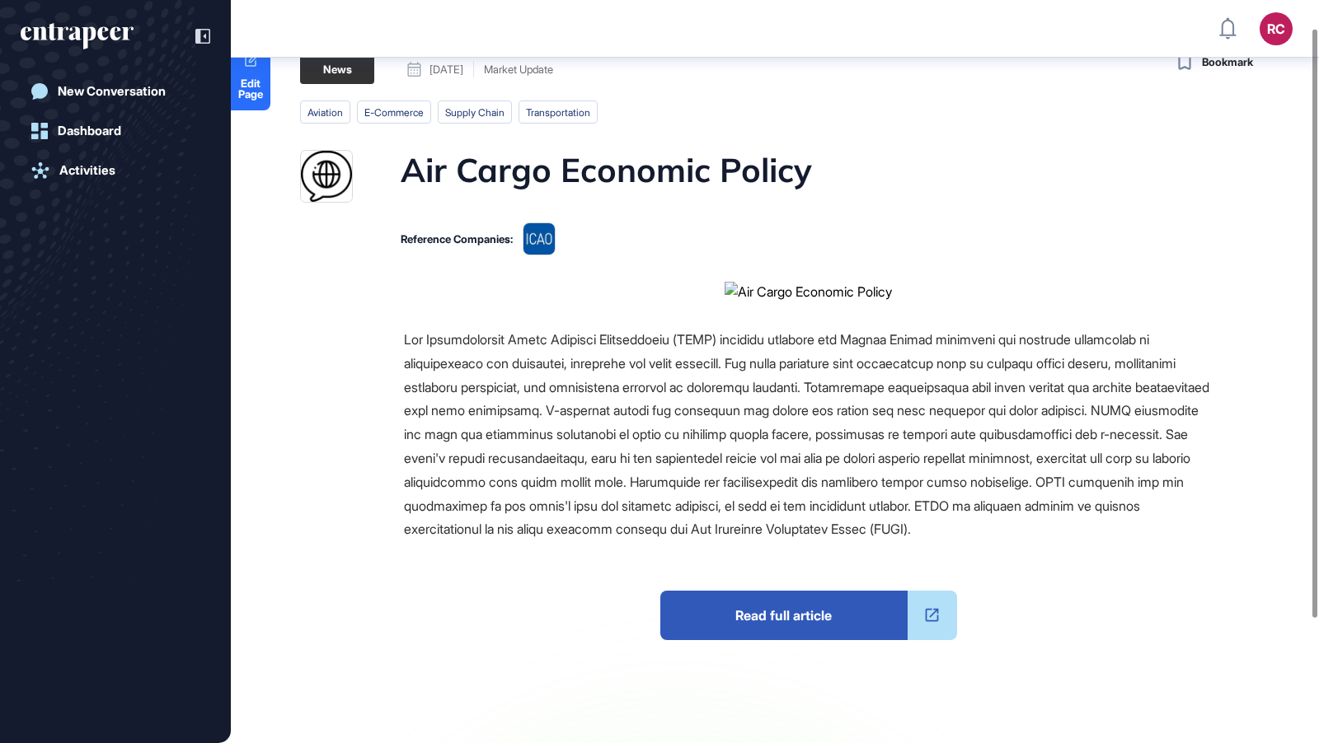
scroll to position [36, 0]
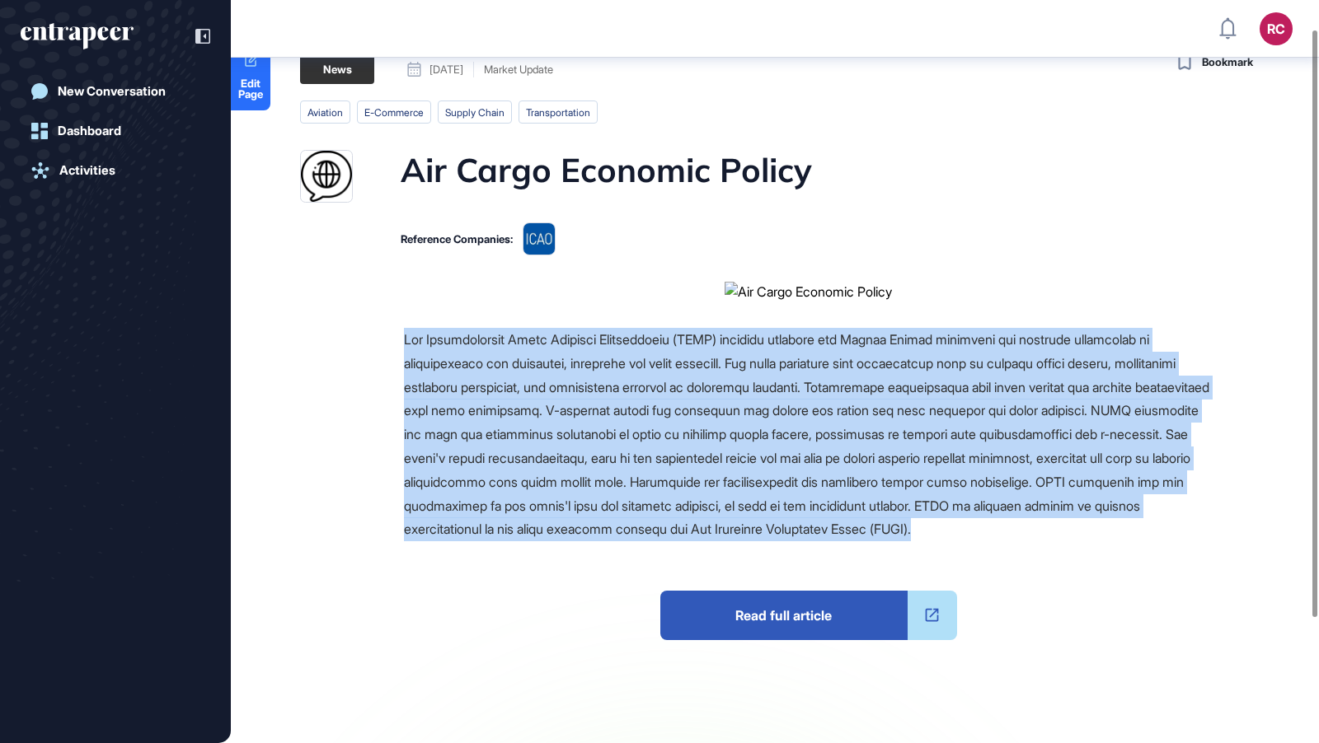
drag, startPoint x: 391, startPoint y: 333, endPoint x: 1208, endPoint y: 521, distance: 838.9
click at [1208, 522] on div "Source Reference Companies Read full article" at bounding box center [756, 568] width 912 height 573
copy span "The International Civil Aviation Organization (ICAO) develops guidance for Memb…"
click at [772, 612] on span "Read full article" at bounding box center [783, 615] width 247 height 49
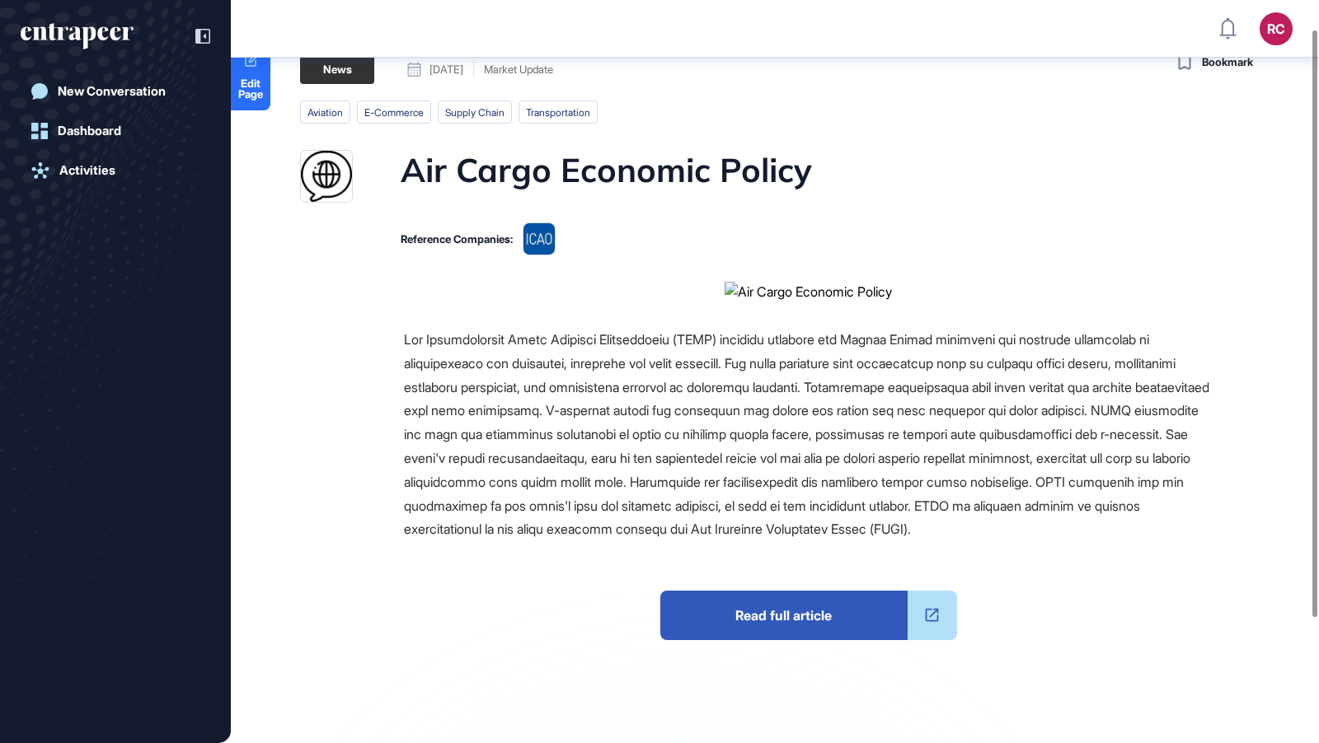
click at [485, 302] on div "Source Reference Companies Read full article" at bounding box center [756, 568] width 912 height 573
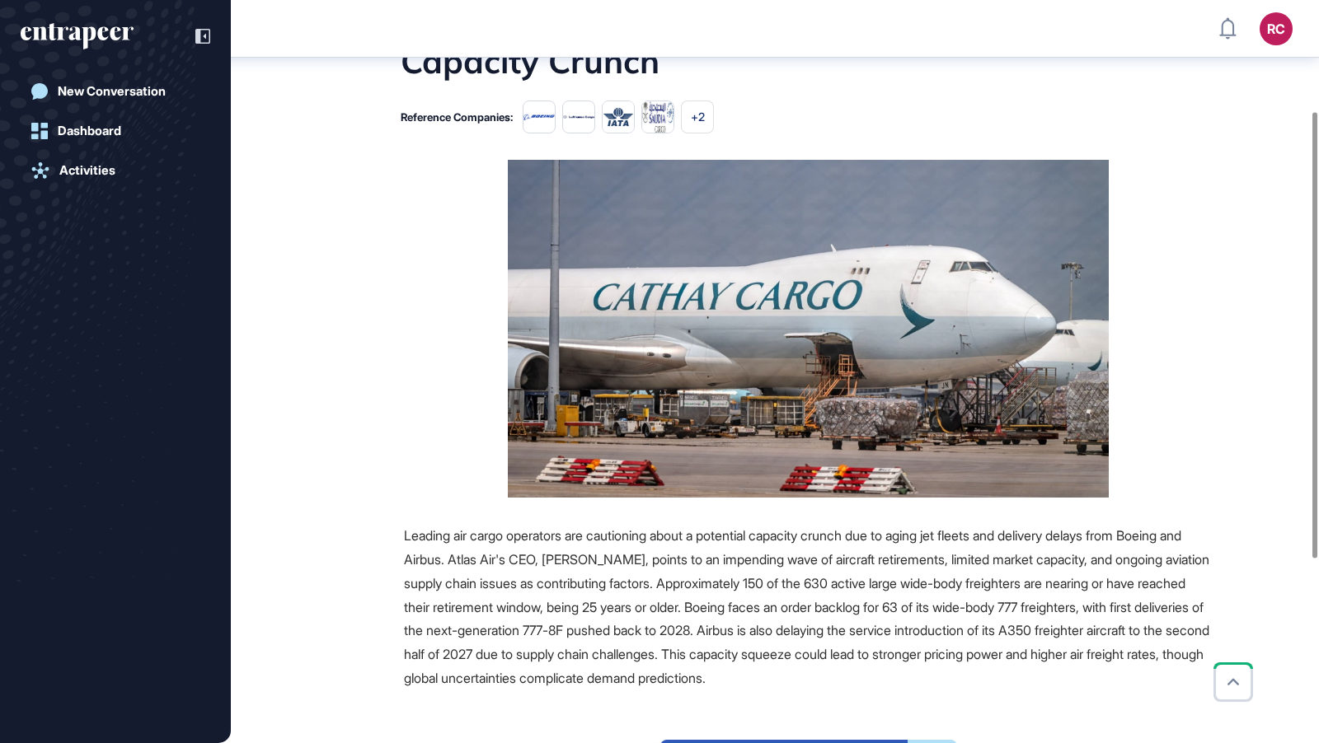
scroll to position [180, 0]
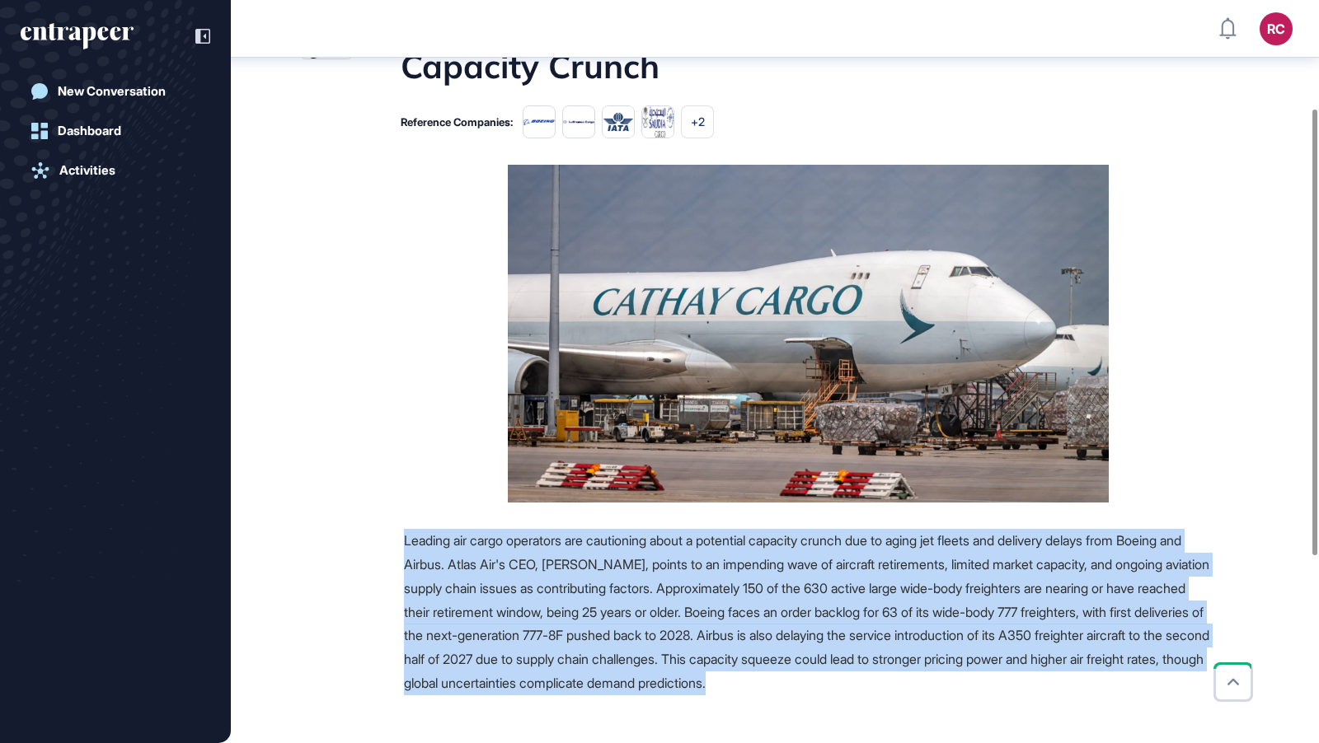
drag, startPoint x: 396, startPoint y: 533, endPoint x: 1139, endPoint y: 677, distance: 757.1
click at [1139, 677] on div "Source Reference Companies +3 Leading air cargo operators are cautioning about …" at bounding box center [756, 587] width 912 height 844
copy span "Leading air cargo operators are cautioning about a potential capacity crunch du…"
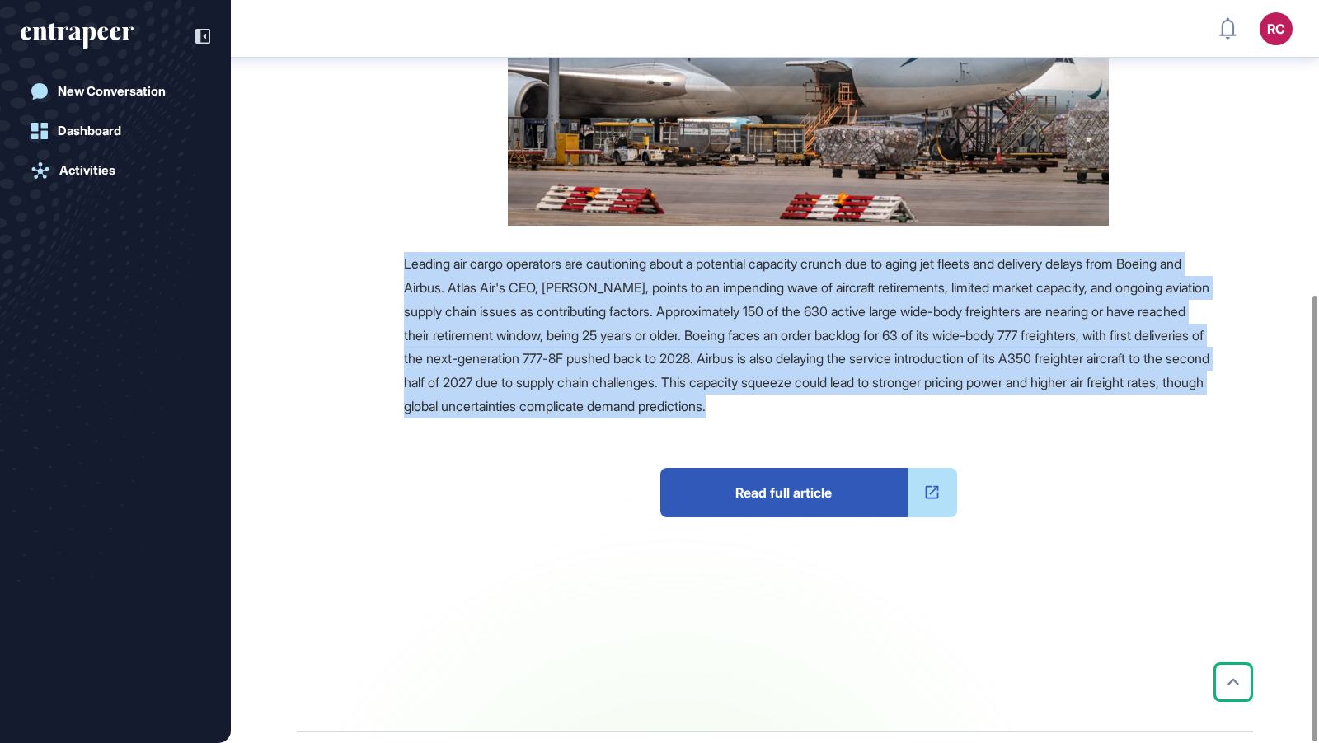
scroll to position [490, 0]
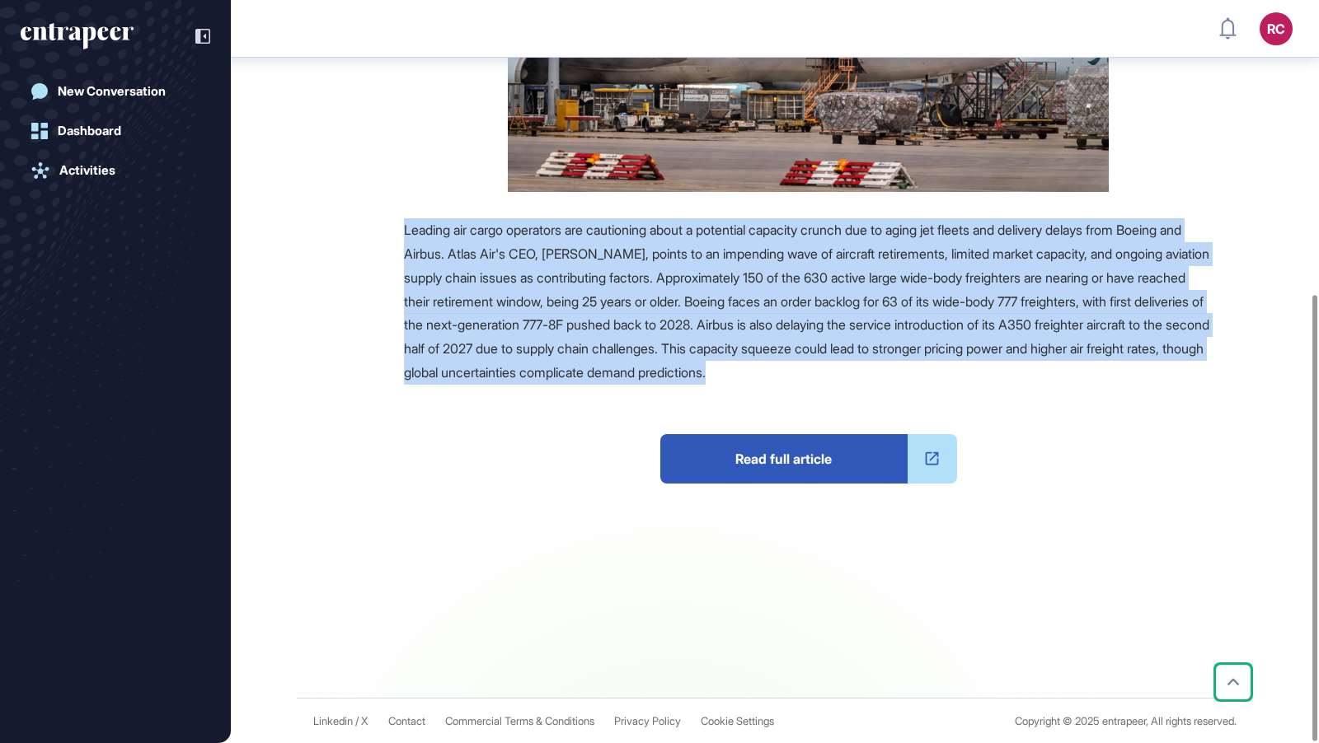
click at [774, 449] on span "Read full article" at bounding box center [783, 458] width 247 height 49
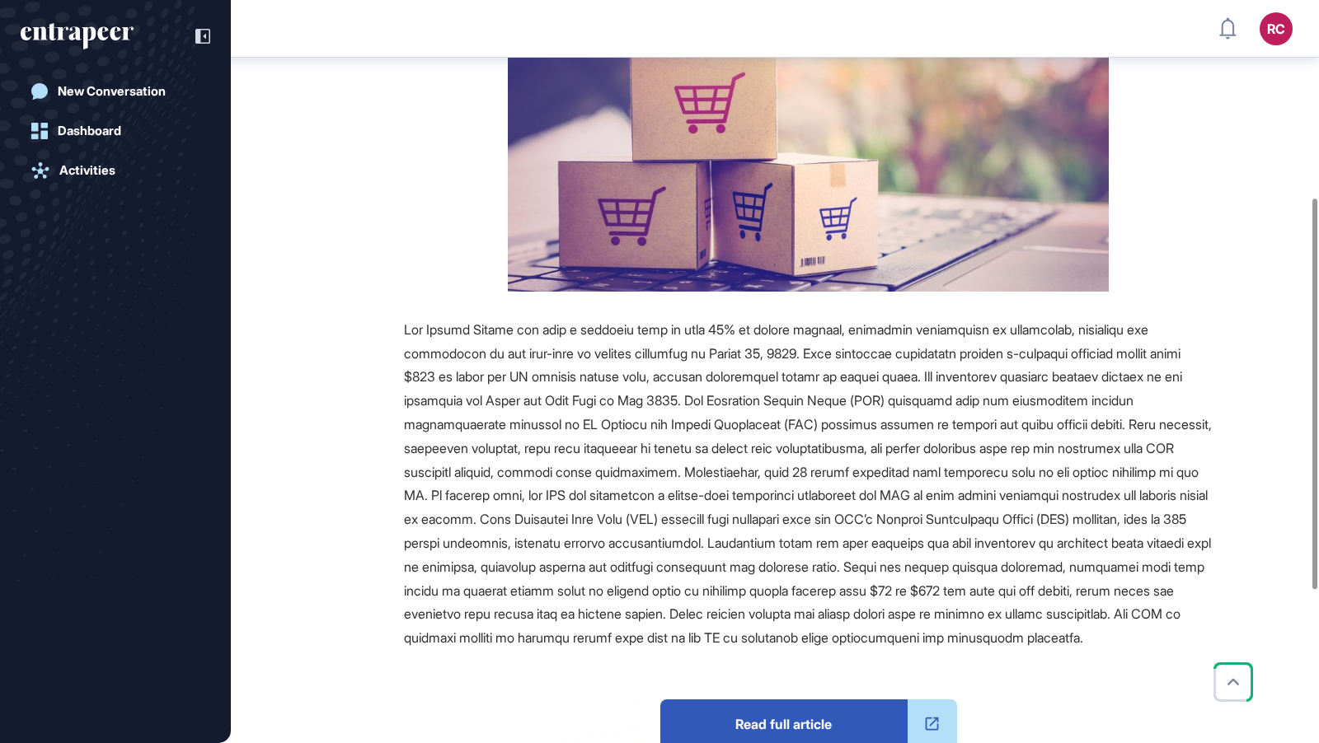
scroll to position [397, 0]
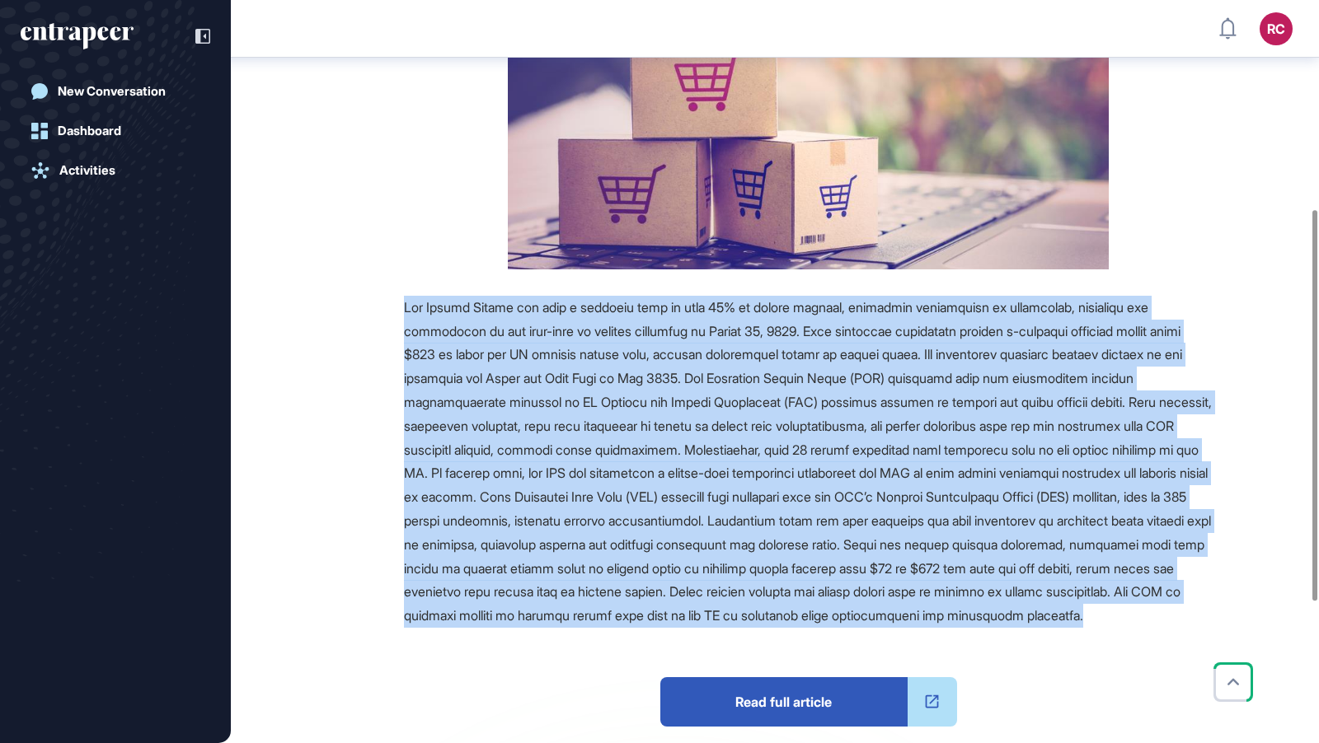
drag, startPoint x: 396, startPoint y: 302, endPoint x: 931, endPoint y: 646, distance: 636.2
click at [931, 646] on div "Source Reference Companies Read full article" at bounding box center [756, 444] width 912 height 994
copy span "The United States has seen a dramatic drop of over 80% in postal volumes, prima…"
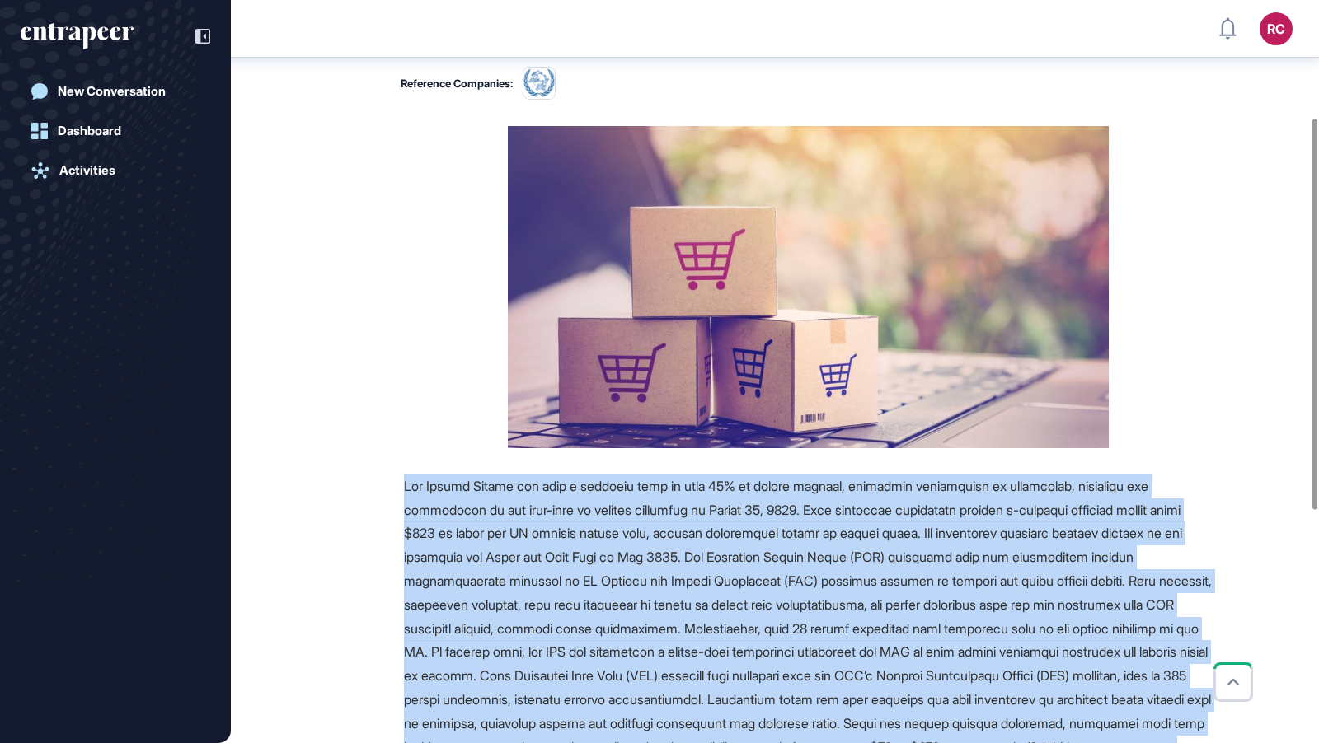
scroll to position [220, 0]
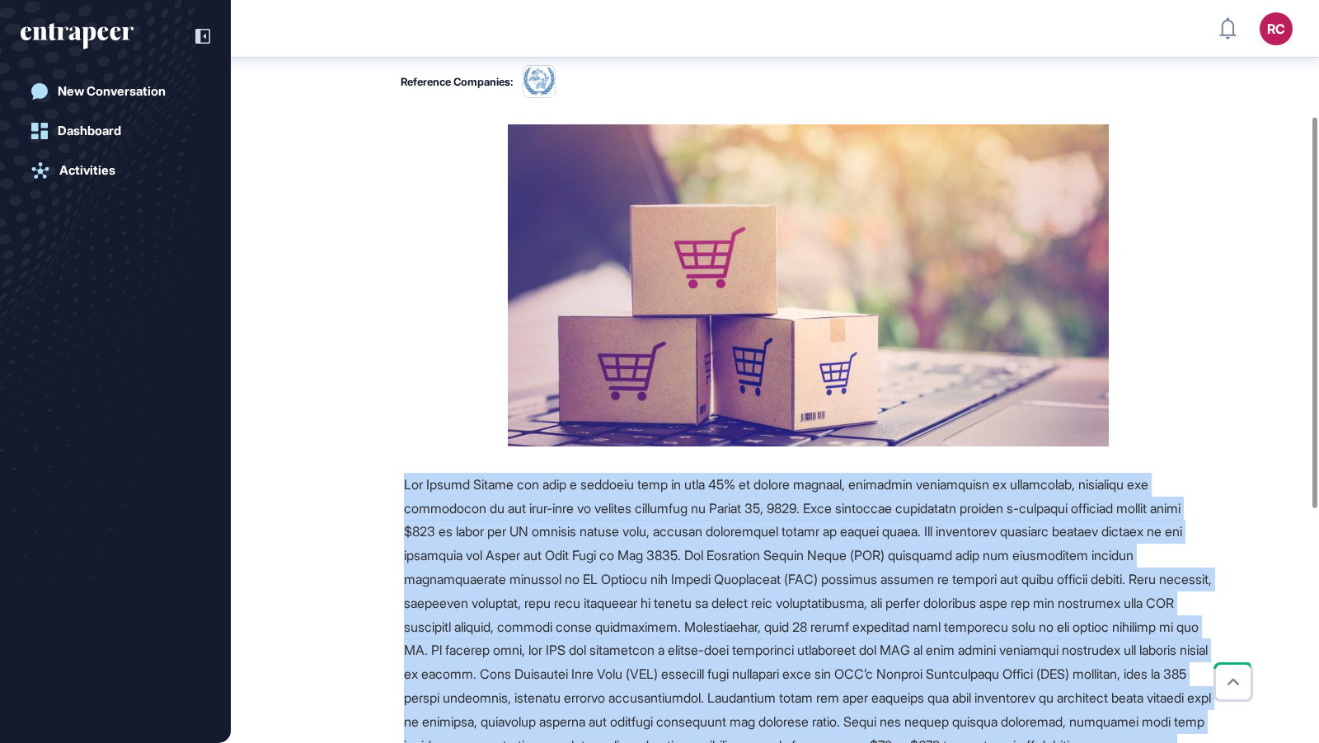
click at [453, 317] on figure at bounding box center [808, 285] width 809 height 322
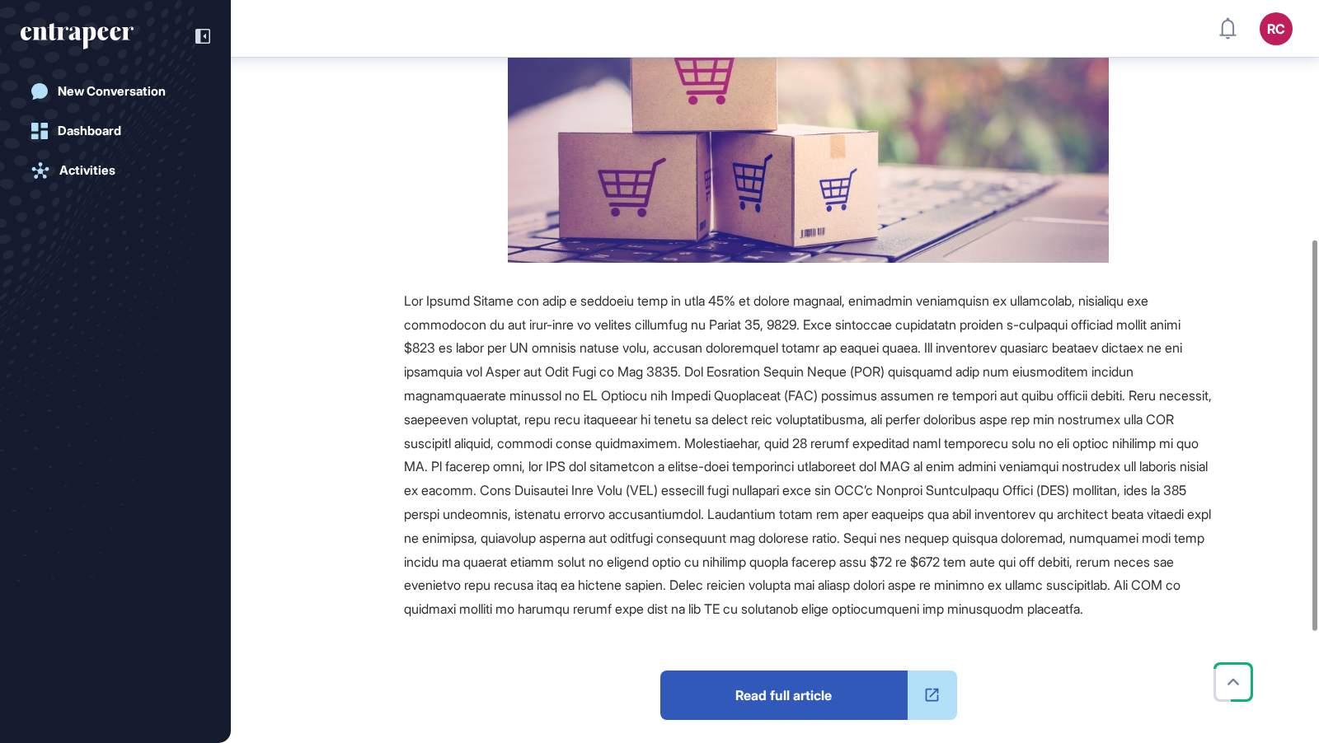
scroll to position [518, 0]
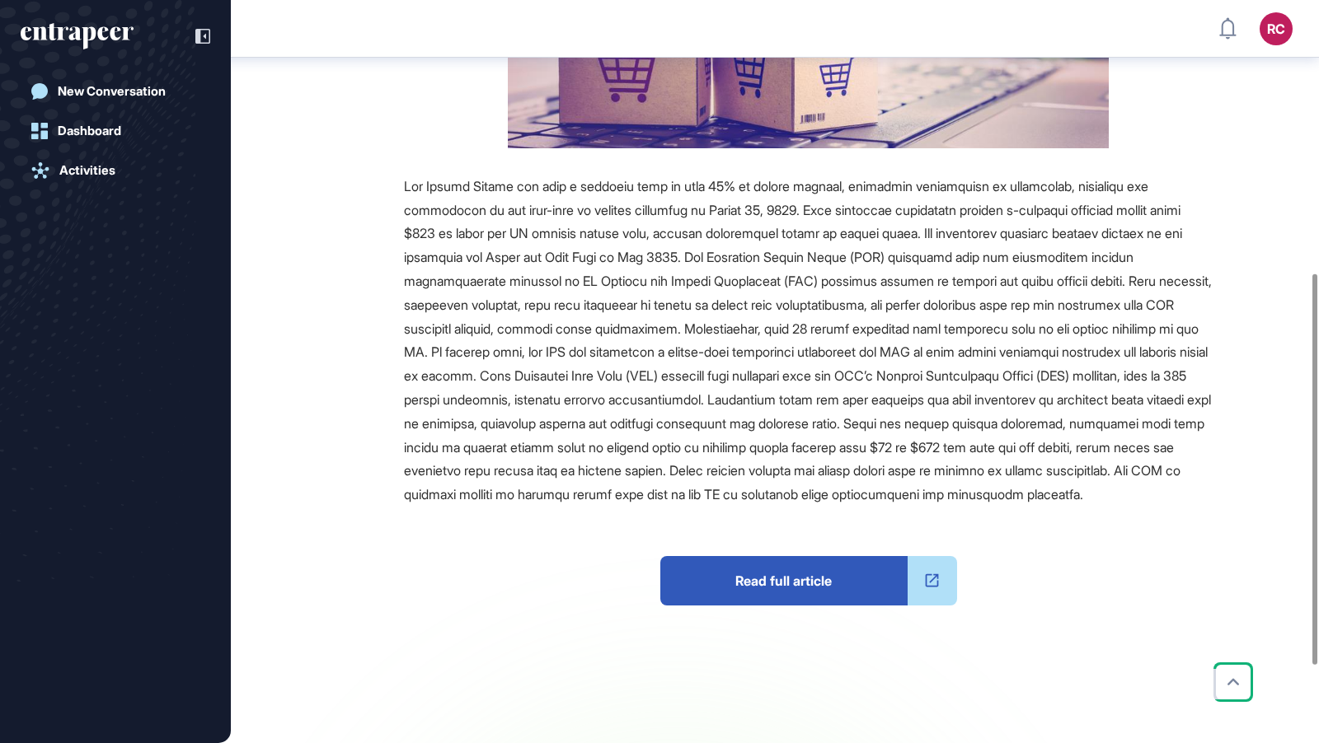
click at [810, 606] on span "Read full article" at bounding box center [783, 580] width 247 height 49
